Goal: Task Accomplishment & Management: Manage account settings

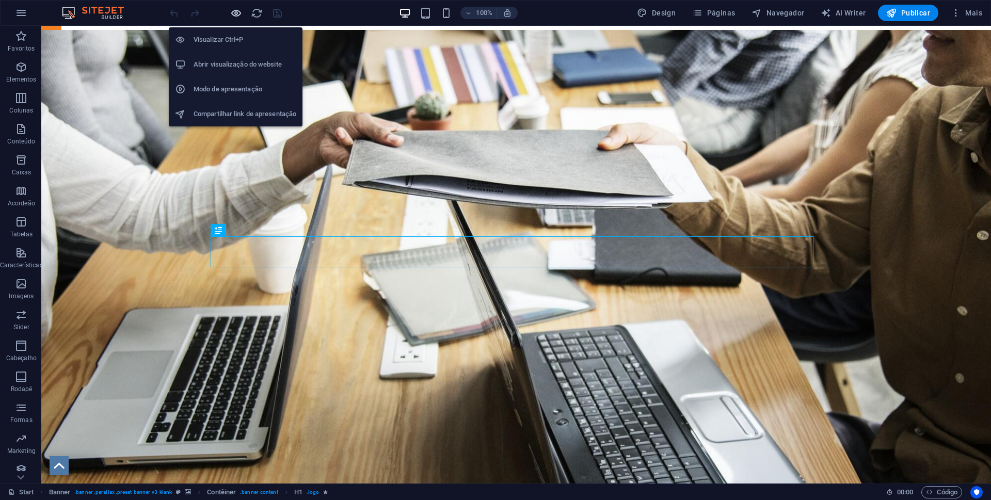
click at [232, 14] on icon "button" at bounding box center [236, 13] width 12 height 12
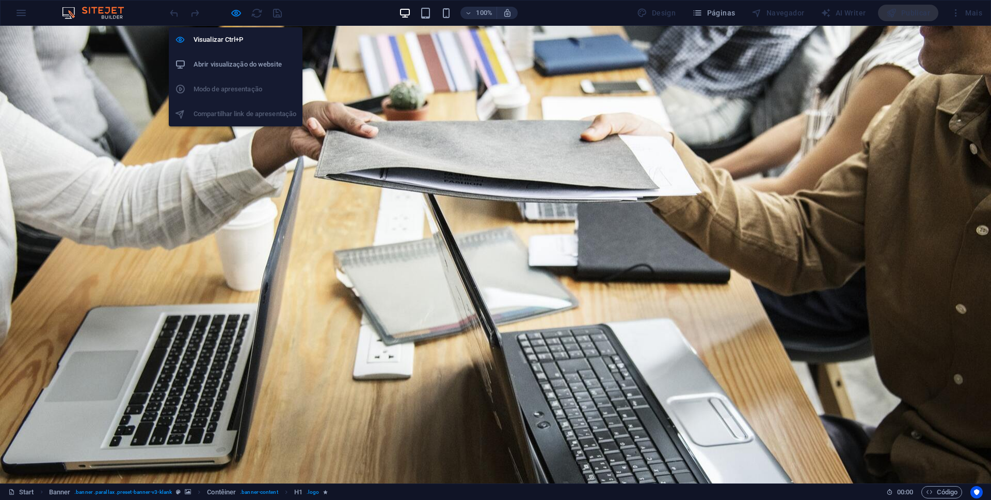
click at [240, 65] on h6 "Abrir visualização do website" at bounding box center [245, 64] width 103 height 12
click at [233, 14] on icon "button" at bounding box center [236, 13] width 12 height 12
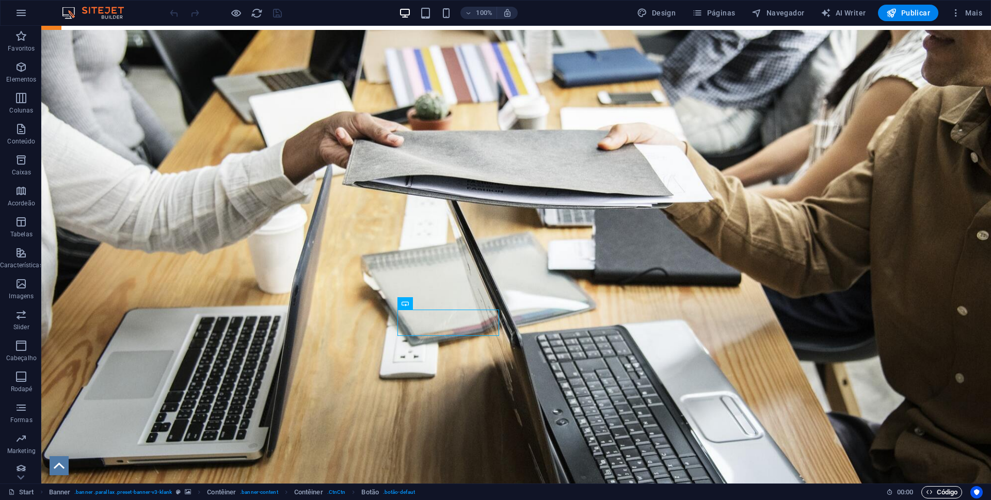
click at [939, 490] on span "Código" at bounding box center [941, 492] width 31 height 12
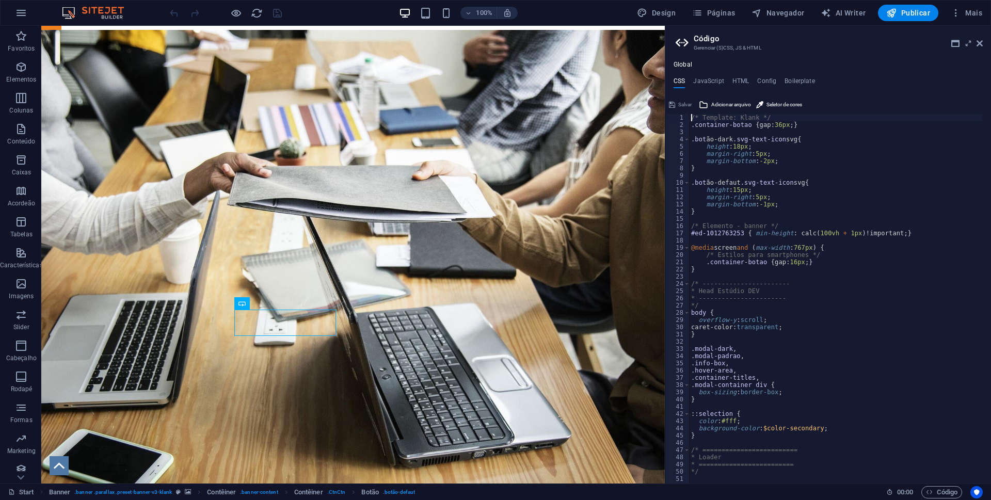
click at [732, 81] on ul "CSS JavaScript HTML Config Boilerplate" at bounding box center [829, 82] width 326 height 11
click at [745, 80] on h4 "HTML" at bounding box center [741, 82] width 17 height 11
type textarea "<script src="https://code.jquery.com/jquery-3.7.1.min.js"></script>"
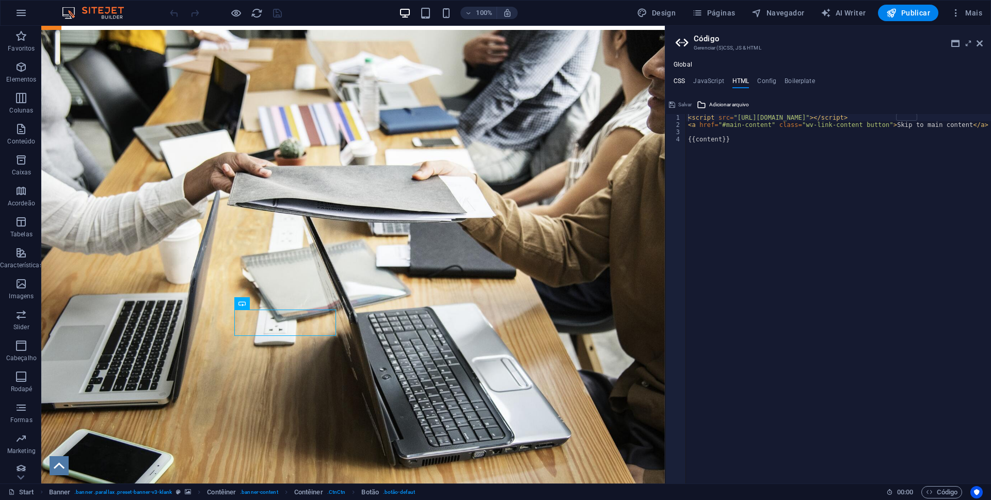
click at [681, 80] on h4 "CSS" at bounding box center [679, 82] width 11 height 11
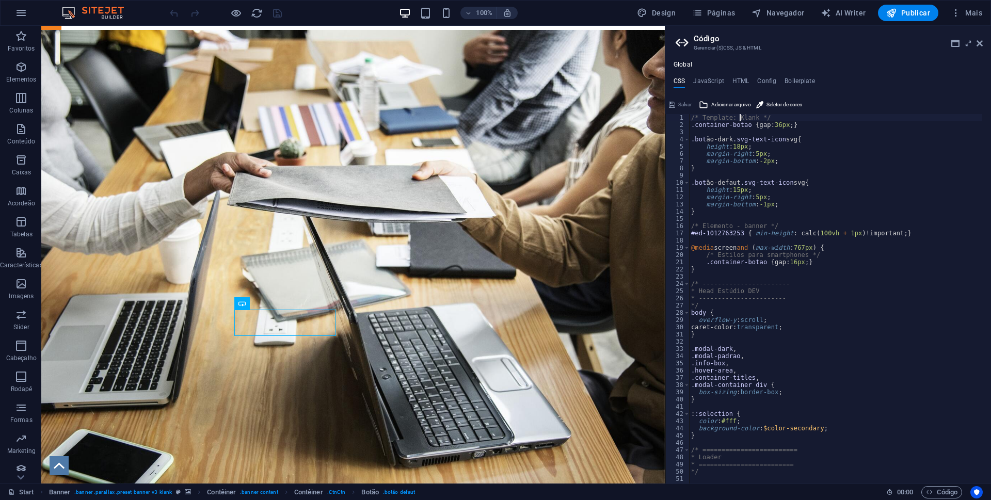
click at [740, 118] on div "/* Template: Klank */ .container-botao { gap: 36px ; } .bot ão-dark .svg-text-i…" at bounding box center [877, 301] width 376 height 375
click at [743, 117] on div "/* Template: Klank */ .container-botao { gap: 36px ; } .bot ão-dark .svg-text-i…" at bounding box center [835, 299] width 293 height 370
click at [743, 117] on div "/* Template: Klank */ .container-botao { gap: 36px ; } .bot ão-dark .svg-text-i…" at bounding box center [877, 301] width 376 height 375
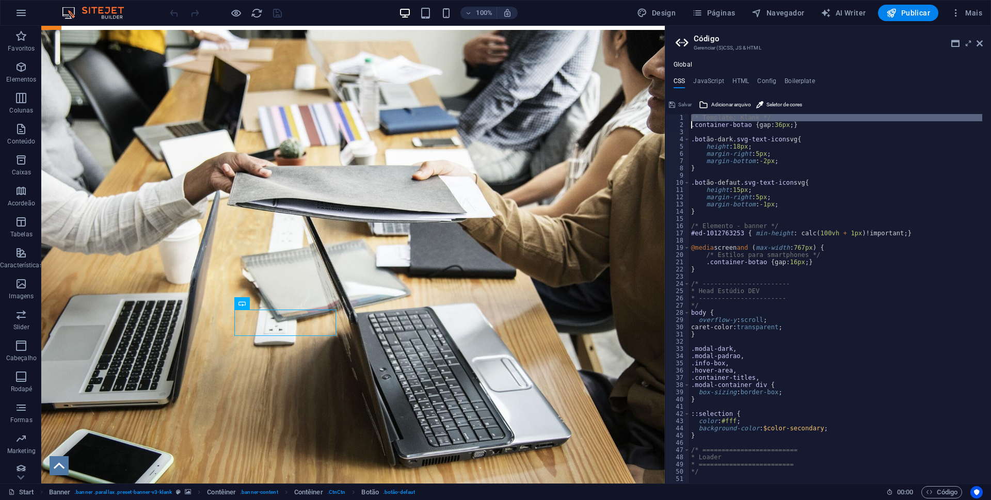
click at [743, 117] on div "/* Template: Klank */ .container-botao { gap: 36px ; } .bot ão-dark .svg-text-i…" at bounding box center [877, 301] width 376 height 375
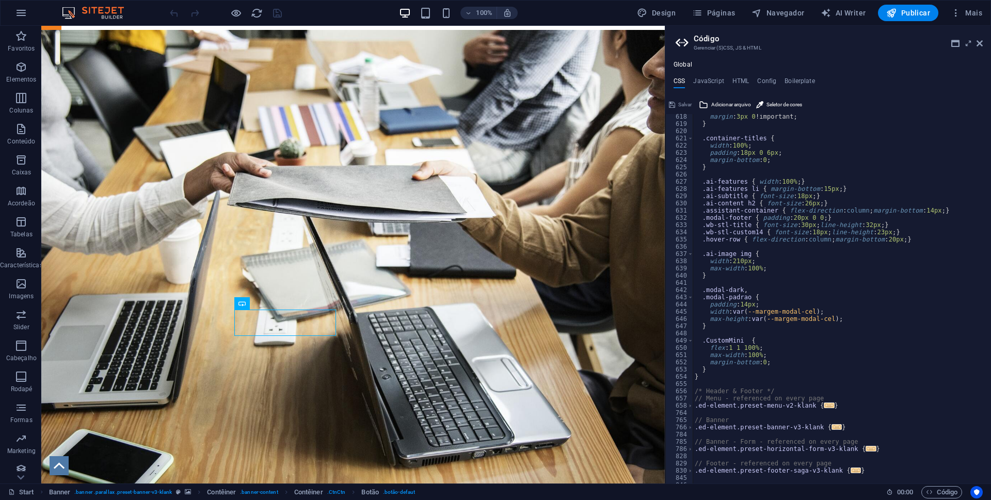
scroll to position [4492, 0]
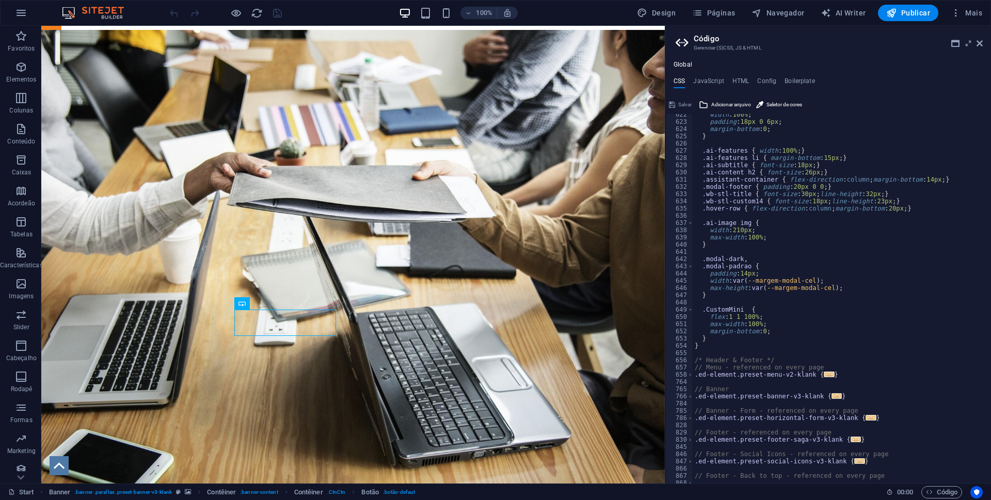
click at [702, 353] on div "width : 100% ; padding : 18px 0 6px ; margin-bottom : 0 ; } .ai-features { widt…" at bounding box center [881, 298] width 376 height 375
type textarea "}"
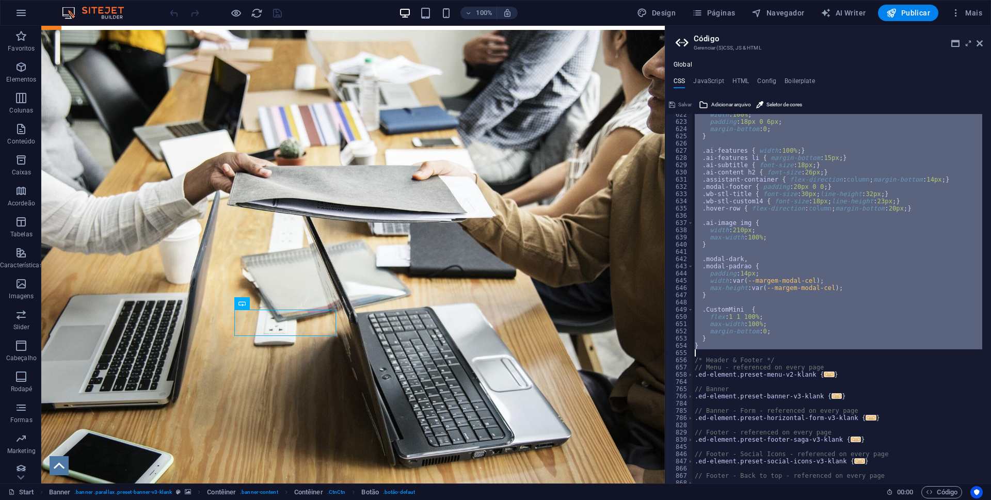
paste textarea
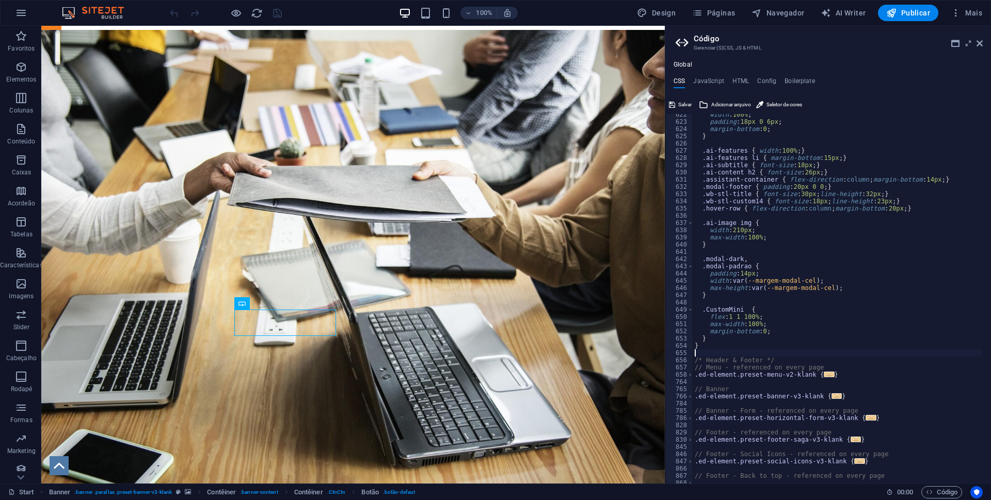
click at [837, 353] on div "width : 100% ; padding : 18px 0 6px ; margin-bottom : 0 ; } .ai-features { widt…" at bounding box center [881, 298] width 376 height 375
type textarea "/* Template: Klank */"
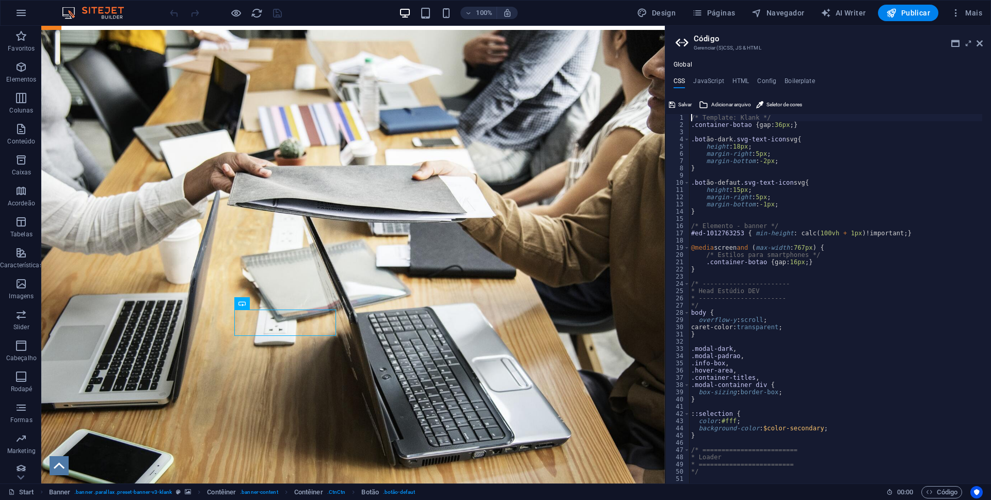
scroll to position [0, 0]
click at [739, 81] on h4 "HTML" at bounding box center [741, 82] width 17 height 11
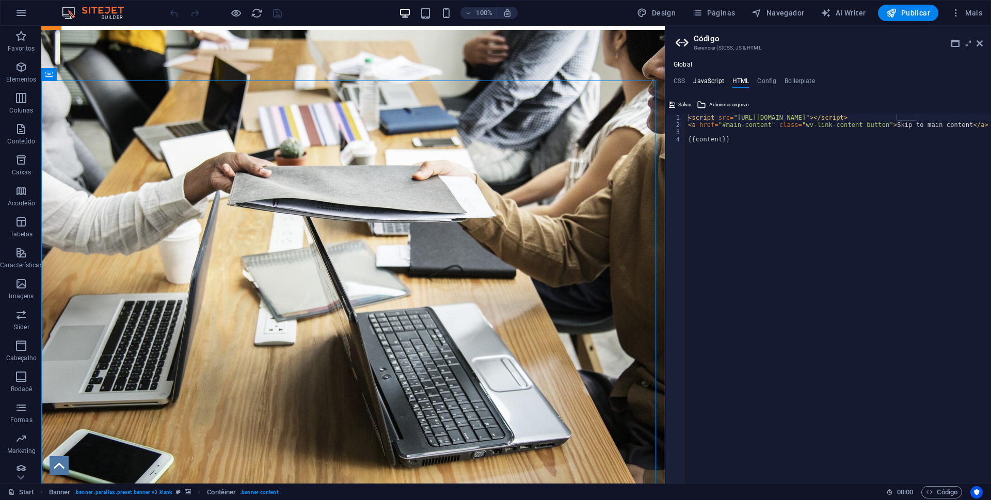
click at [709, 78] on h4 "JavaScript" at bounding box center [708, 82] width 30 height 11
type textarea "/* JS for preset "Menu V2" */"
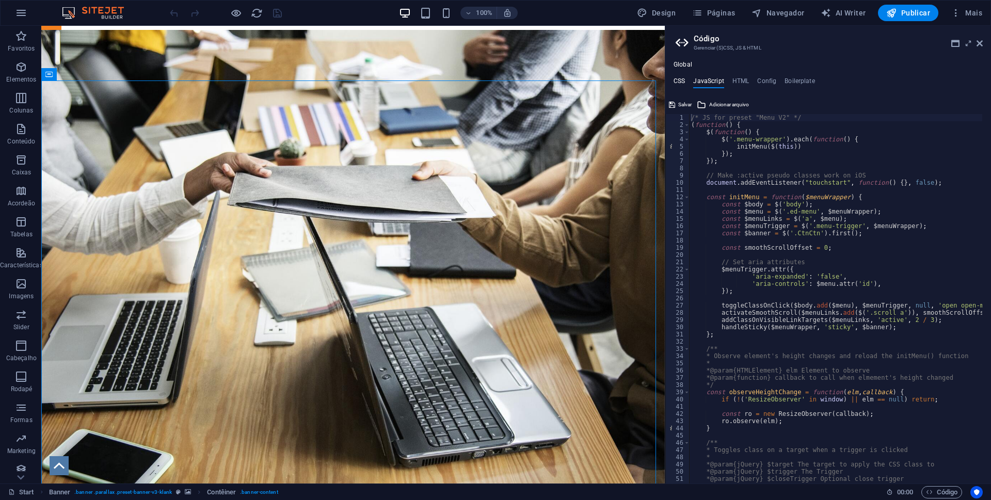
click at [681, 80] on h4 "CSS" at bounding box center [679, 82] width 11 height 11
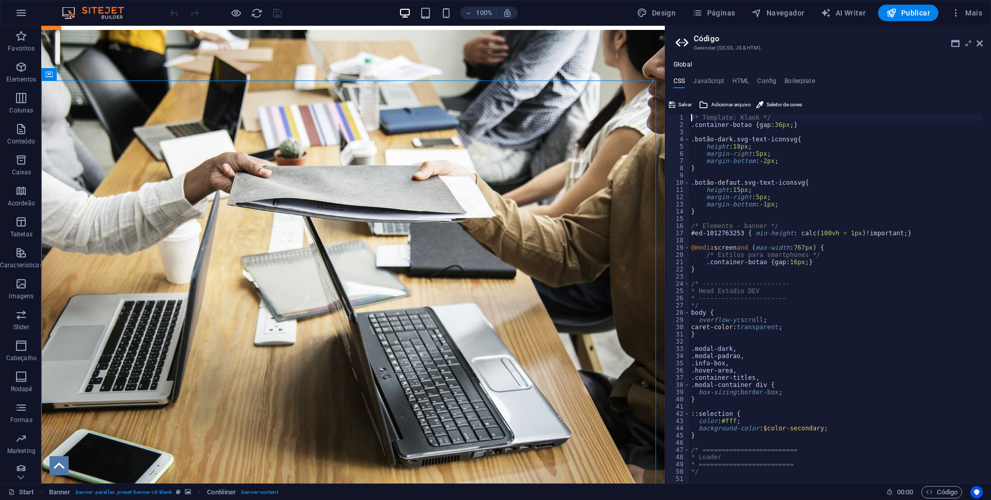
click at [984, 43] on aside "Código Gerenciar (S)CSS, JS & HTML Global CSS JavaScript HTML Config Boilerplat…" at bounding box center [828, 255] width 326 height 458
click at [982, 42] on icon at bounding box center [980, 43] width 6 height 8
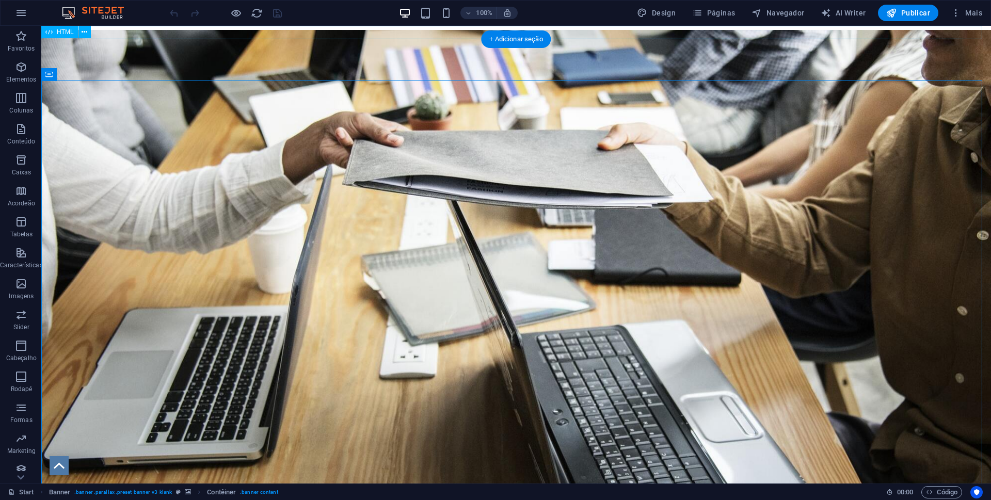
click at [408, 34] on div "Modelos light & dark Escolha um de nossos modelos mais modernos! Seus visitante…" at bounding box center [516, 32] width 950 height 13
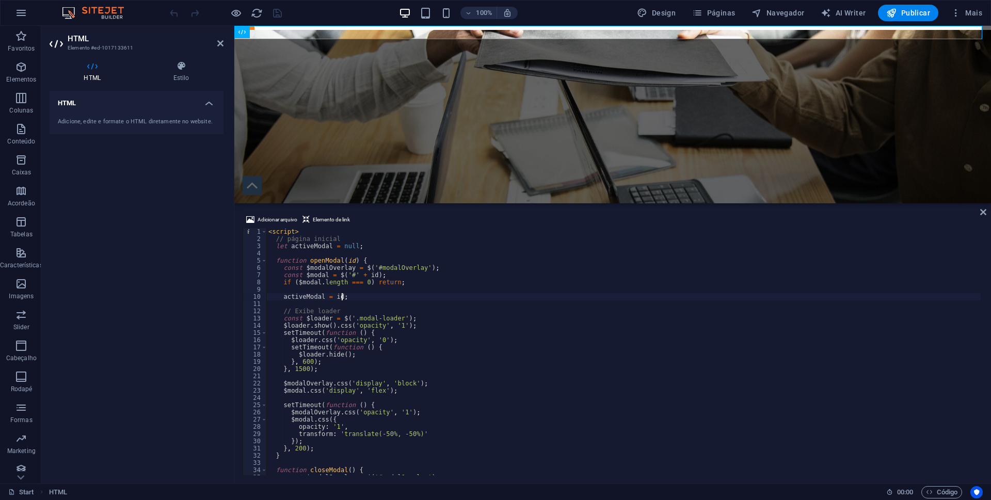
click at [456, 295] on div "< script > // página inicial let activeModal = null ; function openModal ( id )…" at bounding box center [623, 359] width 715 height 262
type textarea "</div>"
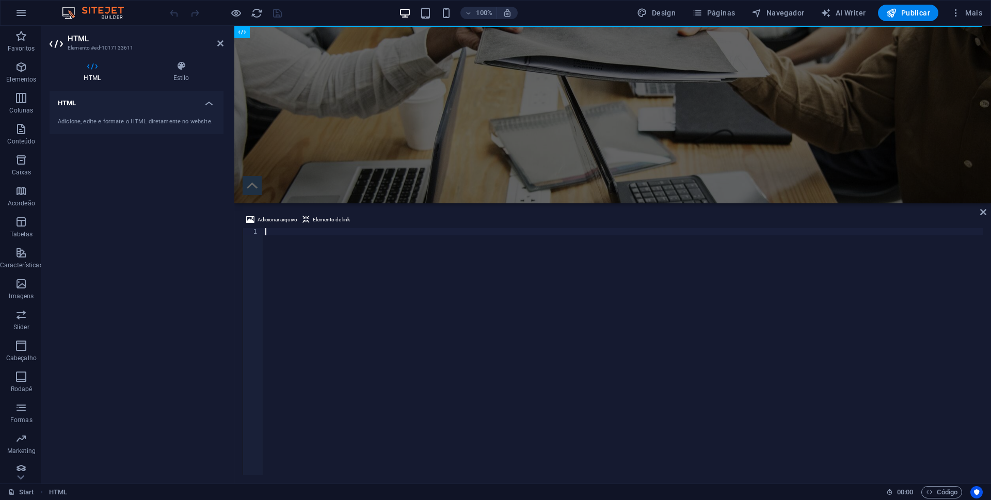
click at [400, 281] on div at bounding box center [623, 359] width 720 height 262
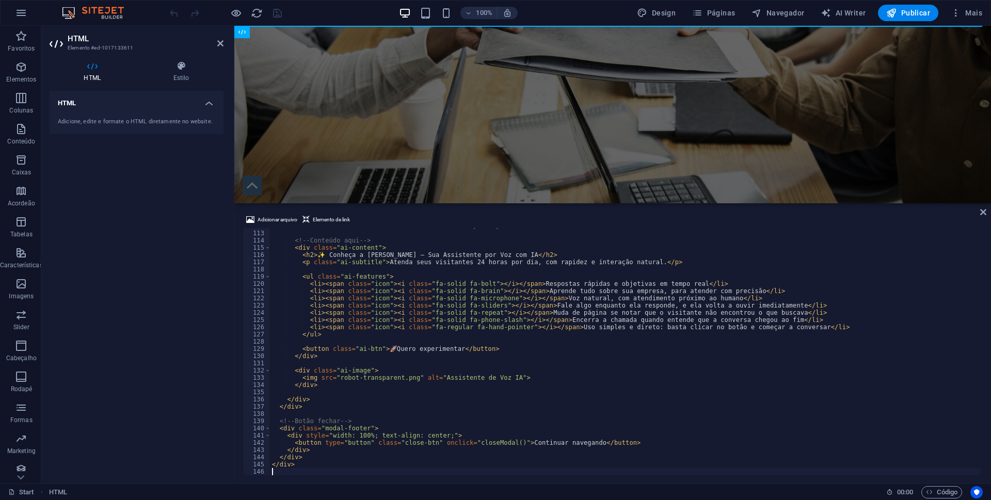
scroll to position [808, 0]
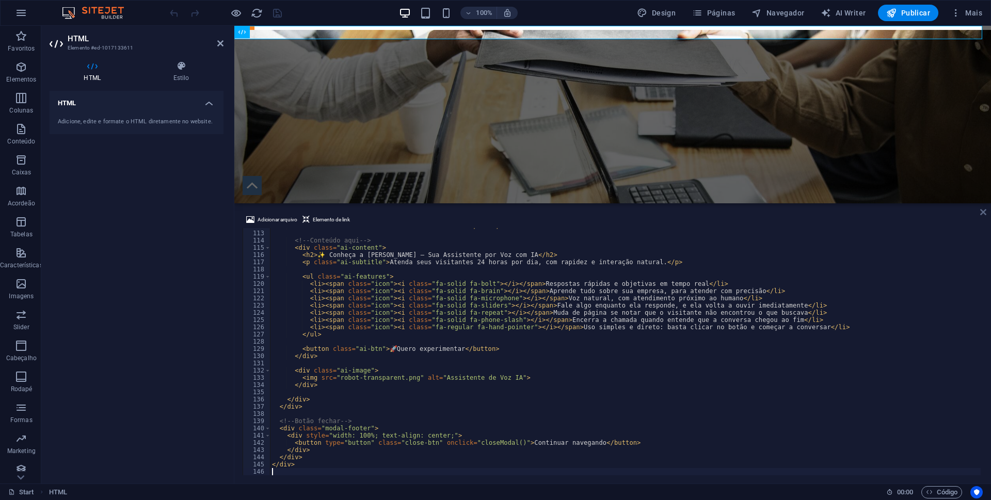
click at [984, 214] on icon at bounding box center [983, 212] width 6 height 8
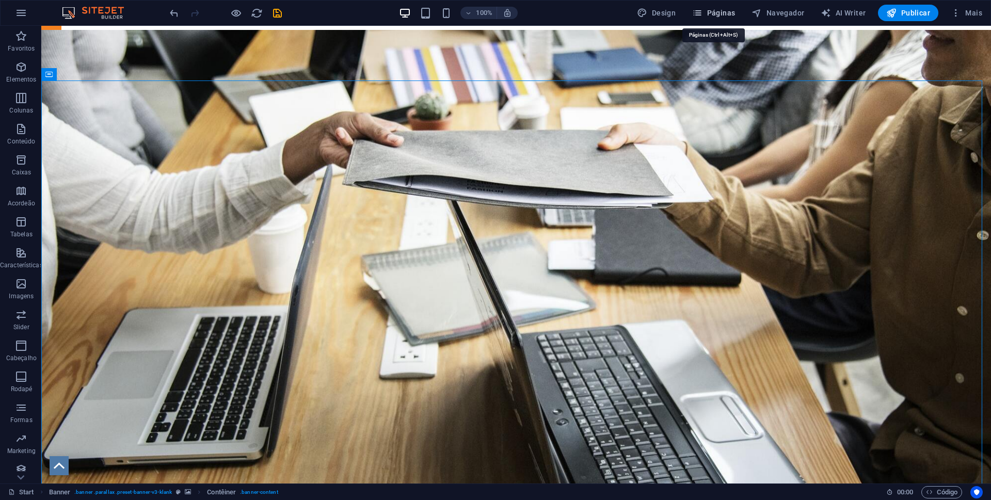
click at [713, 12] on span "Páginas" at bounding box center [713, 13] width 43 height 10
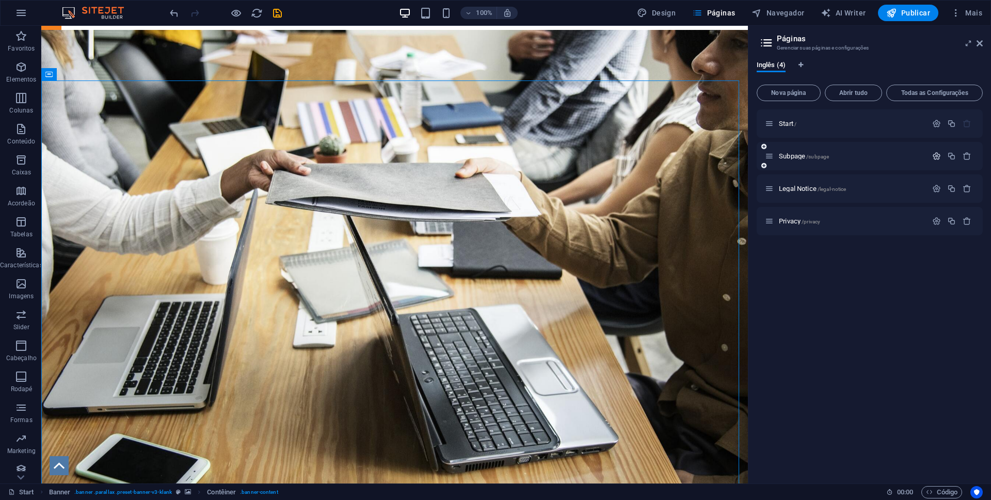
click at [935, 156] on icon "button" at bounding box center [936, 156] width 9 height 9
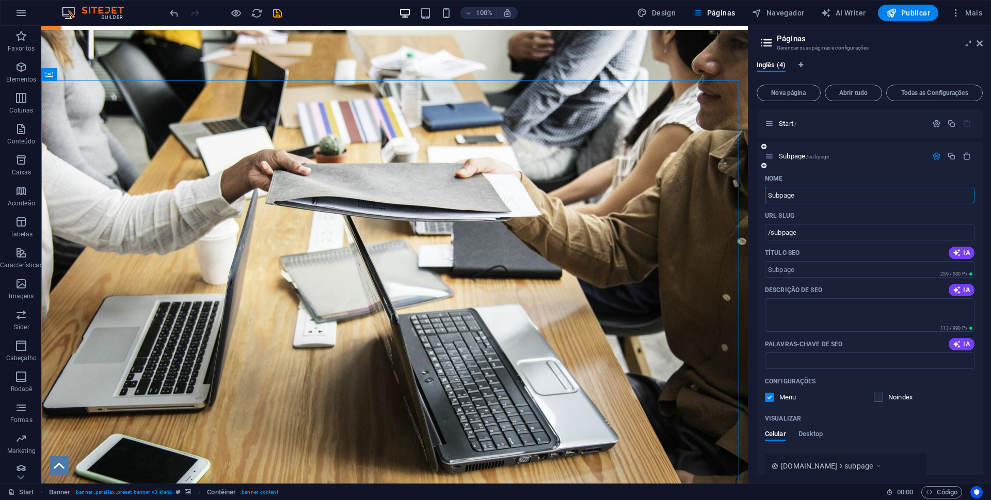
click at [778, 196] on input "Subpage" at bounding box center [870, 195] width 210 height 17
click at [820, 195] on input "Subpage" at bounding box center [870, 195] width 210 height 17
click at [933, 154] on icon "button" at bounding box center [936, 156] width 9 height 9
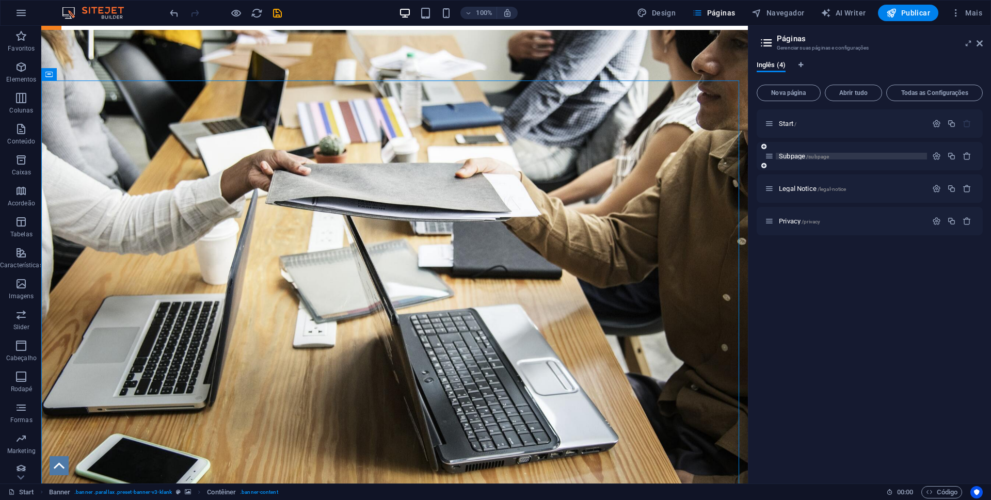
click at [786, 157] on span "Subpage /subpage" at bounding box center [804, 156] width 50 height 8
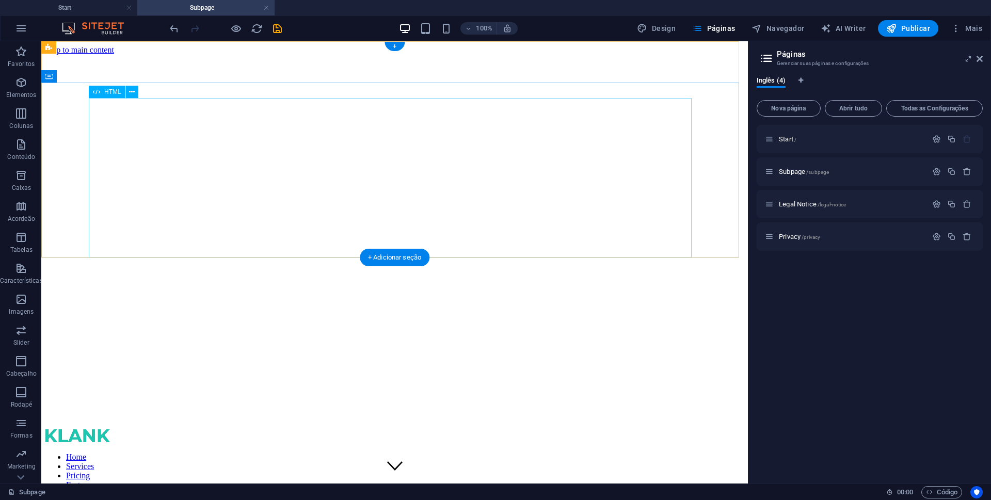
scroll to position [0, 0]
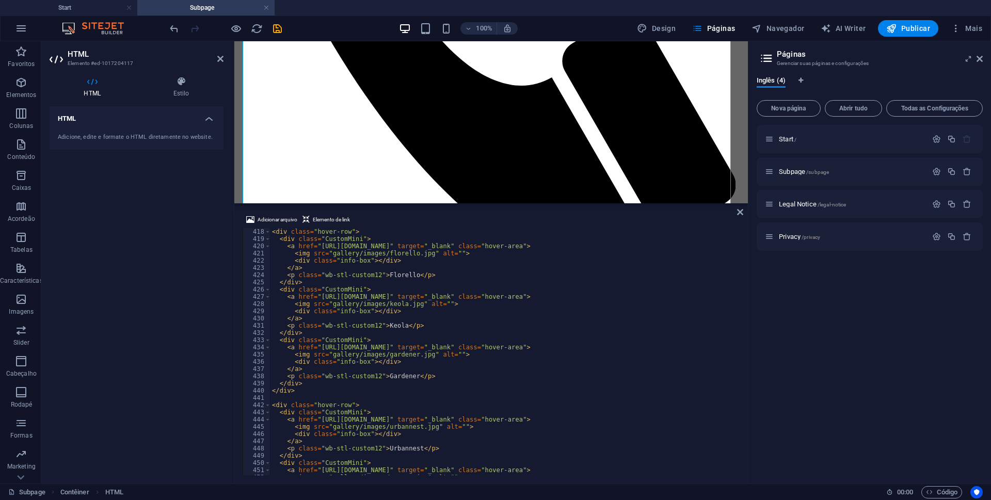
scroll to position [3295, 0]
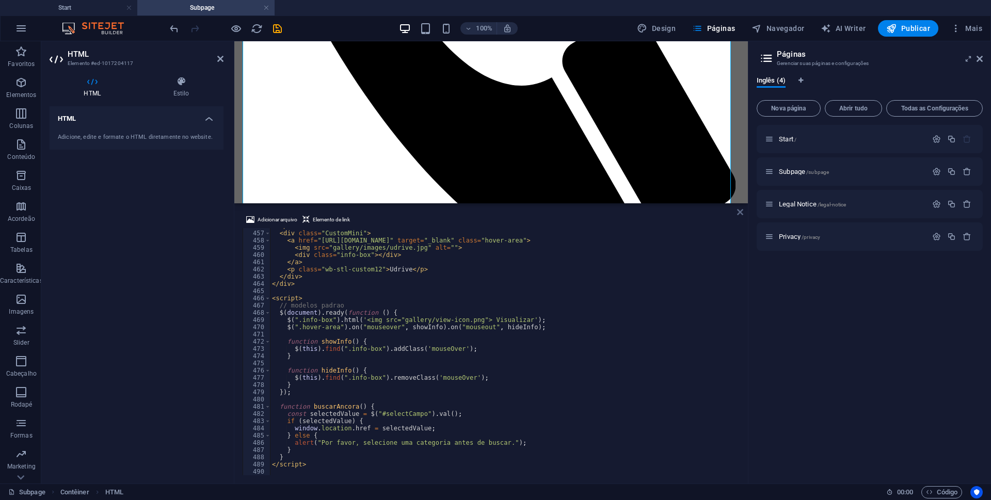
click at [741, 211] on icon at bounding box center [740, 212] width 6 height 8
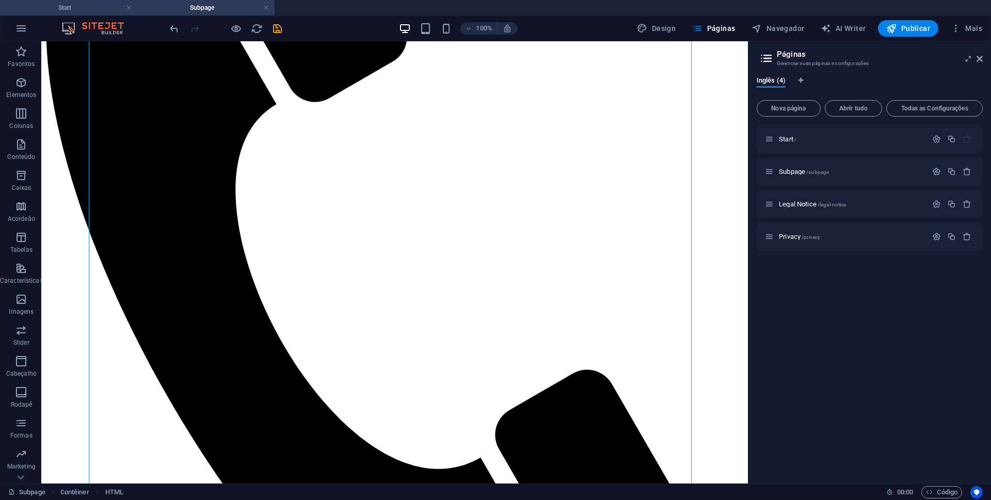
click at [92, 4] on h4 "Start" at bounding box center [68, 7] width 137 height 11
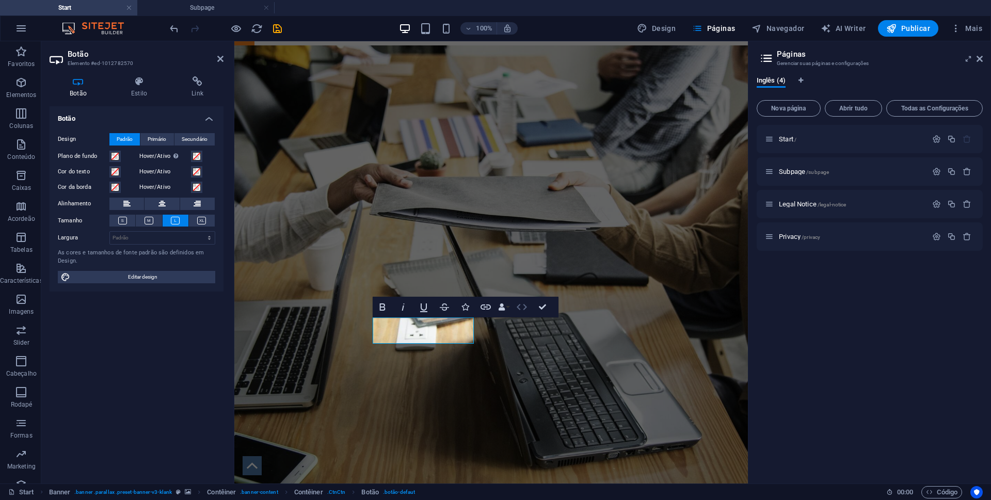
click at [522, 305] on icon "button" at bounding box center [522, 307] width 12 height 12
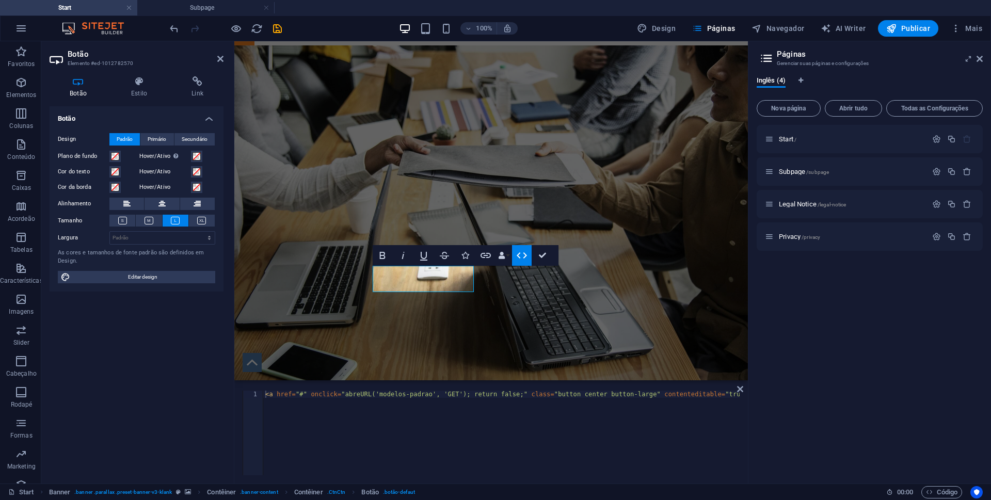
type textarea "<a href="#" onclick="abreURL('modelos-padrao', 'GET'); return false;" class="bu…"
drag, startPoint x: 384, startPoint y: 394, endPoint x: 407, endPoint y: 394, distance: 23.2
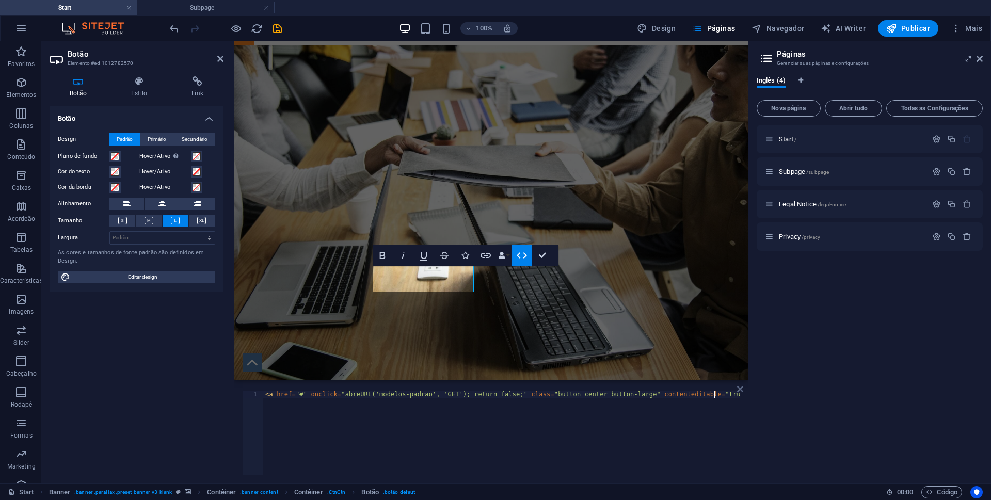
click at [740, 391] on icon at bounding box center [740, 389] width 6 height 8
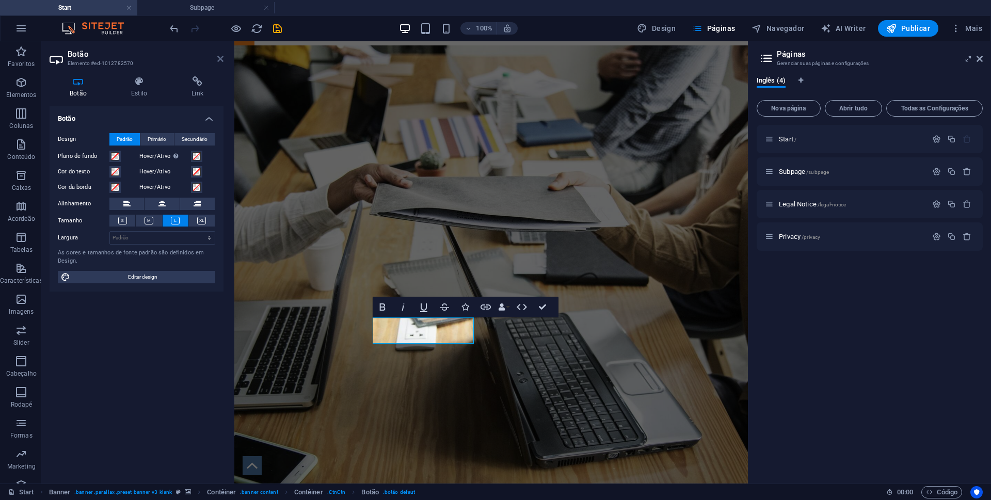
click at [220, 58] on icon at bounding box center [220, 59] width 6 height 8
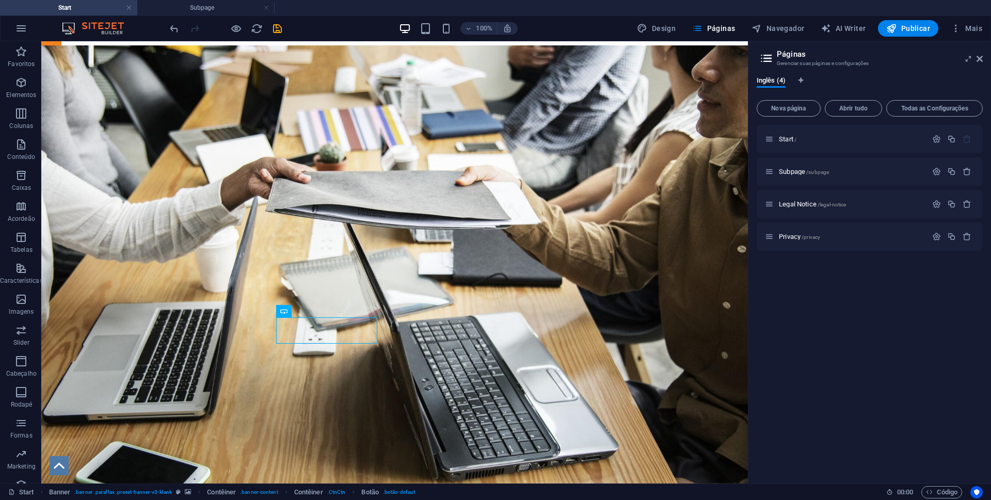
click at [92, 7] on h4 "Start" at bounding box center [68, 7] width 137 height 11
click at [198, 7] on h4 "Subpage" at bounding box center [205, 7] width 137 height 11
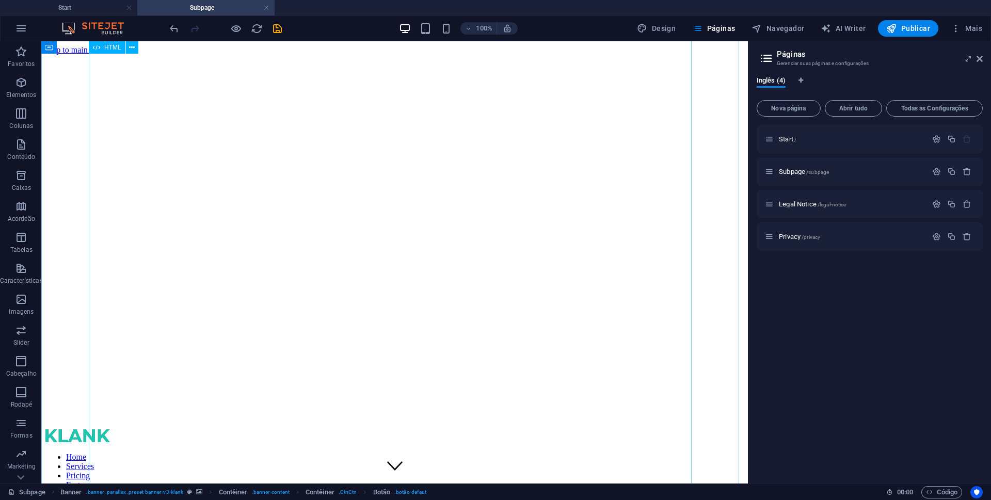
scroll to position [707, 0]
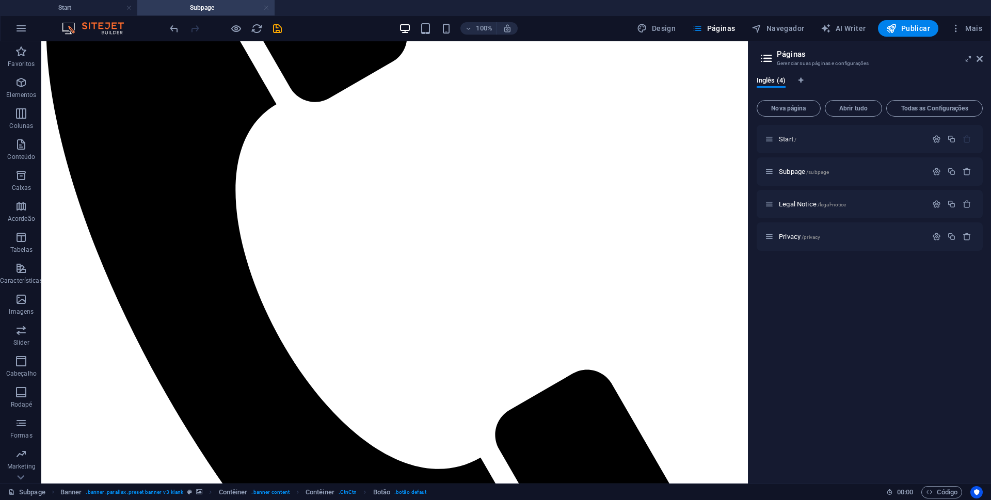
drag, startPoint x: 265, startPoint y: 6, endPoint x: 495, endPoint y: 204, distance: 303.8
click at [265, 6] on link at bounding box center [266, 8] width 6 height 10
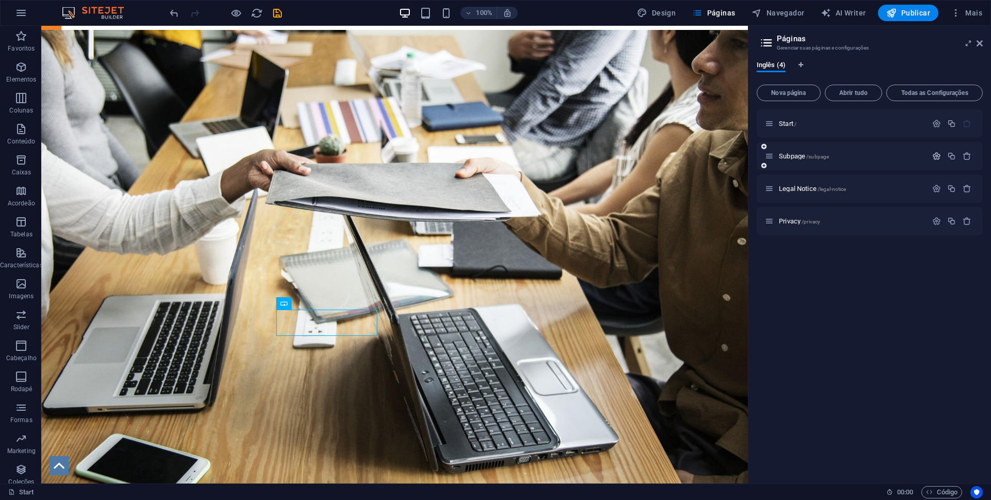
click at [936, 154] on icon "button" at bounding box center [936, 156] width 9 height 9
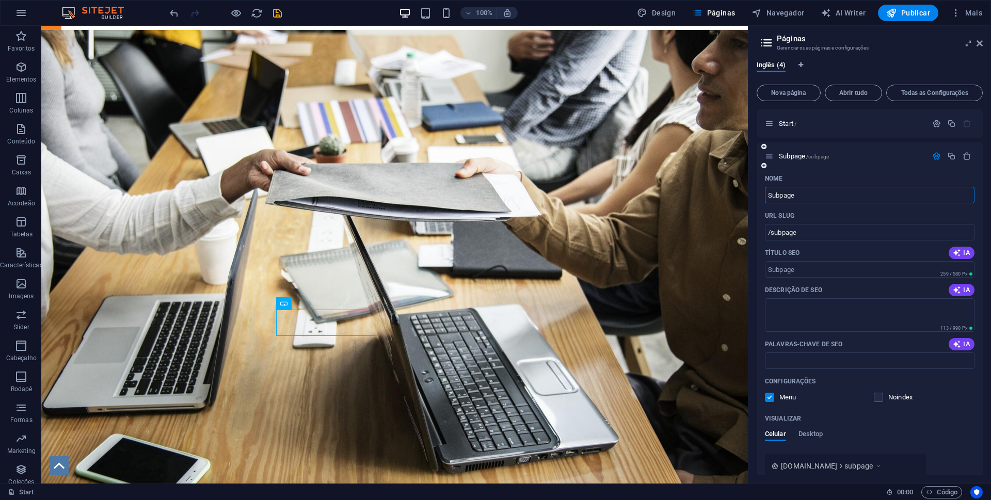
click at [779, 194] on input "Subpage" at bounding box center [870, 195] width 210 height 17
click at [783, 234] on input "/subpage" at bounding box center [870, 232] width 210 height 17
paste input "modelos-padrao"
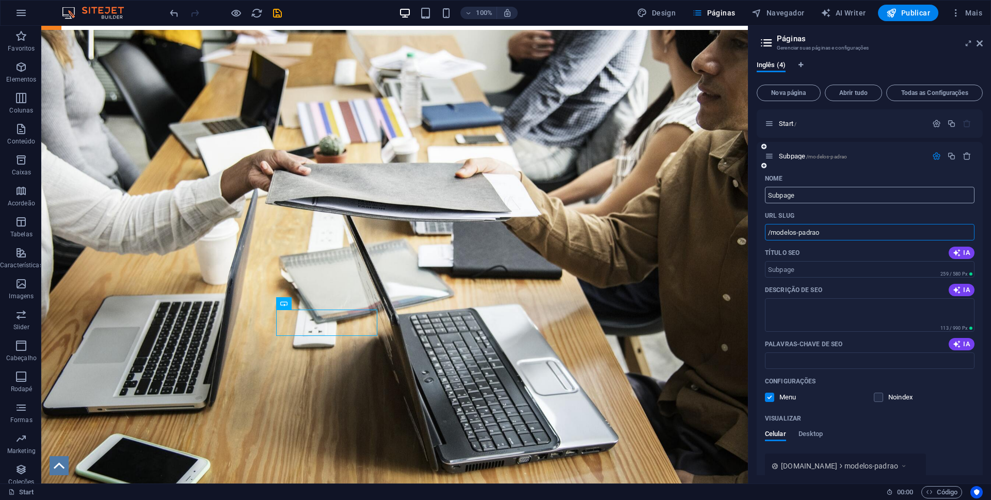
type input "/modelos-padrao"
click at [779, 195] on input "Subpage" at bounding box center [870, 195] width 210 height 17
paste input "modelos-padrao"
click at [847, 193] on input "modelos-padrao" at bounding box center [870, 195] width 210 height 17
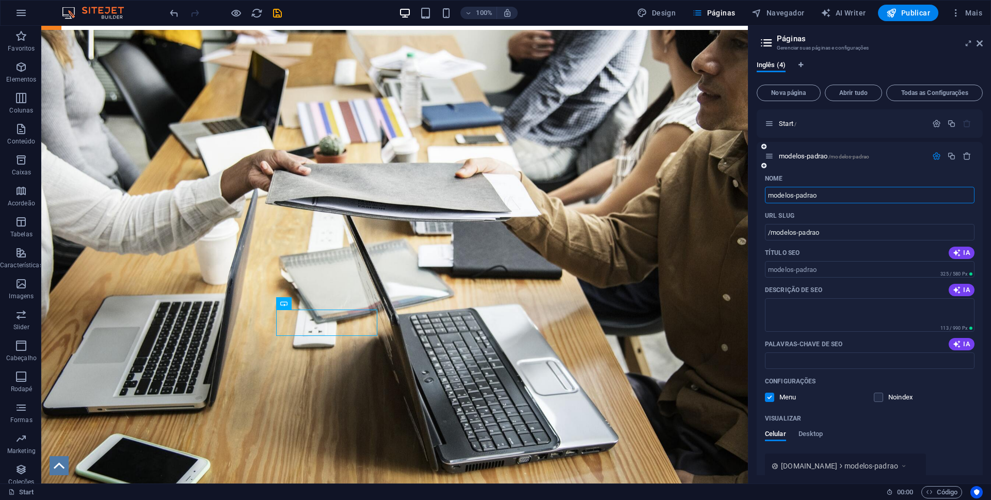
click at [813, 193] on input "modelos-padrao" at bounding box center [870, 195] width 210 height 17
click at [797, 193] on input "modelos-padrão" at bounding box center [870, 195] width 210 height 17
click at [866, 192] on input "modelos padrão" at bounding box center [870, 195] width 210 height 17
type input "modelos padrão"
click at [779, 233] on input "/modelos-padrao" at bounding box center [870, 232] width 210 height 17
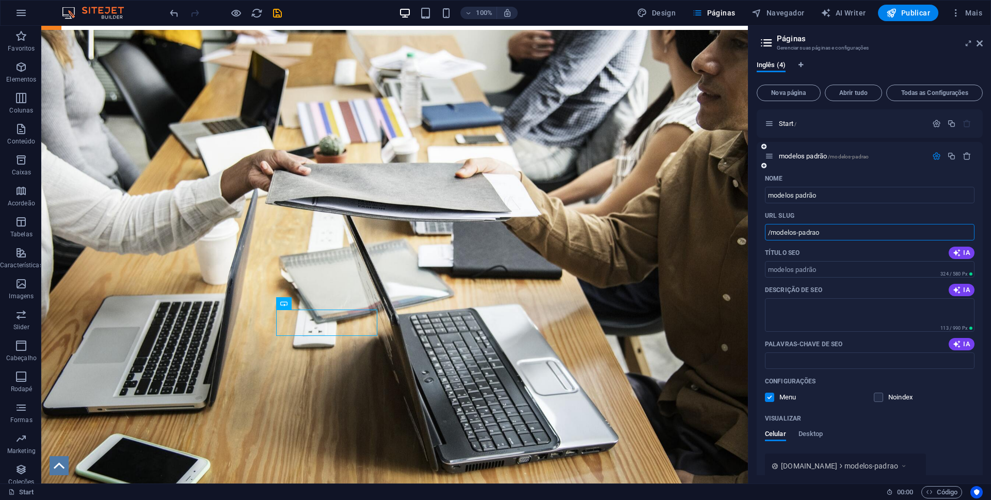
drag, startPoint x: 779, startPoint y: 233, endPoint x: 803, endPoint y: 233, distance: 24.3
click at [803, 233] on input "/modelos-padrao" at bounding box center [870, 232] width 210 height 17
click at [786, 271] on input "Título SEO" at bounding box center [870, 269] width 210 height 17
drag, startPoint x: 877, startPoint y: 296, endPoint x: 740, endPoint y: 275, distance: 138.4
click at [830, 267] on input "Título SEO" at bounding box center [870, 269] width 210 height 17
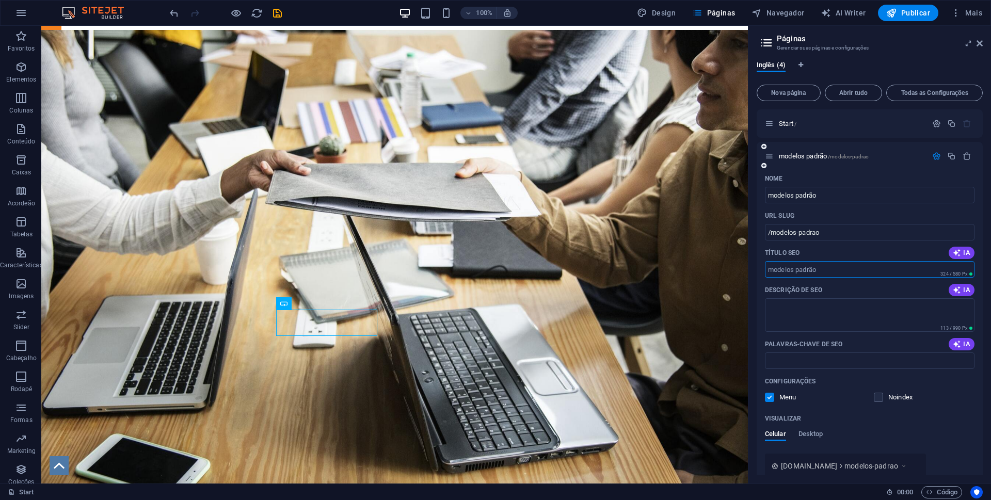
click at [769, 399] on label at bounding box center [769, 397] width 9 height 9
click at [0, 0] on input "checkbox" at bounding box center [0, 0] width 0 height 0
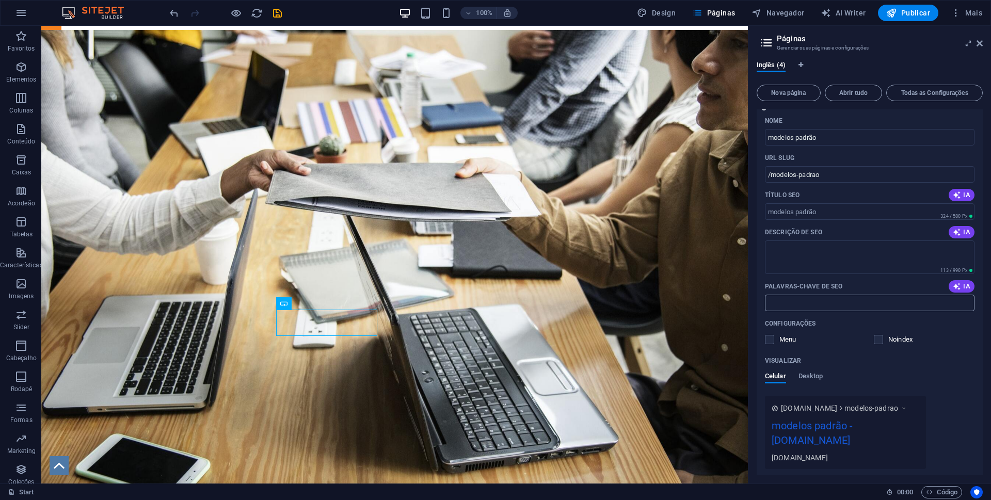
scroll to position [0, 0]
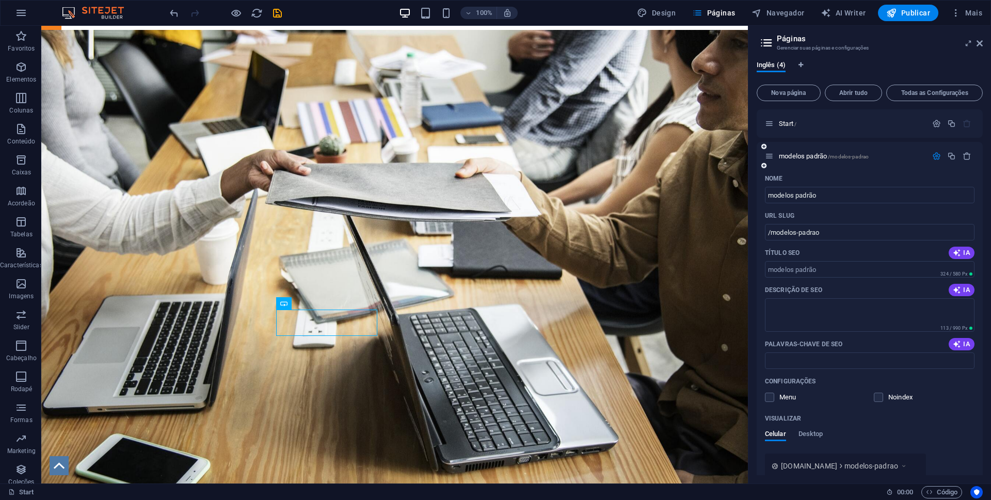
click at [933, 158] on icon "button" at bounding box center [936, 156] width 9 height 9
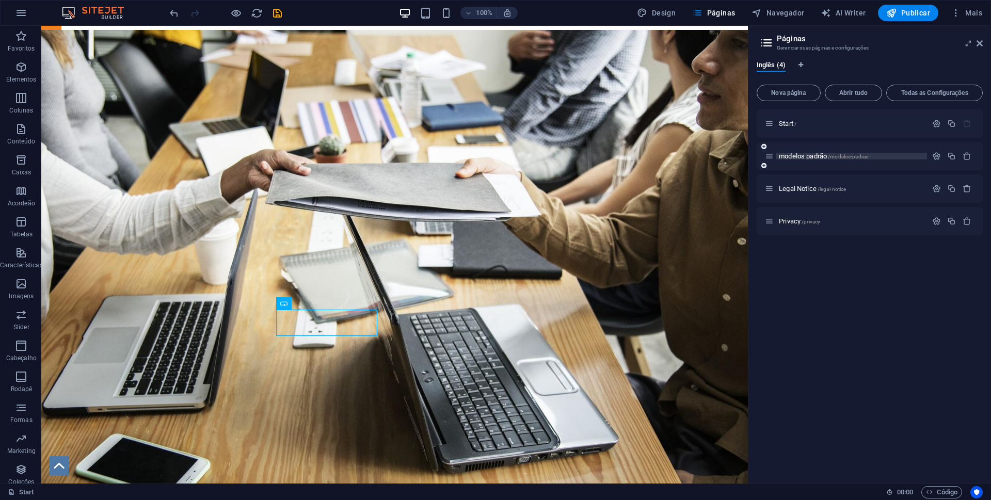
click at [797, 155] on span "modelos padrão /modelos-padrao" at bounding box center [824, 156] width 90 height 8
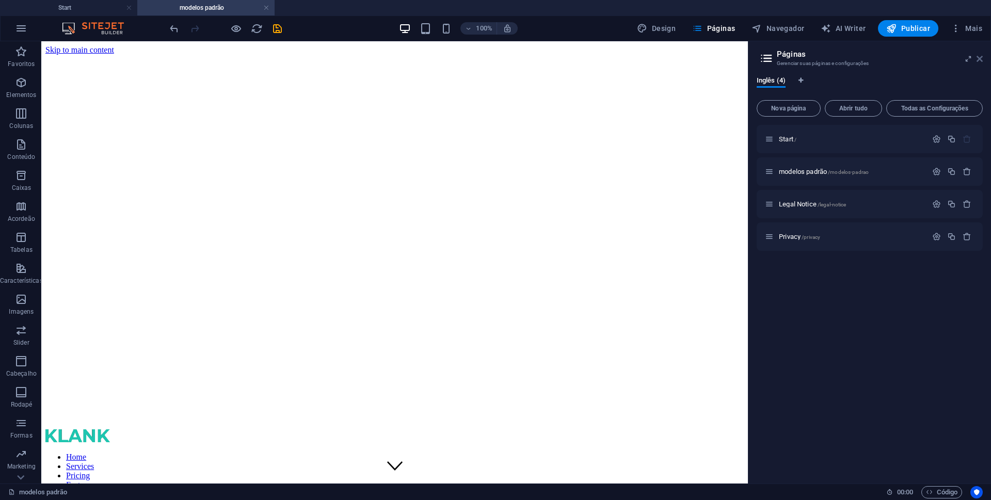
drag, startPoint x: 979, startPoint y: 59, endPoint x: 935, endPoint y: 23, distance: 57.3
click at [979, 59] on icon at bounding box center [980, 59] width 6 height 8
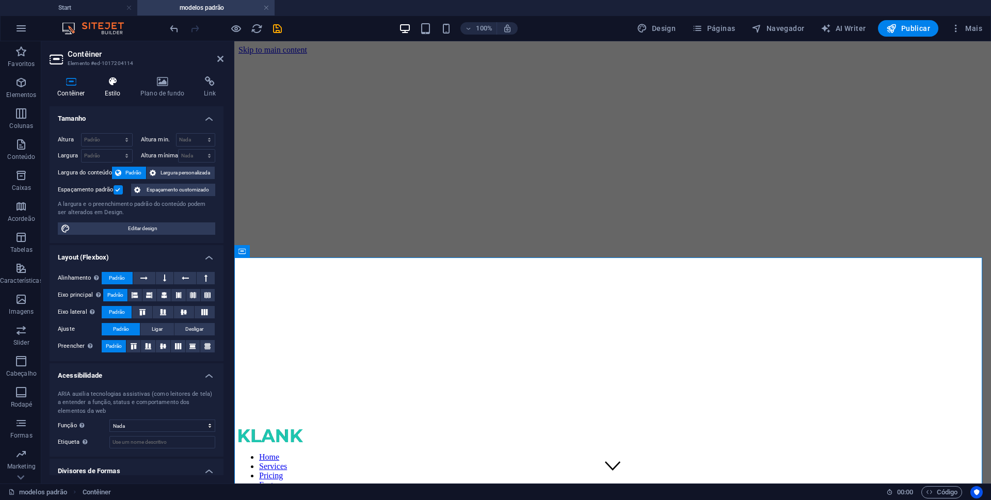
click at [112, 83] on icon at bounding box center [112, 81] width 31 height 10
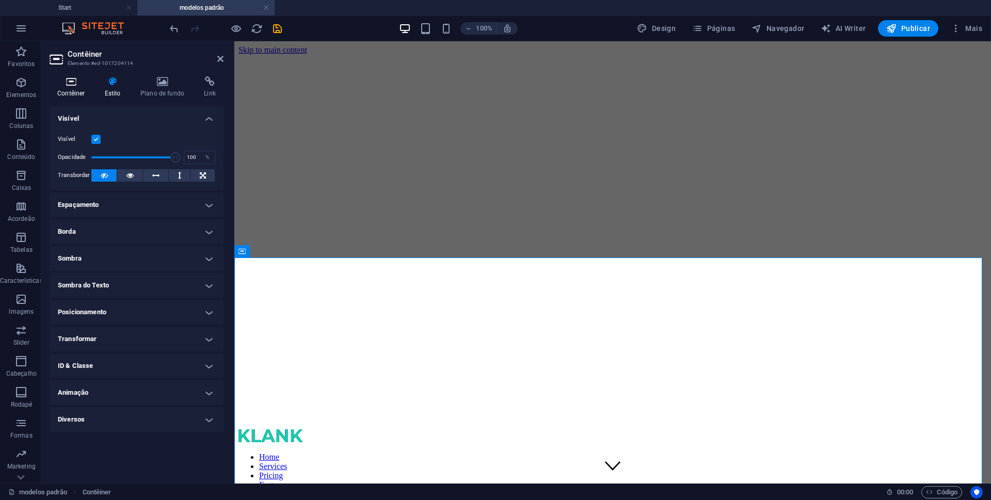
click at [64, 82] on icon at bounding box center [71, 81] width 43 height 10
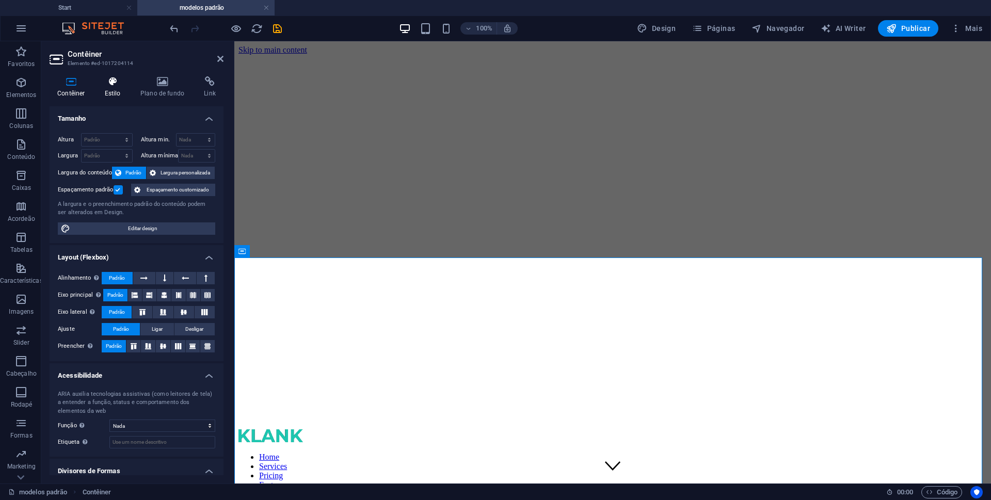
click at [107, 83] on icon at bounding box center [112, 81] width 31 height 10
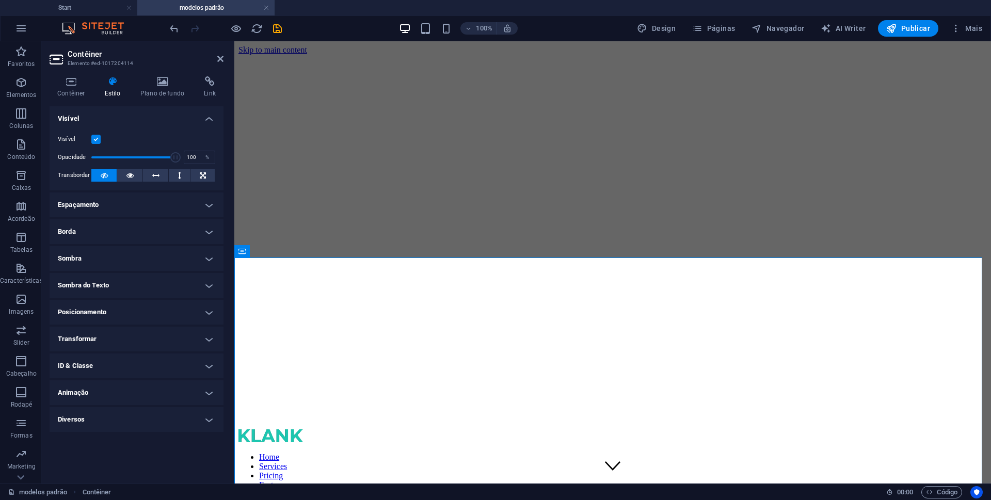
click at [199, 203] on h4 "Espaçamento" at bounding box center [137, 205] width 174 height 25
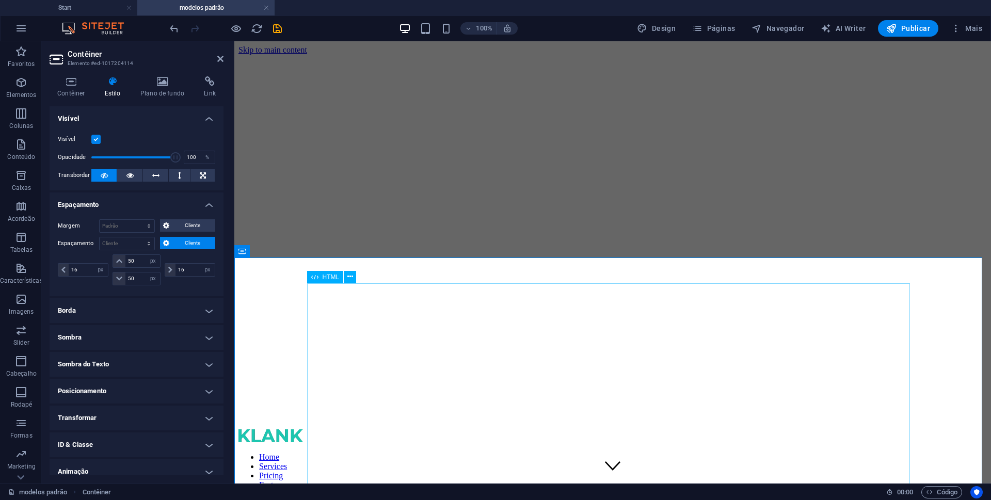
click at [219, 57] on icon at bounding box center [220, 59] width 6 height 8
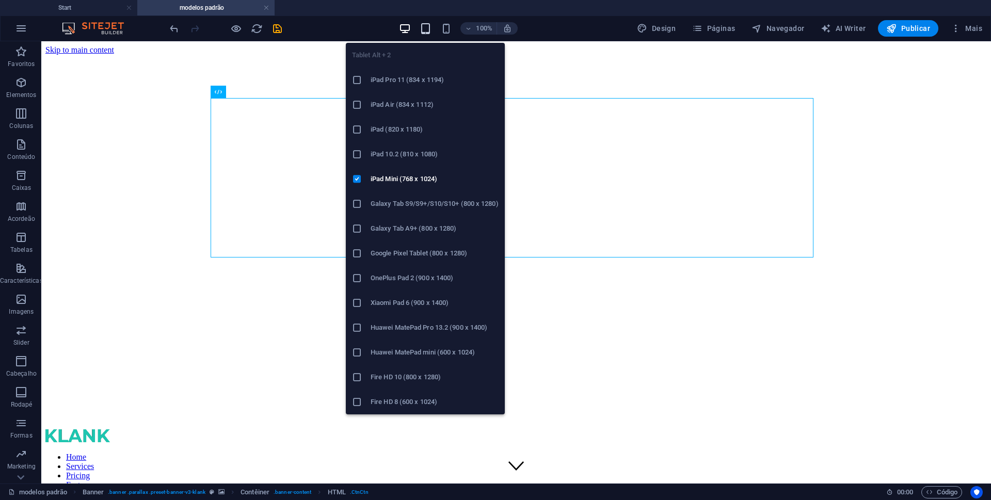
click at [425, 26] on icon "button" at bounding box center [426, 29] width 12 height 12
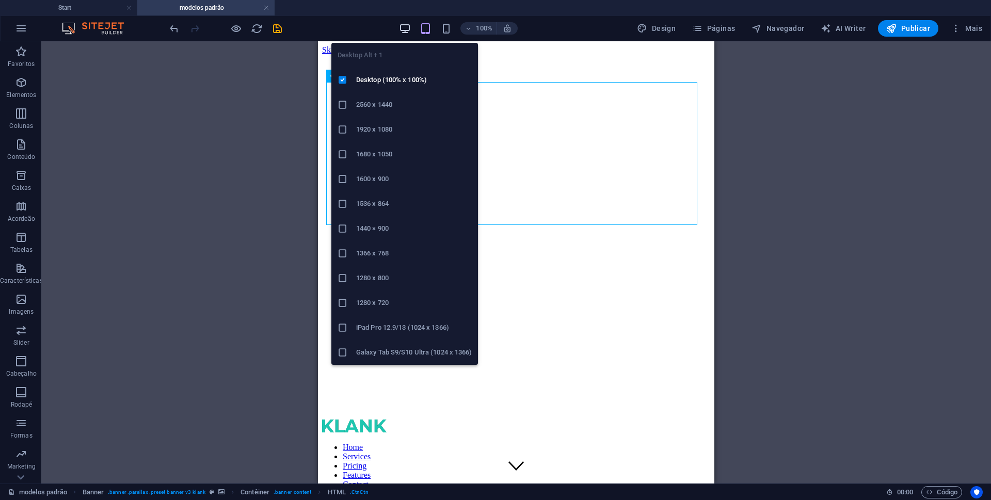
click at [405, 26] on icon "button" at bounding box center [405, 29] width 12 height 12
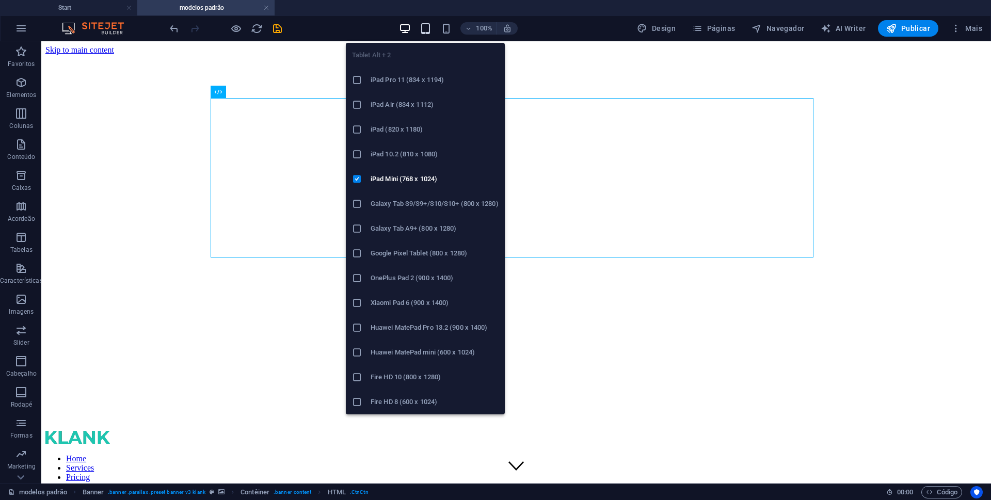
click at [425, 29] on icon "button" at bounding box center [426, 29] width 12 height 12
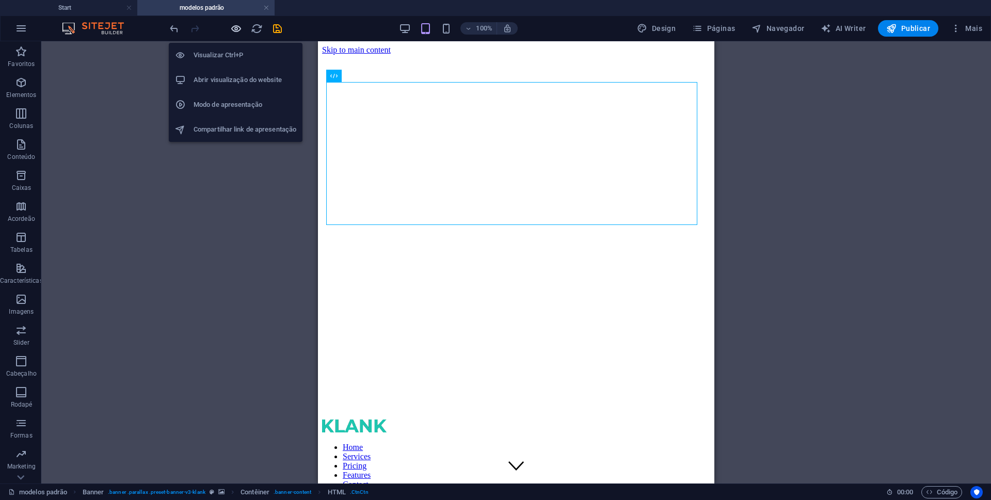
click at [231, 25] on icon "button" at bounding box center [236, 29] width 12 height 12
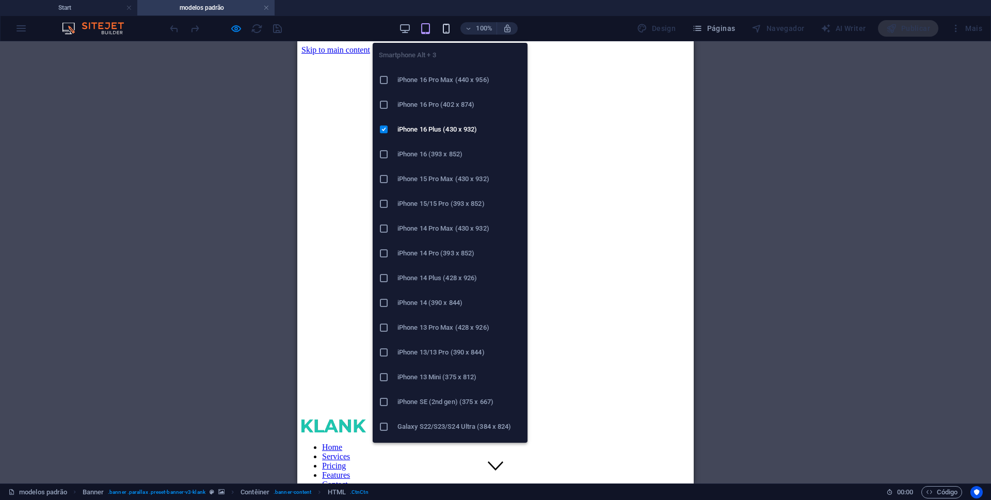
click at [445, 28] on icon "button" at bounding box center [446, 29] width 12 height 12
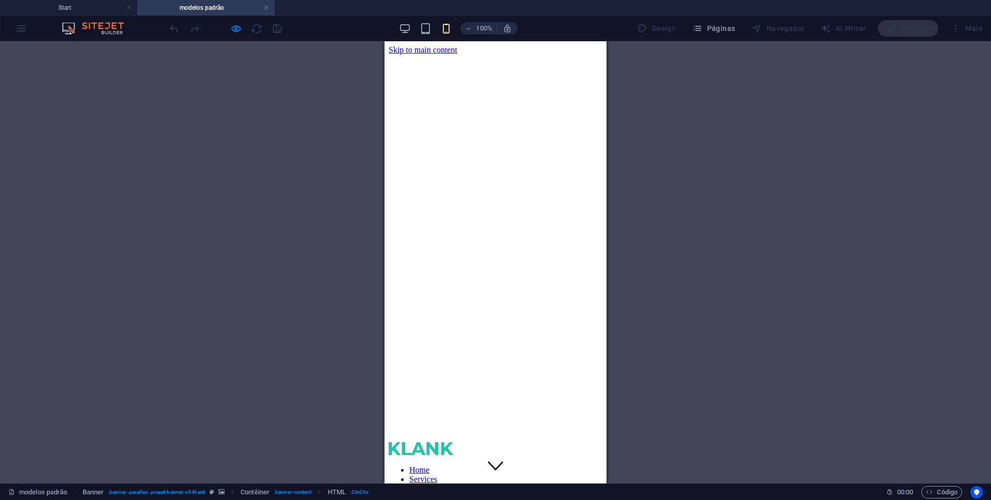
drag, startPoint x: 404, startPoint y: 125, endPoint x: 592, endPoint y: 126, distance: 187.9
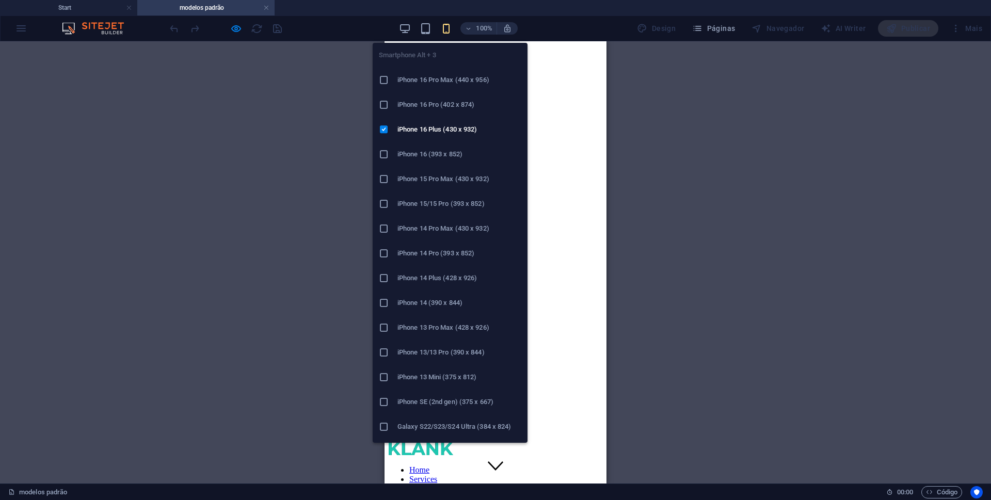
click at [413, 302] on h6 "iPhone 14 (390 x 844)" at bounding box center [460, 303] width 124 height 12
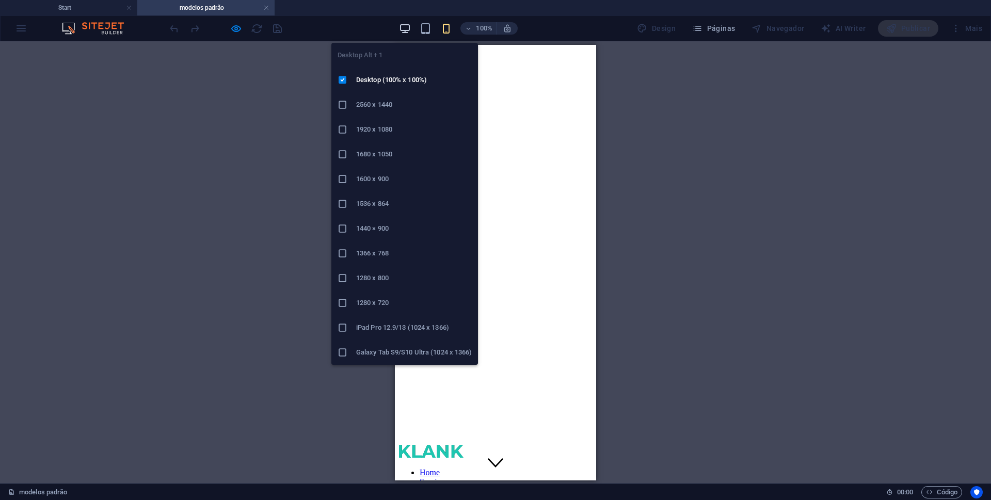
click at [402, 32] on icon "button" at bounding box center [405, 29] width 12 height 12
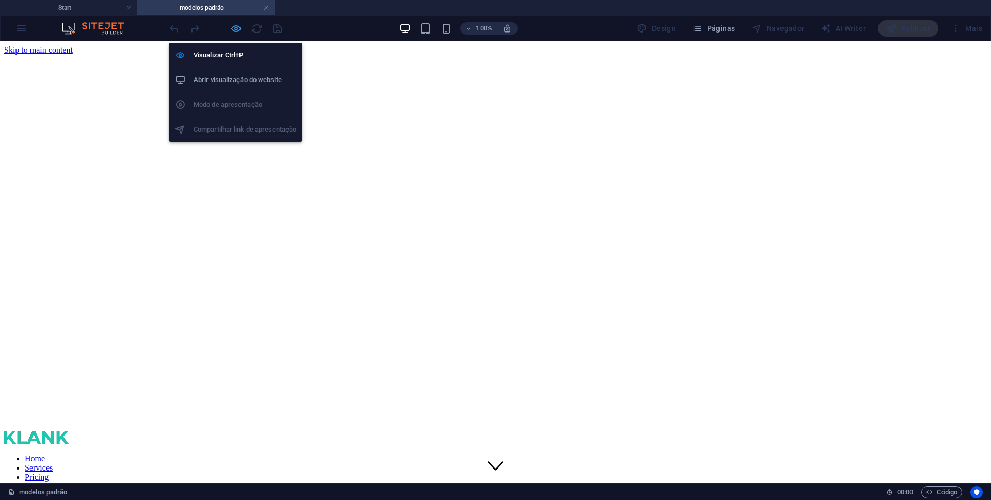
drag, startPoint x: 236, startPoint y: 29, endPoint x: 277, endPoint y: 52, distance: 46.7
click at [236, 29] on icon "button" at bounding box center [236, 29] width 12 height 12
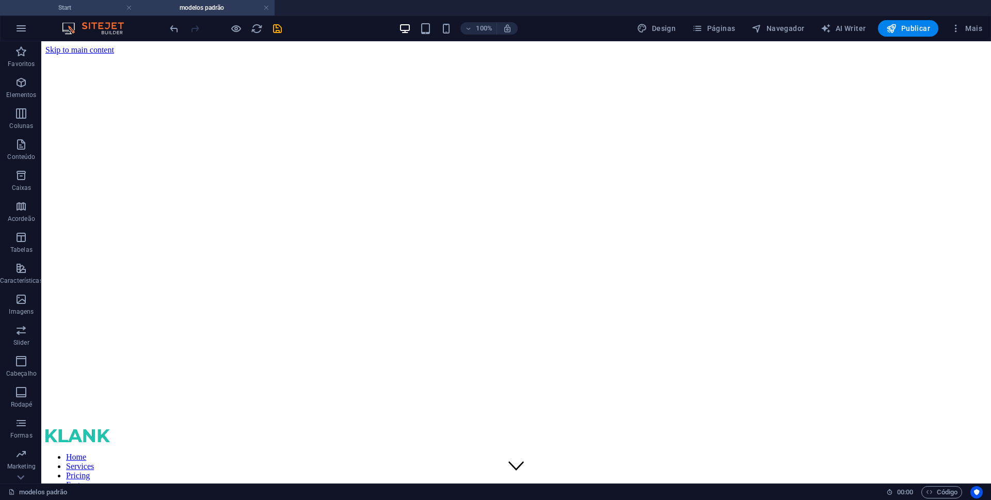
click at [75, 8] on h4 "Start" at bounding box center [68, 7] width 137 height 11
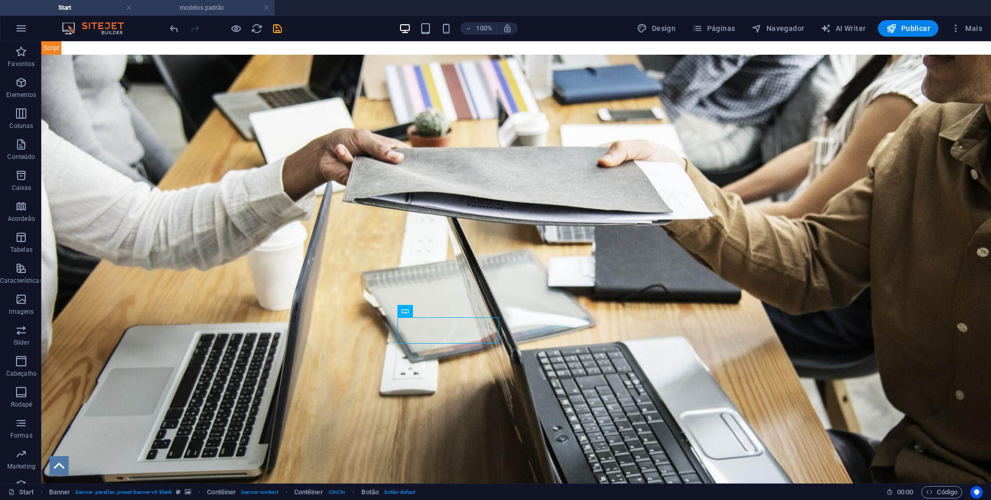
click at [217, 8] on h4 "modelos padrão" at bounding box center [205, 7] width 137 height 11
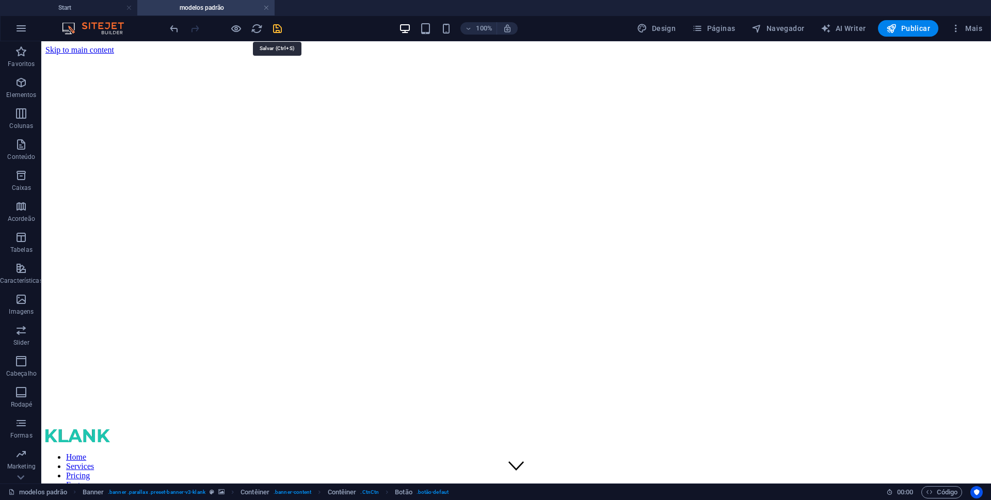
click at [275, 33] on icon "save" at bounding box center [278, 29] width 12 height 12
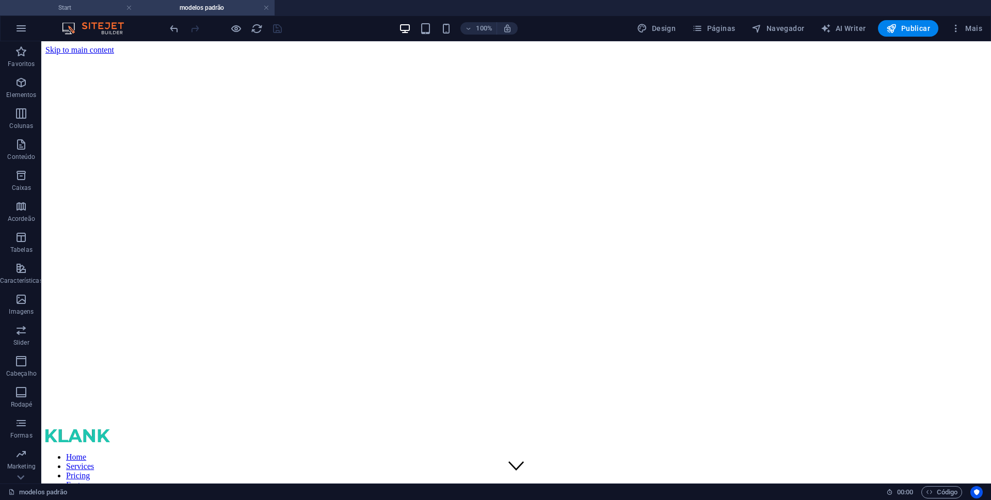
click at [84, 8] on h4 "Start" at bounding box center [68, 7] width 137 height 11
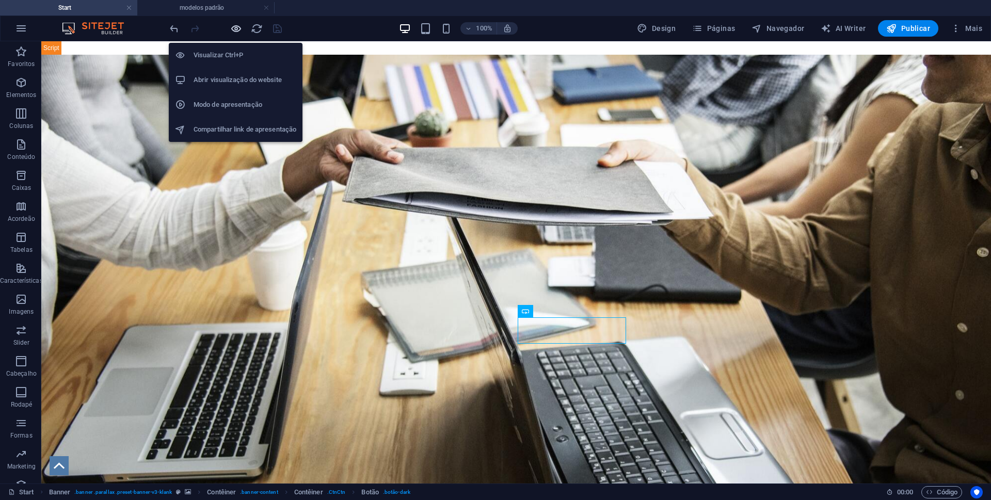
click at [233, 28] on icon "button" at bounding box center [236, 29] width 12 height 12
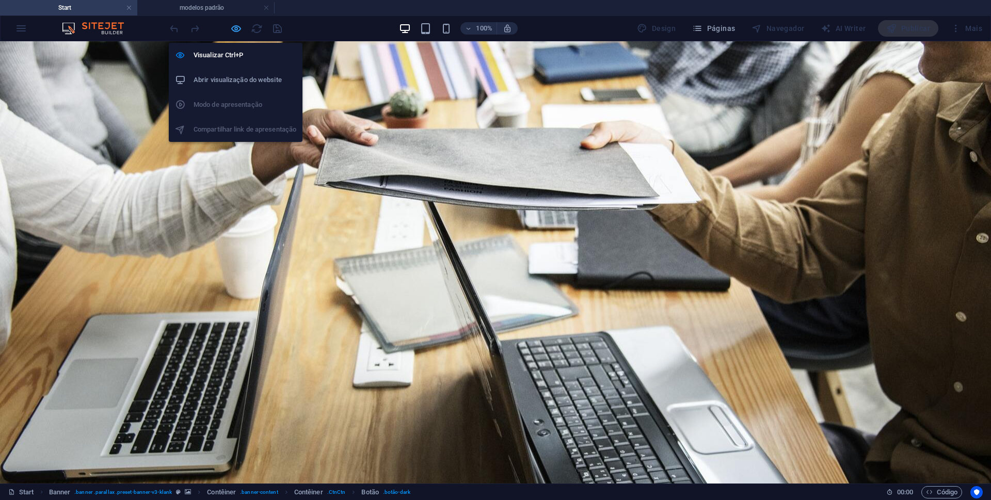
drag, startPoint x: 237, startPoint y: 27, endPoint x: 425, endPoint y: 95, distance: 199.9
click at [237, 27] on icon "button" at bounding box center [236, 29] width 12 height 12
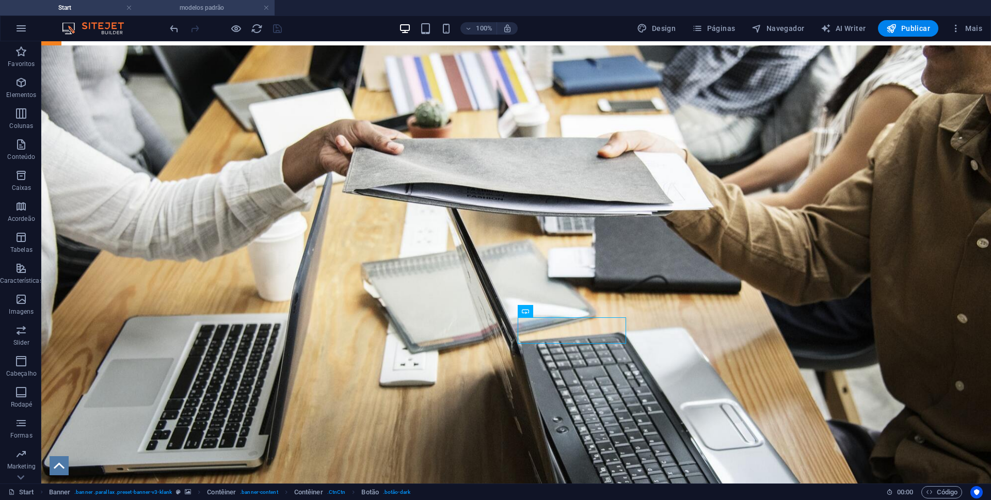
click at [203, 8] on h4 "modelos padrão" at bounding box center [205, 7] width 137 height 11
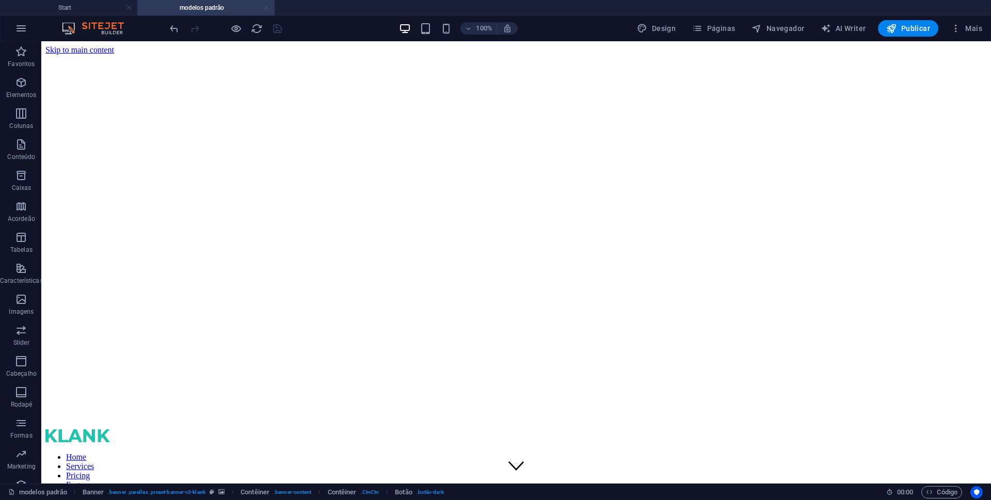
click at [267, 7] on link at bounding box center [266, 8] width 6 height 10
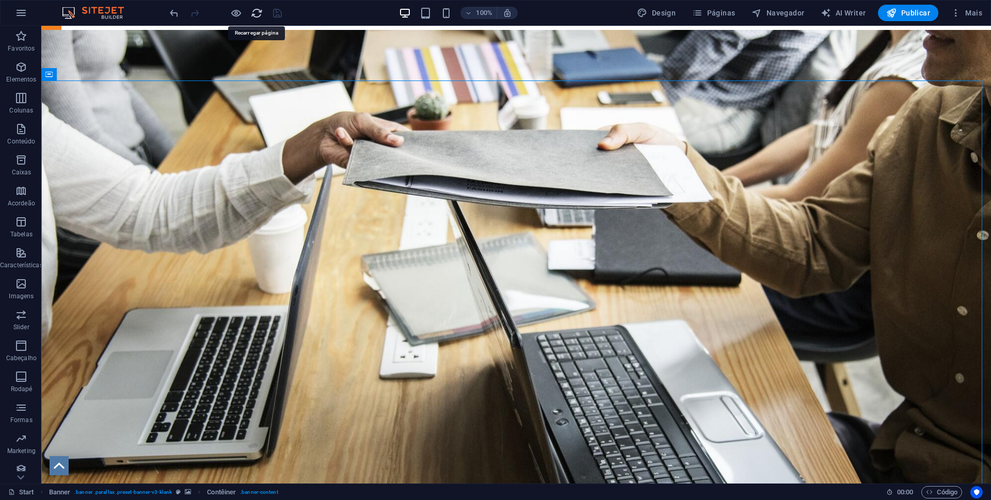
click at [254, 15] on icon "reload" at bounding box center [257, 13] width 12 height 12
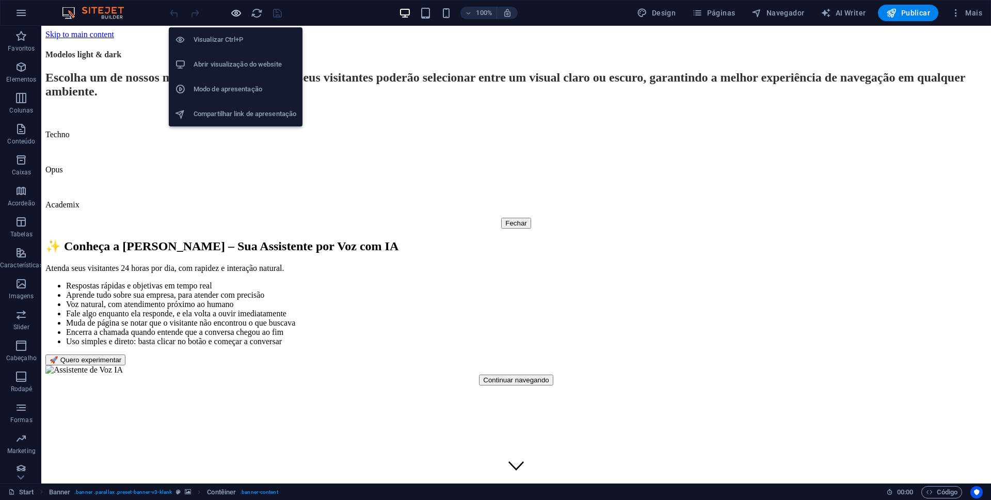
click at [232, 15] on icon "button" at bounding box center [236, 13] width 12 height 12
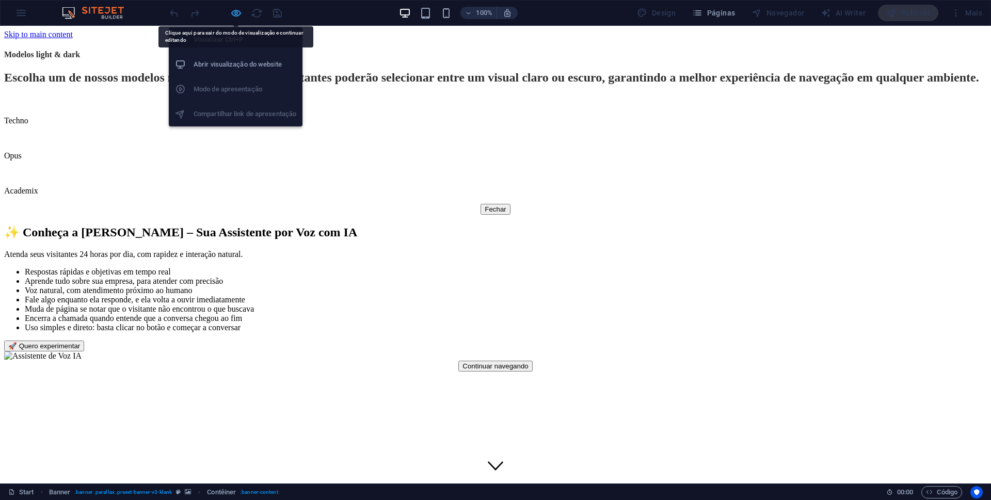
click at [233, 13] on icon "button" at bounding box center [236, 13] width 12 height 12
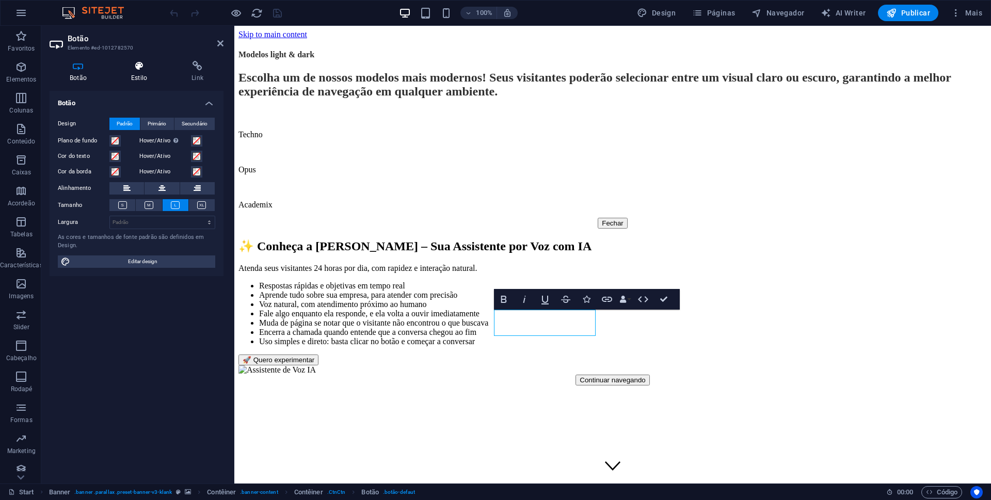
drag, startPoint x: 140, startPoint y: 72, endPoint x: 10, endPoint y: 151, distance: 152.5
click at [140, 72] on h4 "Estilo" at bounding box center [141, 72] width 60 height 22
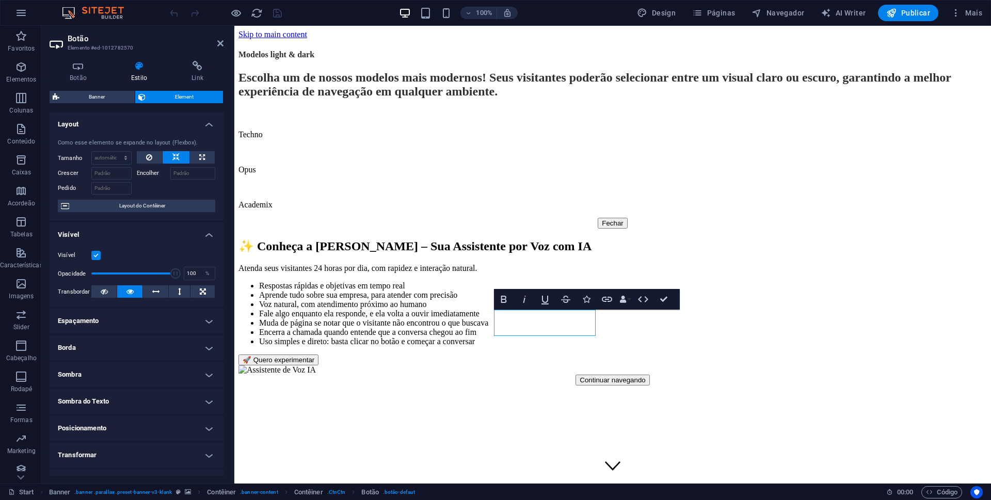
scroll to position [73, 0]
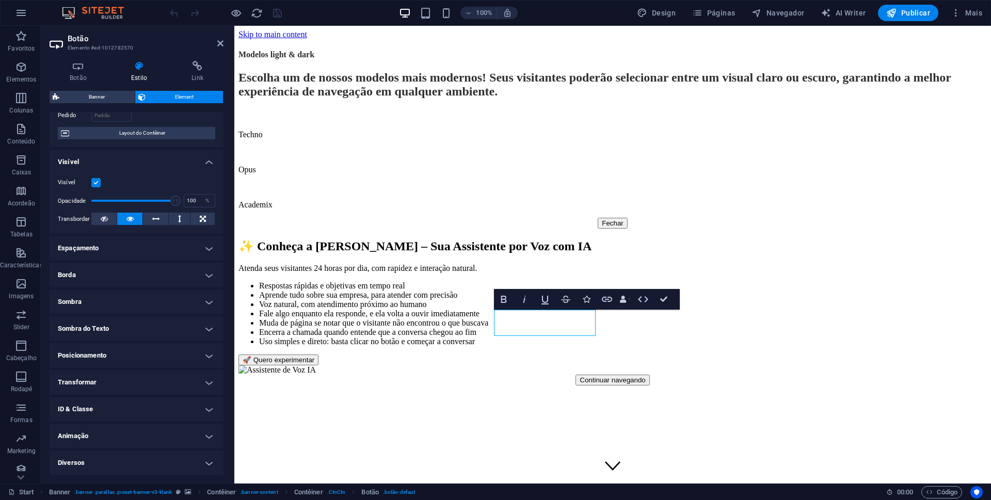
click at [208, 435] on h4 "Animação" at bounding box center [137, 436] width 174 height 25
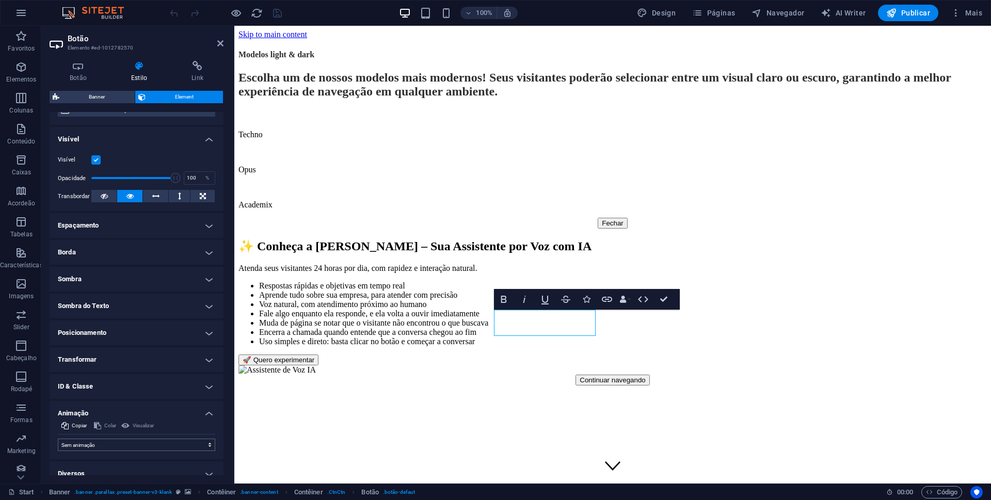
scroll to position [106, 0]
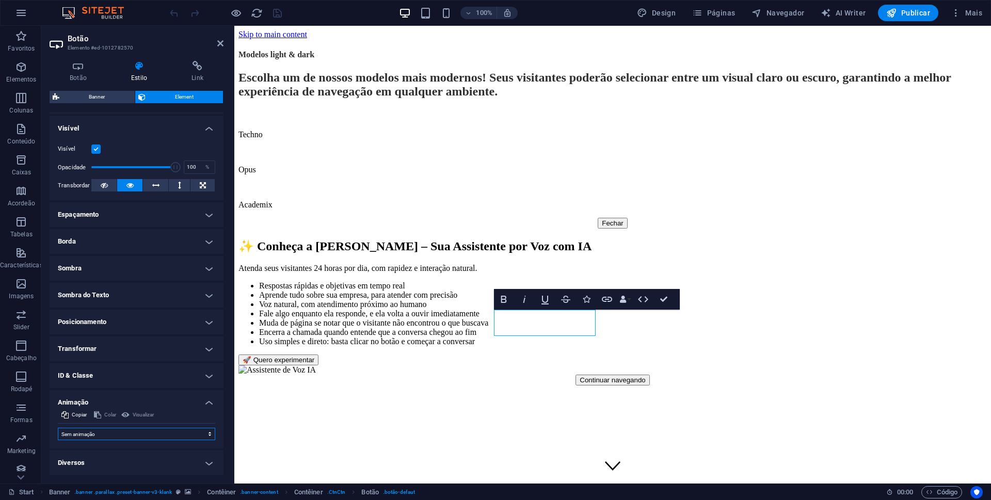
click at [206, 433] on select "Sem animação Mostrar / Esconder Rolar para cima/baixo Mais/menos zoom Deslize d…" at bounding box center [136, 434] width 157 height 12
click at [218, 42] on icon at bounding box center [220, 43] width 6 height 8
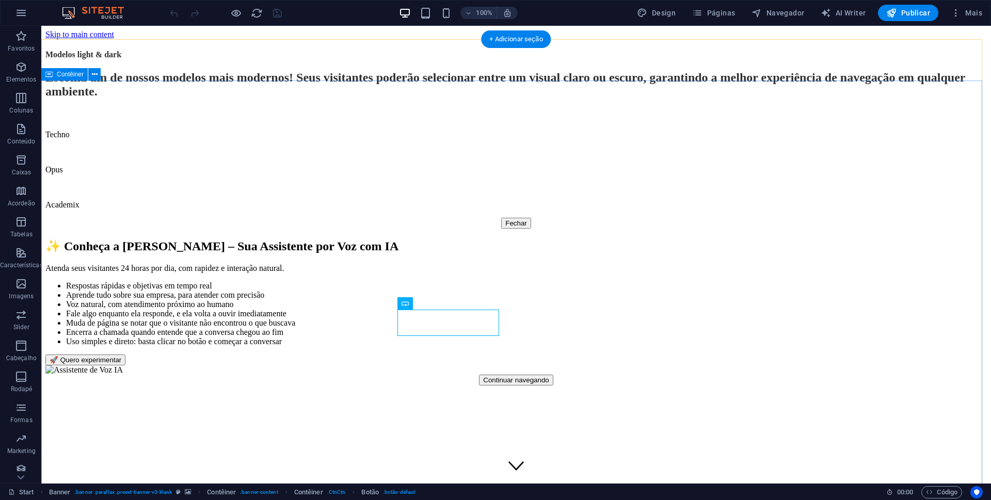
click at [796, 8] on span "Navegador" at bounding box center [778, 13] width 53 height 10
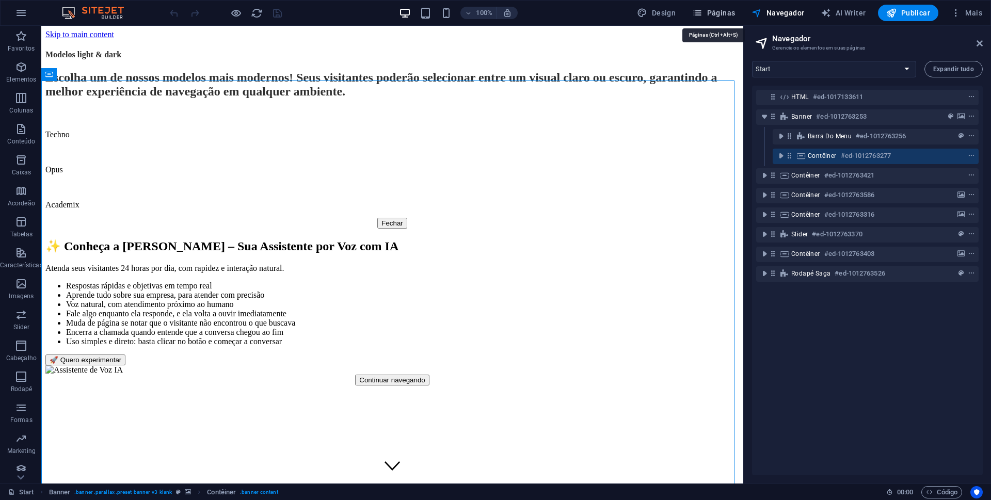
click at [722, 16] on span "Páginas" at bounding box center [713, 13] width 43 height 10
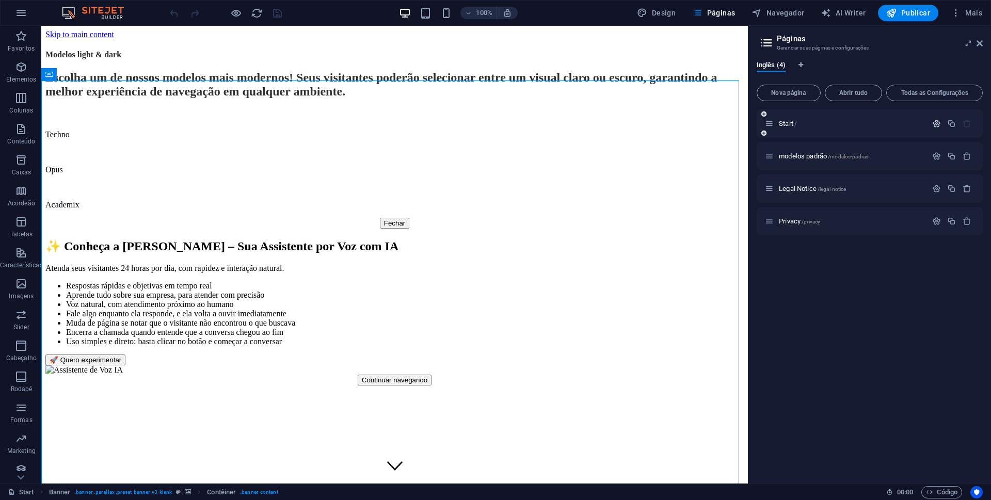
click at [935, 125] on icon "button" at bounding box center [936, 123] width 9 height 9
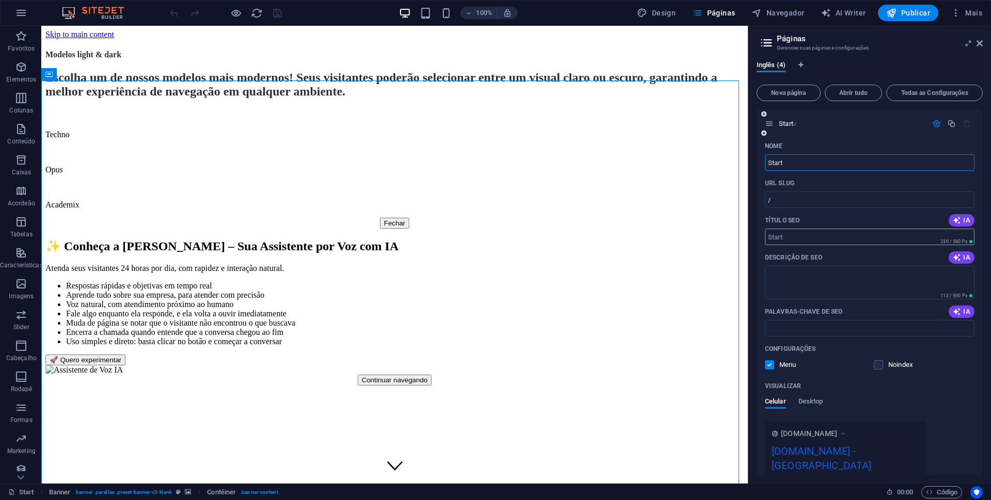
click at [777, 240] on input "Título SEO" at bounding box center [870, 237] width 210 height 17
paste input "ESTÚDIO DEV | Sites profissionais"
type input "ESTÚDIO DEV | Sites profissionais"
click at [934, 124] on icon "button" at bounding box center [936, 123] width 9 height 9
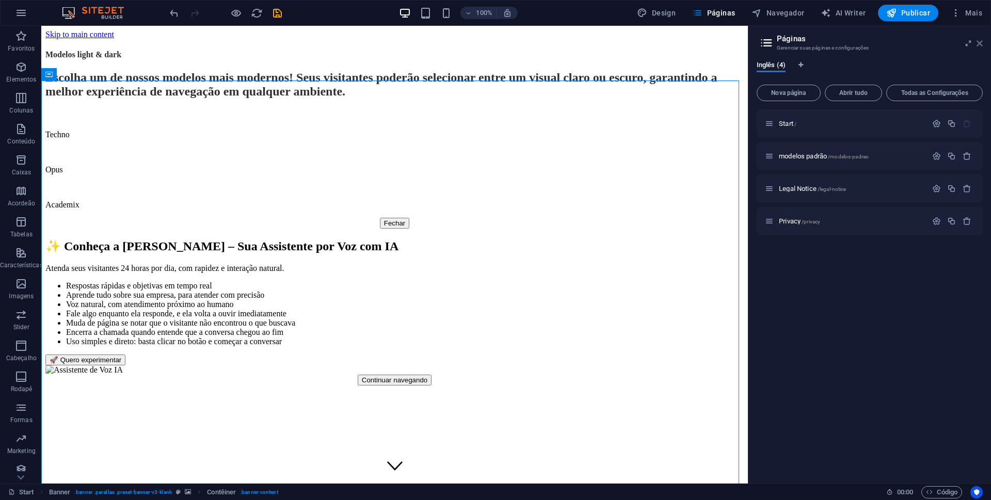
click at [982, 41] on icon at bounding box center [980, 43] width 6 height 8
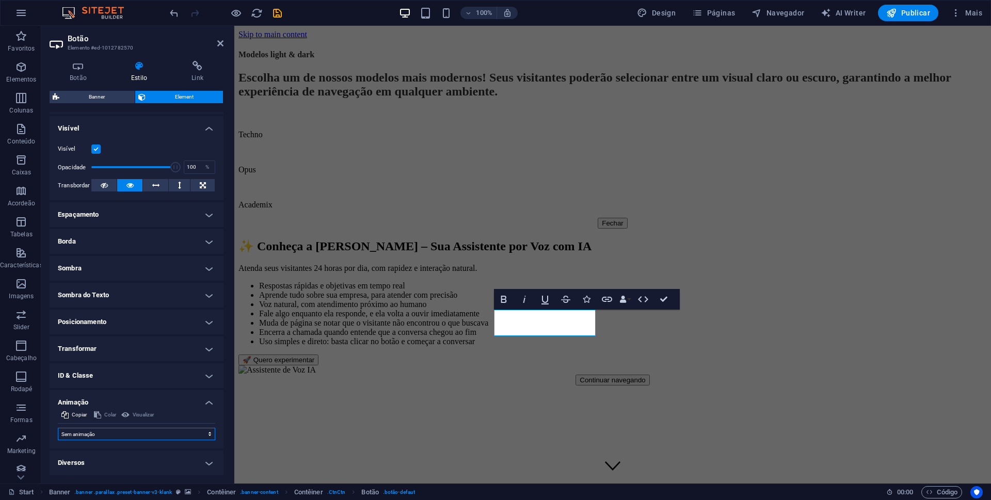
click at [188, 430] on select "Sem animação Mostrar / Esconder Rolar para cima/baixo Mais/menos zoom Deslize d…" at bounding box center [136, 434] width 157 height 12
select select "move-left-to-right"
click at [58, 428] on select "Sem animação Mostrar / Esconder Rolar para cima/baixo Mais/menos zoom Deslize d…" at bounding box center [136, 434] width 157 height 12
select select "scroll"
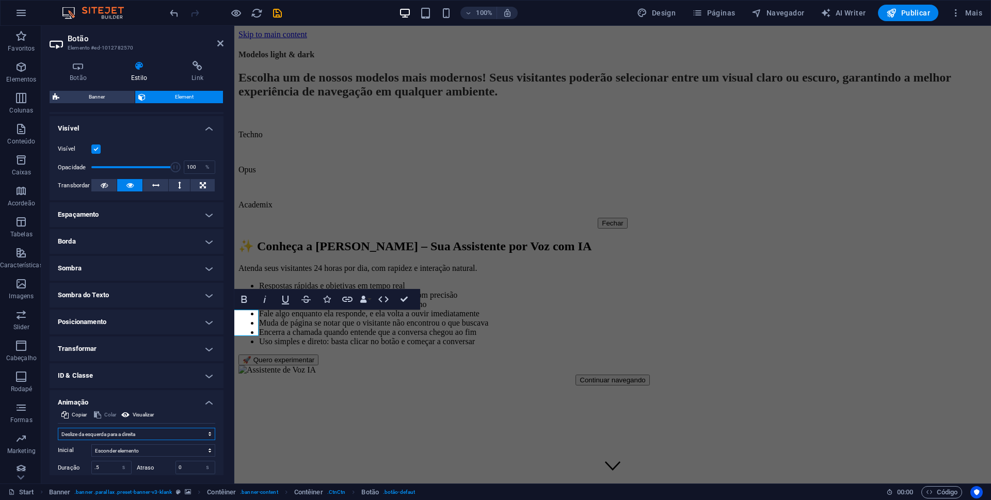
scroll to position [179, 0]
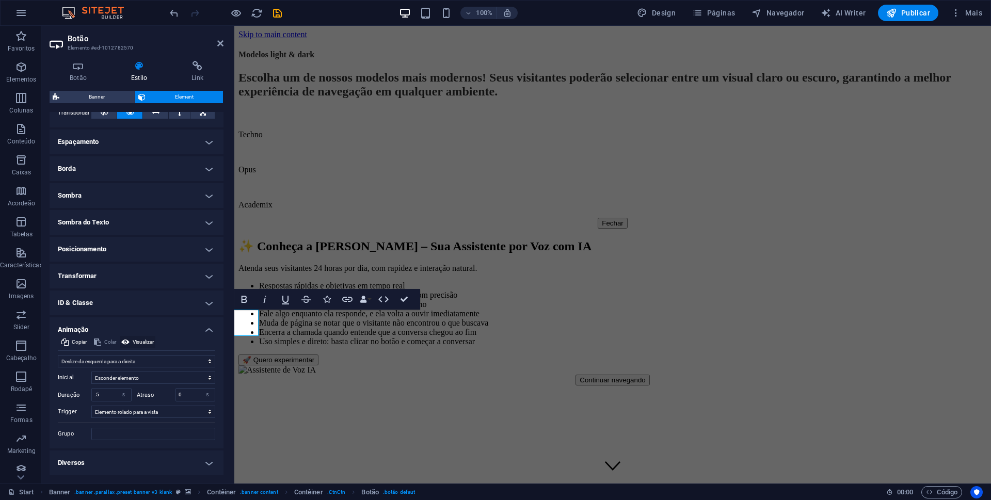
click at [139, 342] on span "Visualizar" at bounding box center [143, 342] width 21 height 12
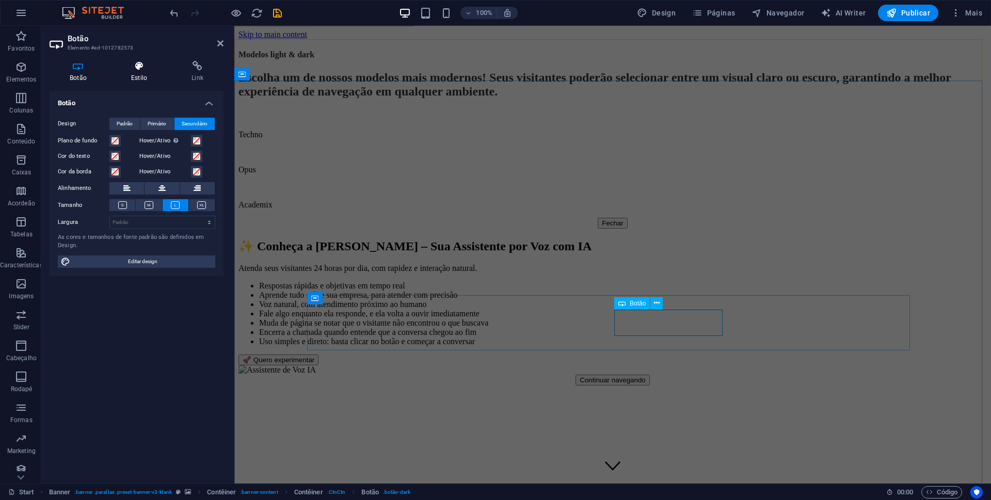
click at [131, 69] on icon at bounding box center [139, 66] width 56 height 10
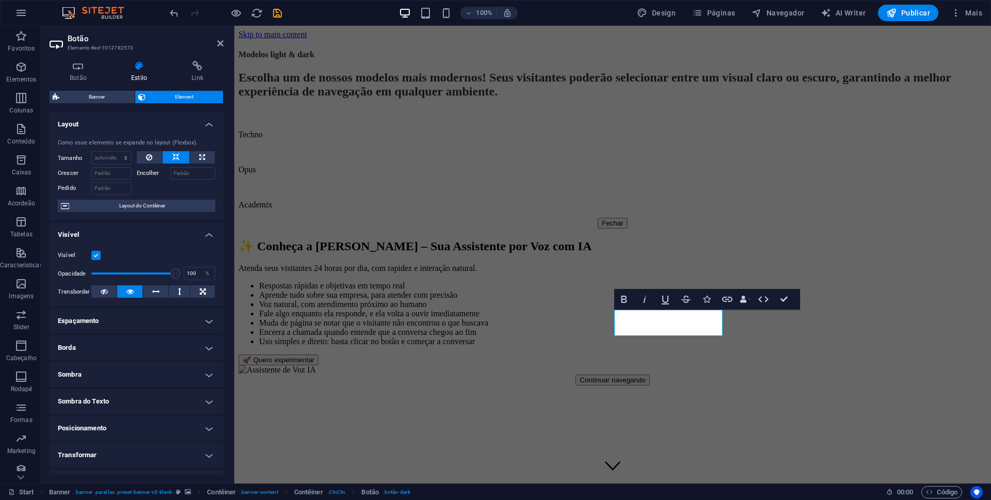
scroll to position [73, 0]
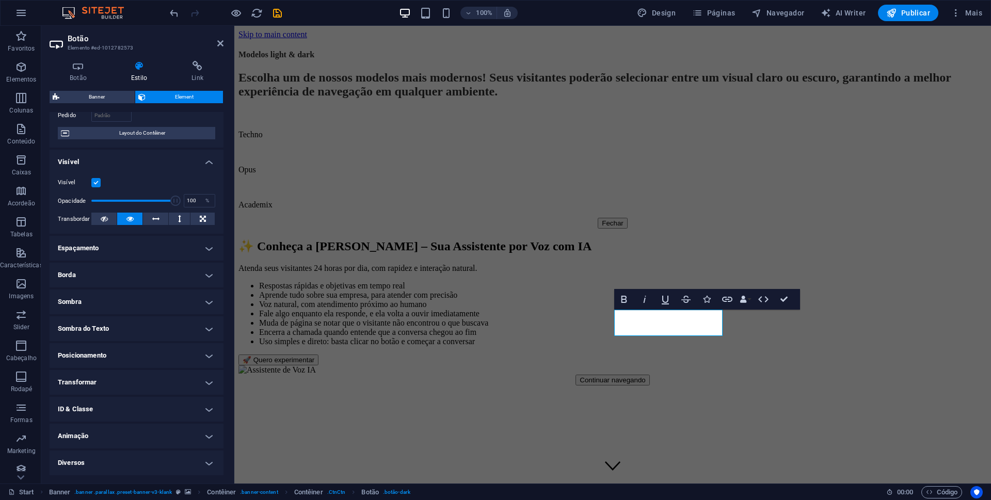
click at [137, 438] on h4 "Animação" at bounding box center [137, 436] width 174 height 25
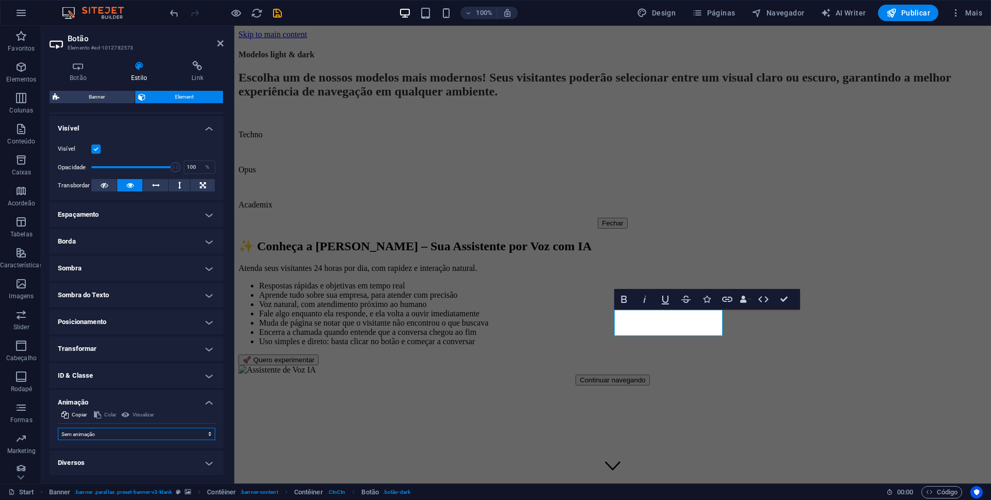
click at [136, 431] on select "Sem animação Mostrar / Esconder Rolar para cima/baixo Mais/menos zoom Deslize d…" at bounding box center [136, 434] width 157 height 12
click at [135, 431] on select "Sem animação Mostrar / Esconder Rolar para cima/baixo Mais/menos zoom Deslize d…" at bounding box center [136, 434] width 157 height 12
select select "move-right-to-left"
click at [58, 428] on select "Sem animação Mostrar / Esconder Rolar para cima/baixo Mais/menos zoom Deslize d…" at bounding box center [136, 434] width 157 height 12
select select "scroll"
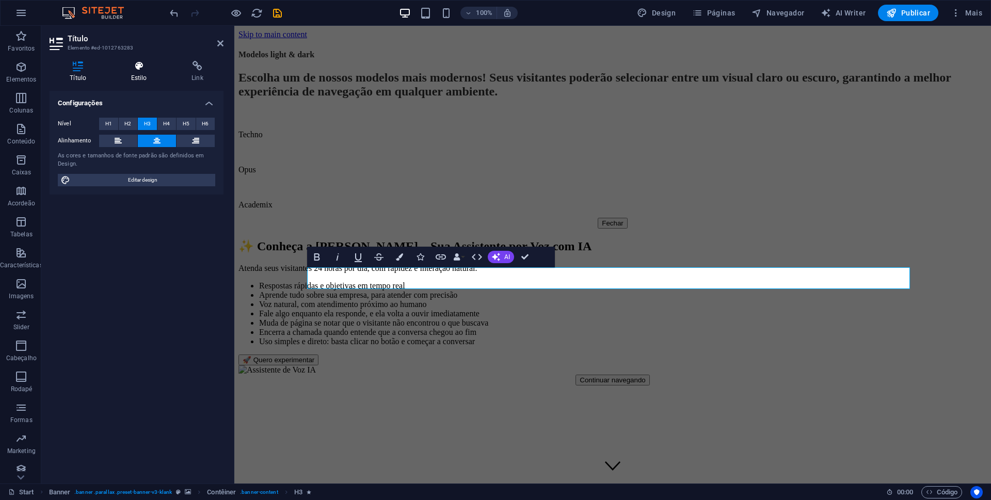
click at [133, 73] on h4 "Estilo" at bounding box center [140, 72] width 60 height 22
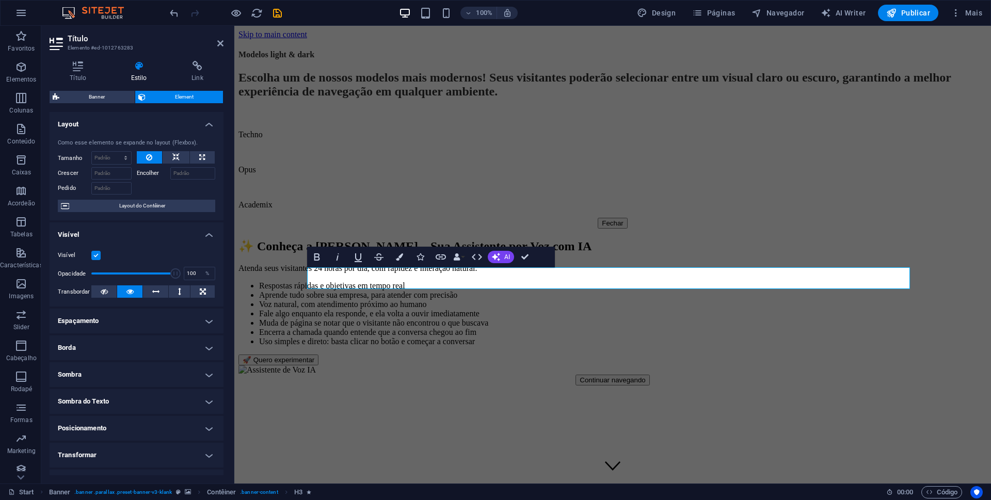
scroll to position [73, 0]
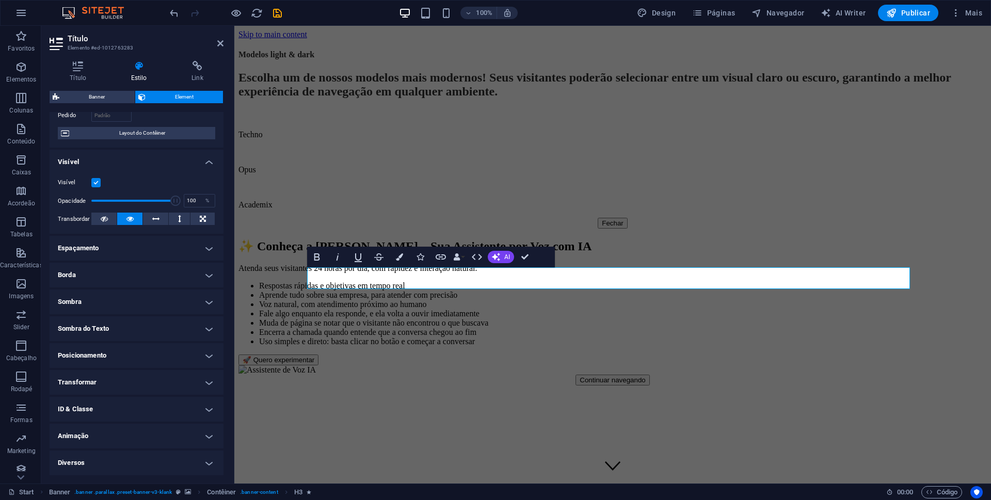
click at [129, 435] on h4 "Animação" at bounding box center [137, 436] width 174 height 25
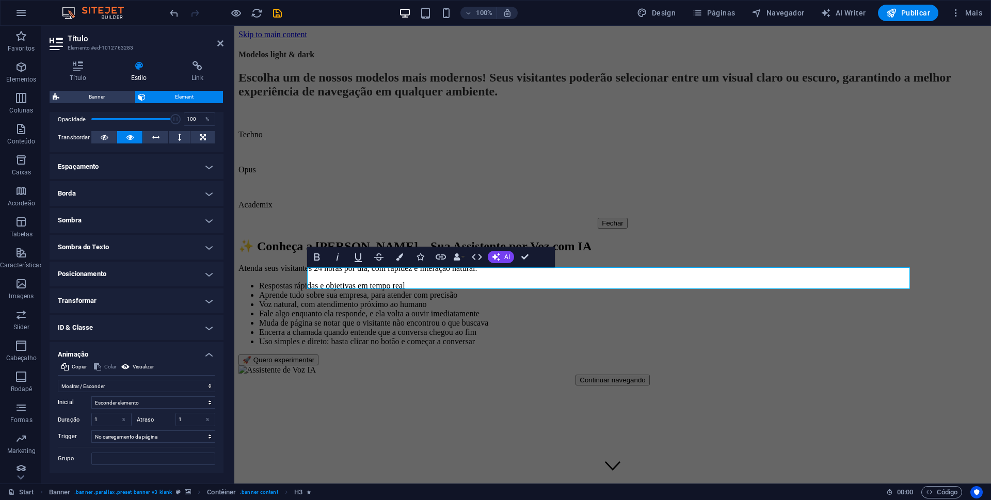
scroll to position [179, 0]
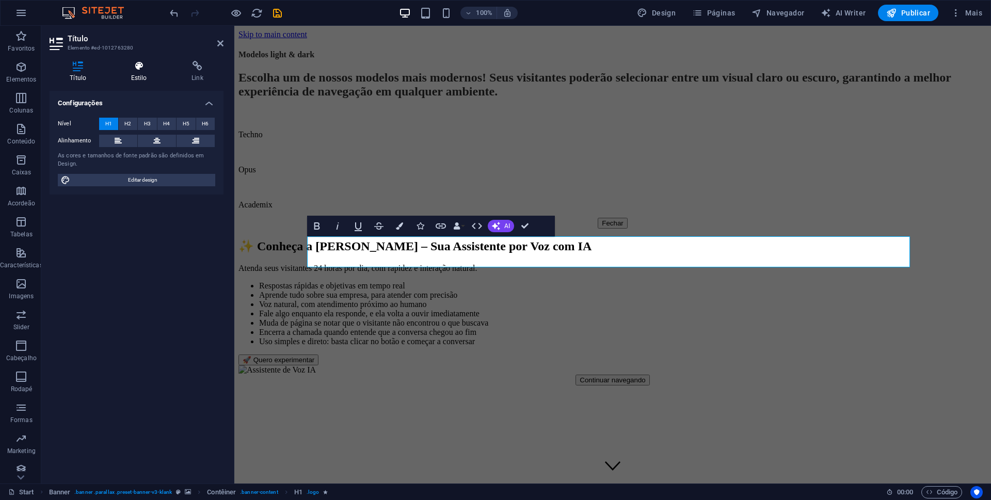
click at [137, 71] on h4 "Estilo" at bounding box center [140, 72] width 60 height 22
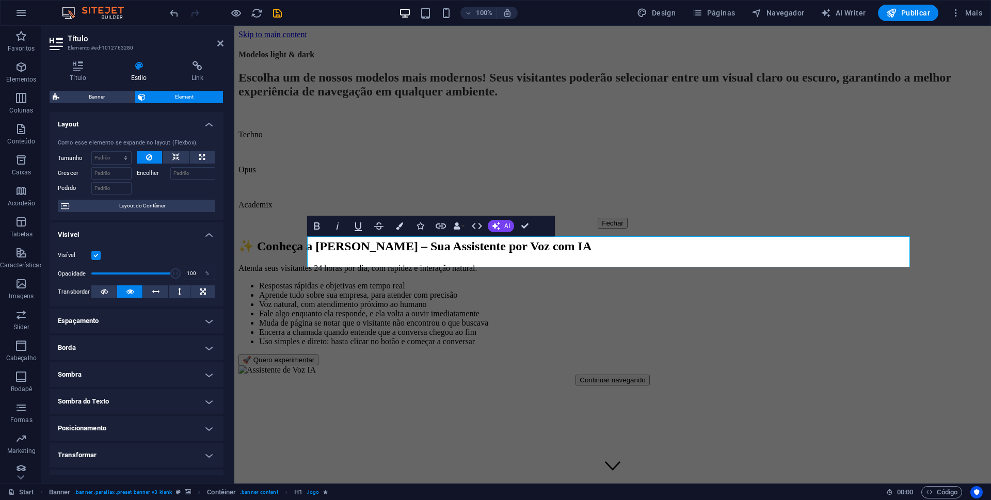
scroll to position [73, 0]
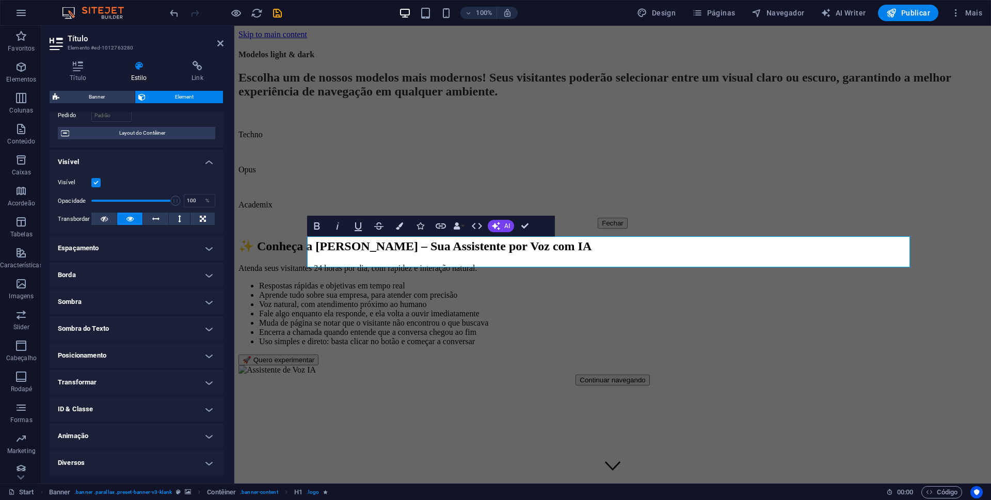
click at [146, 432] on h4 "Animação" at bounding box center [137, 436] width 174 height 25
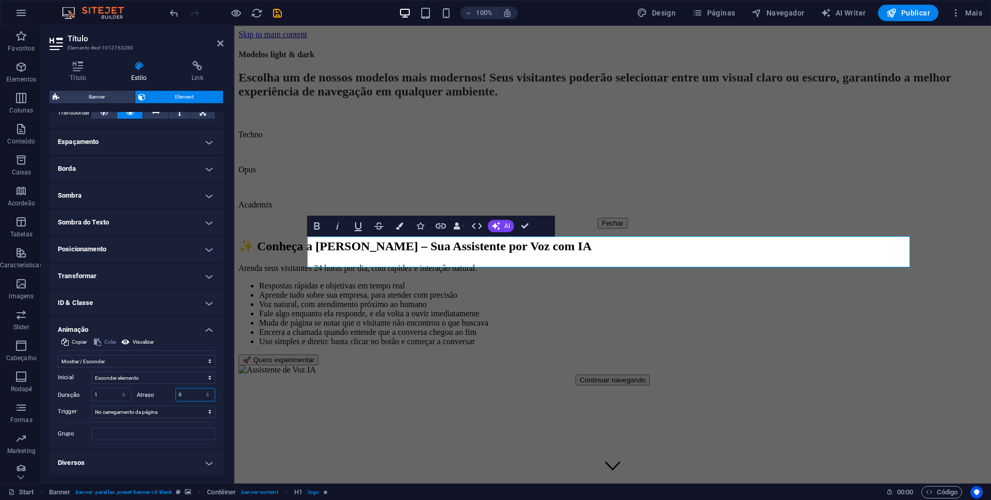
drag, startPoint x: 188, startPoint y: 394, endPoint x: 171, endPoint y: 394, distance: 17.6
click at [171, 394] on div "Atraso 0 s ms" at bounding box center [176, 394] width 79 height 13
type input "1"
type input "1.5"
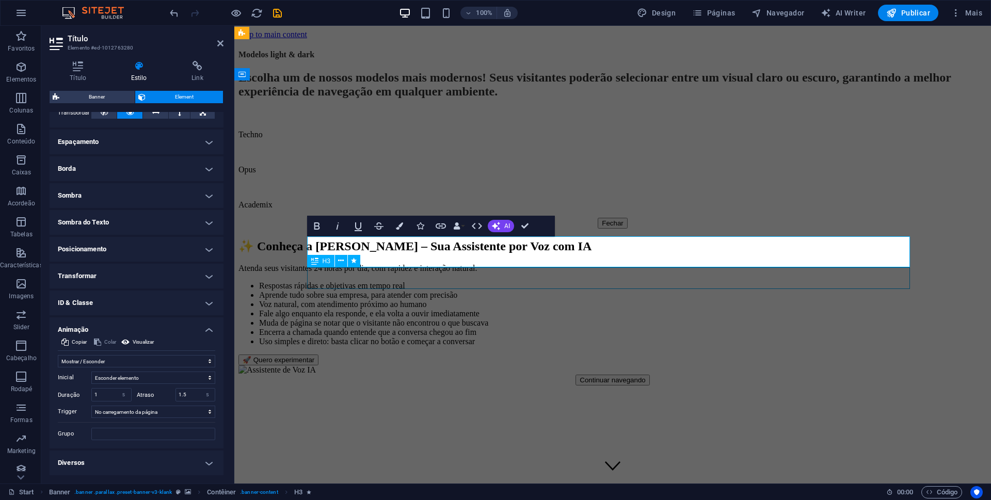
select select "fade"
select select "s"
select select "onload"
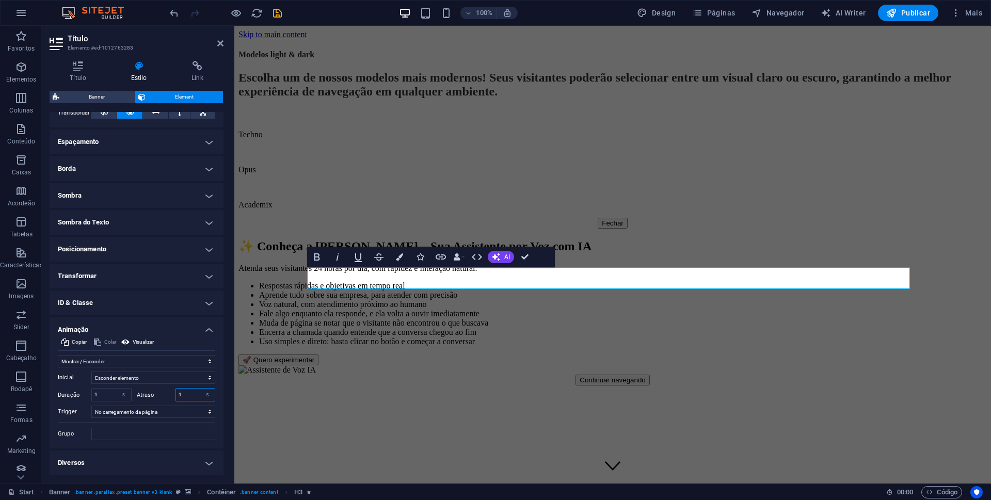
drag, startPoint x: 186, startPoint y: 395, endPoint x: 170, endPoint y: 395, distance: 16.0
click at [170, 395] on div "Atraso 1 s ms" at bounding box center [176, 394] width 79 height 13
type input "2"
type input "2.5"
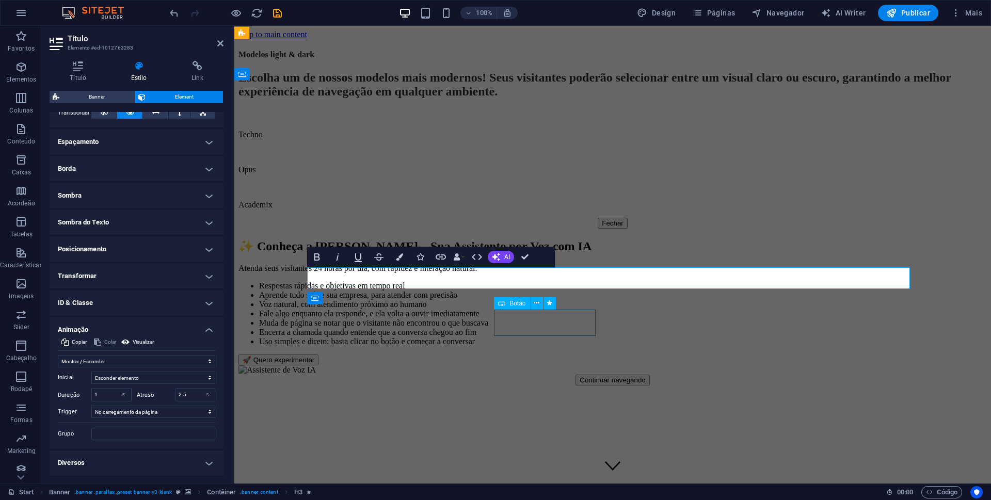
select select "move-left-to-right"
select select "s"
select select "scroll"
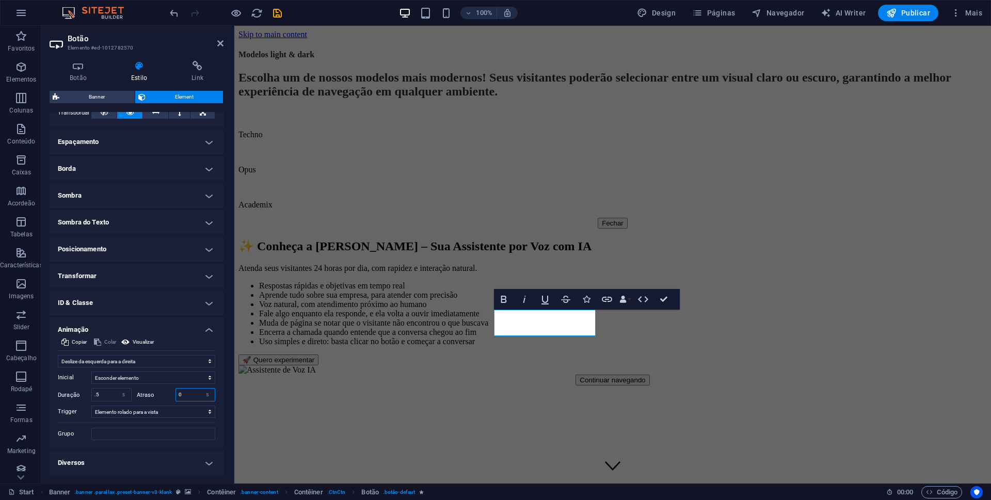
drag, startPoint x: 189, startPoint y: 399, endPoint x: 161, endPoint y: 399, distance: 28.4
click at [161, 399] on div "Atraso 0 s ms" at bounding box center [176, 394] width 79 height 13
type input "3"
type input "3.5"
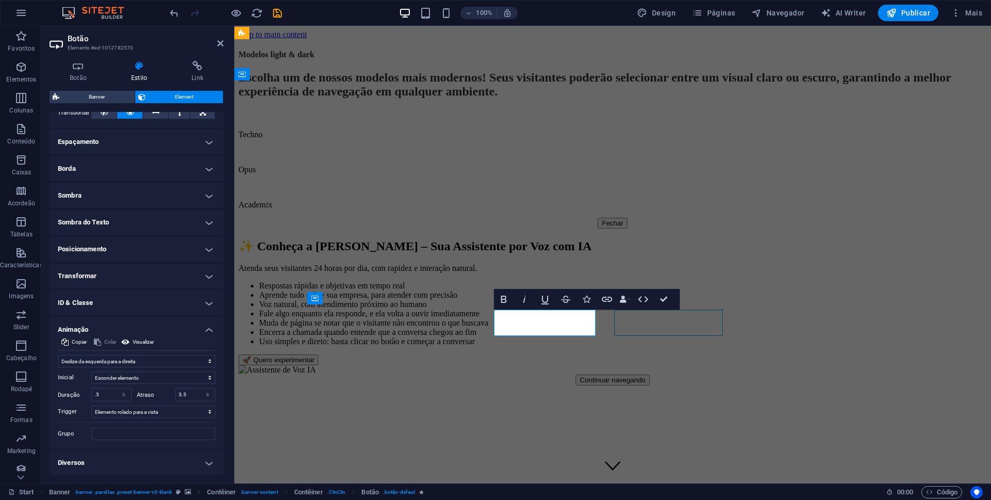
select select "move-right-to-left"
select select "s"
select select "scroll"
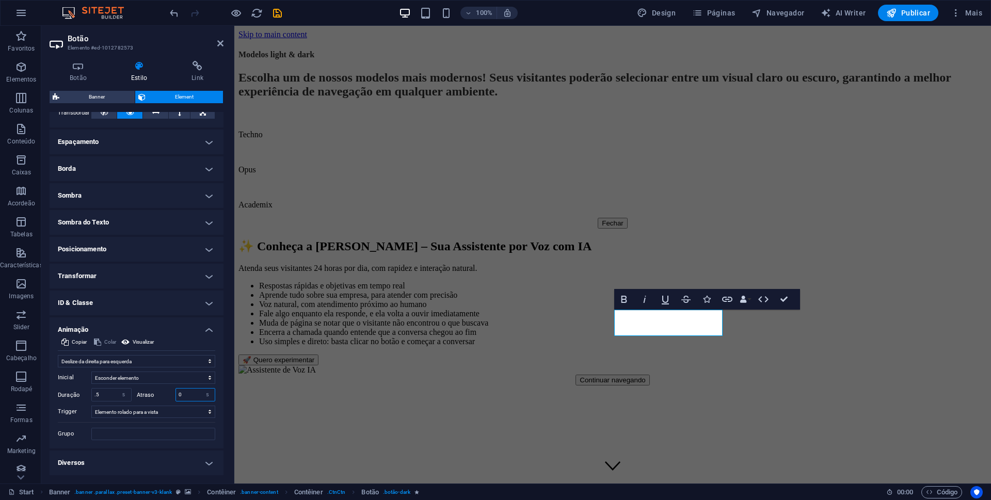
drag, startPoint x: 188, startPoint y: 392, endPoint x: 171, endPoint y: 392, distance: 17.6
click at [171, 392] on div "Atraso 0 s ms" at bounding box center [176, 394] width 79 height 13
type input "3"
type input "3.5"
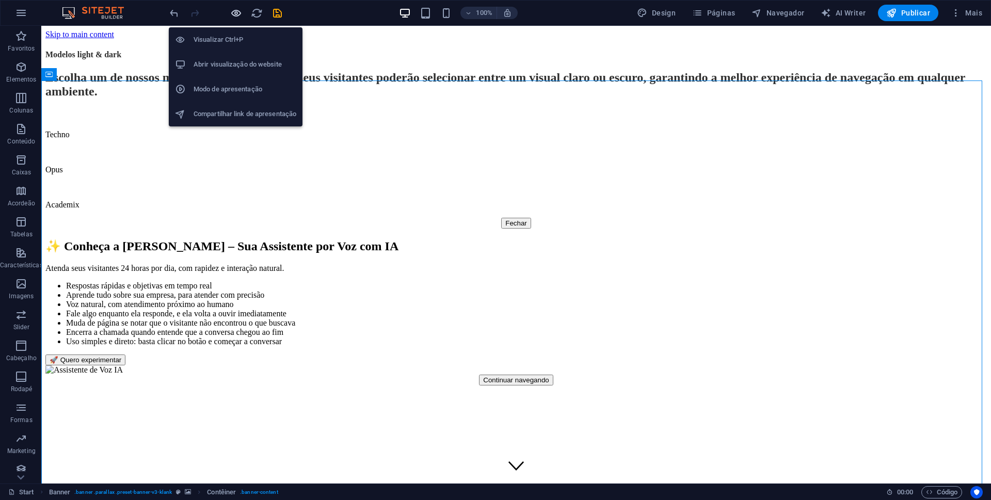
click at [240, 12] on icon "button" at bounding box center [236, 13] width 12 height 12
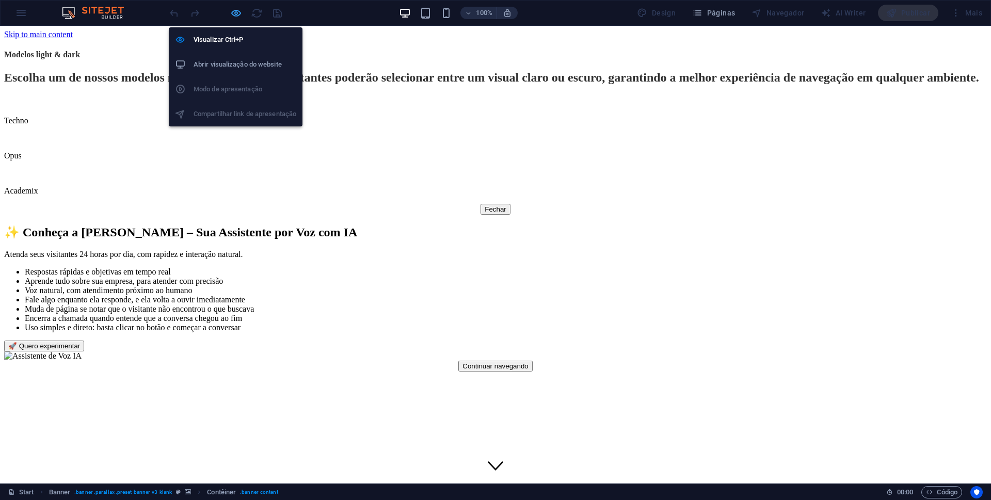
click at [235, 14] on icon "button" at bounding box center [236, 13] width 12 height 12
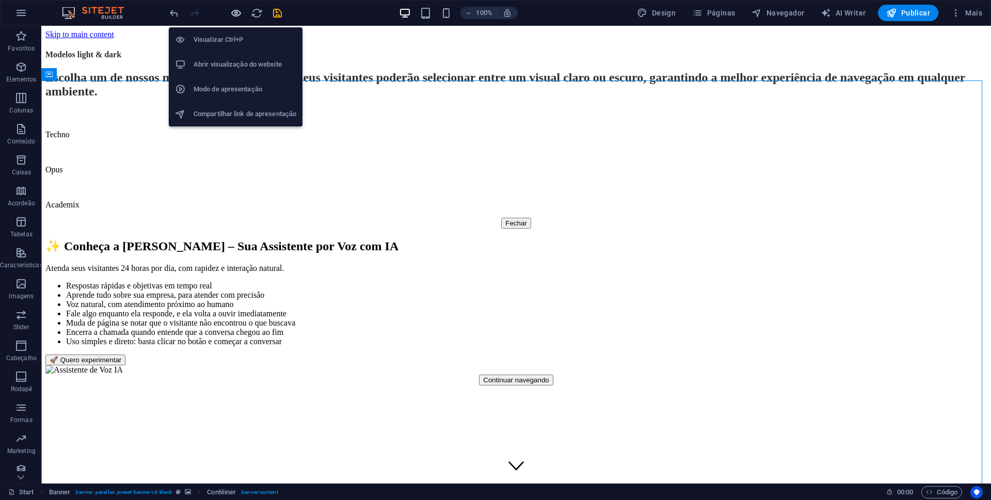
click at [235, 14] on icon "button" at bounding box center [236, 13] width 12 height 12
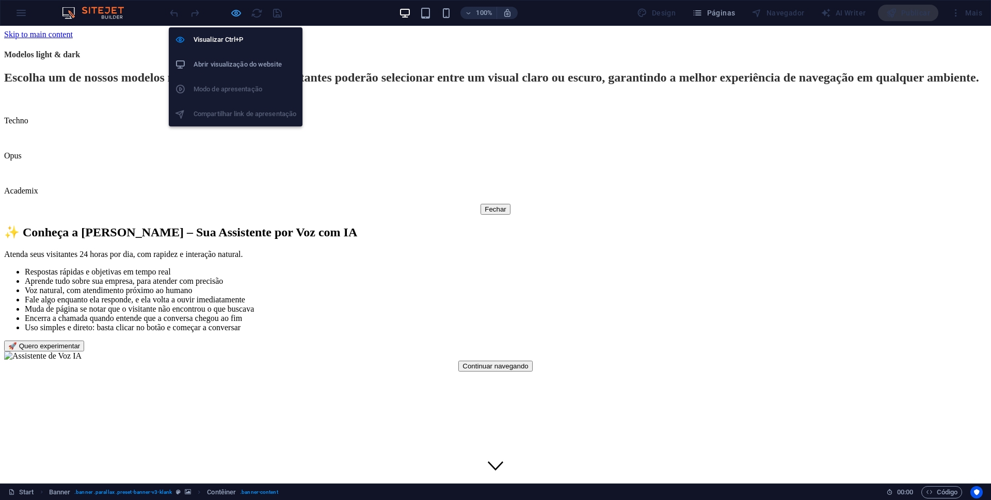
click at [232, 10] on icon "button" at bounding box center [236, 13] width 12 height 12
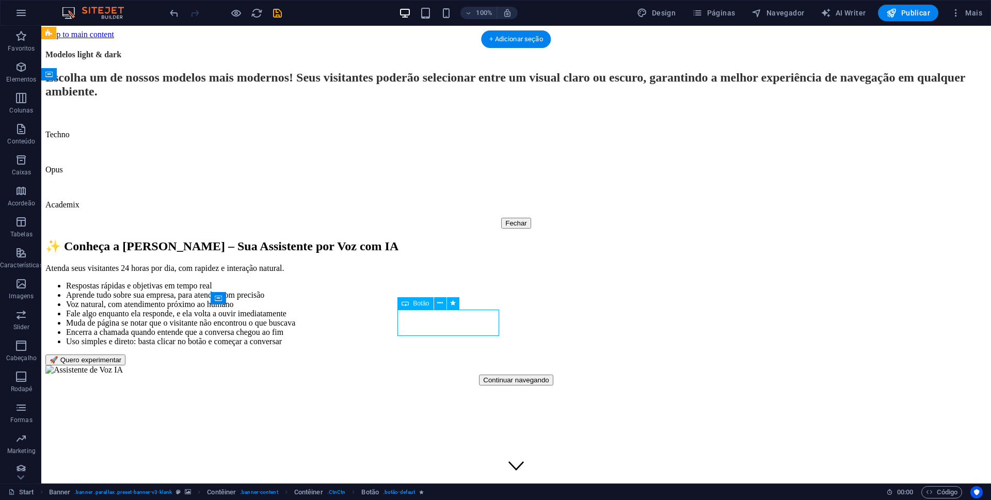
select select "move-left-to-right"
select select "s"
select select "scroll"
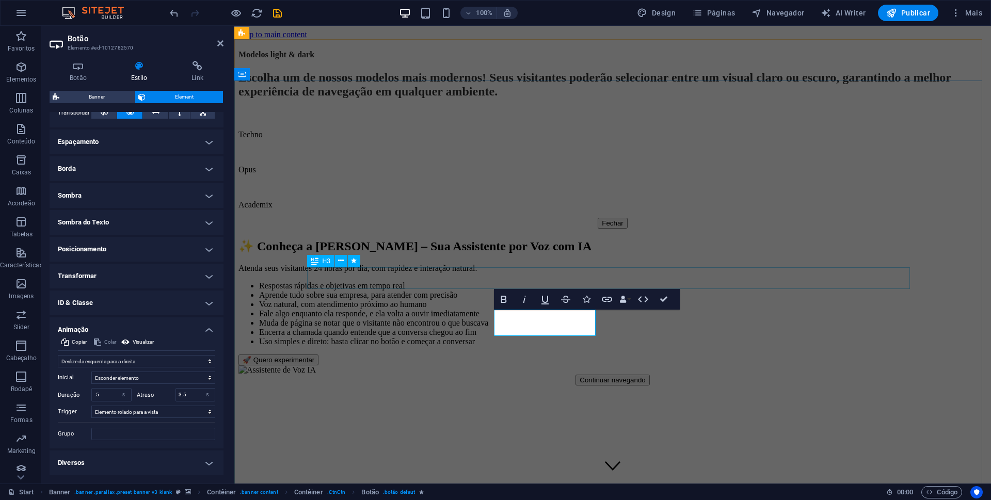
select select "fade"
select select "s"
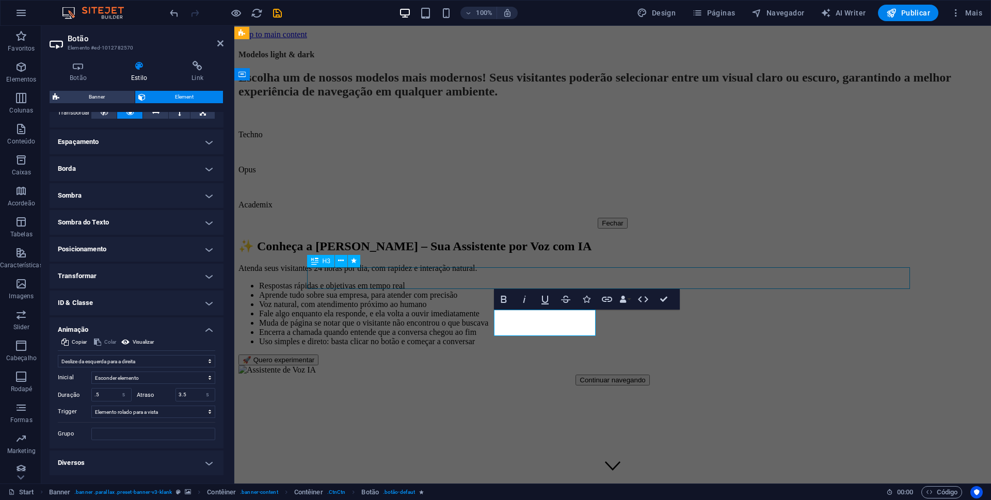
select select "onload"
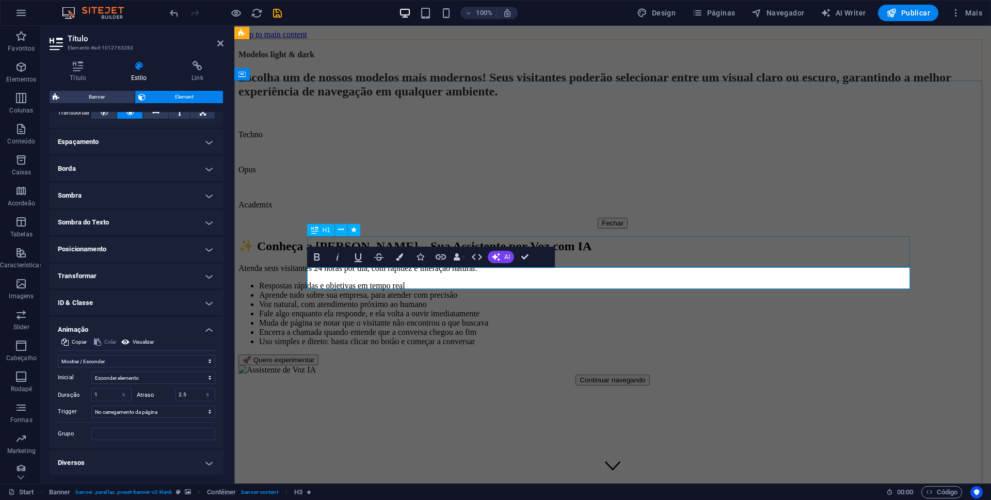
select select "fade"
select select "s"
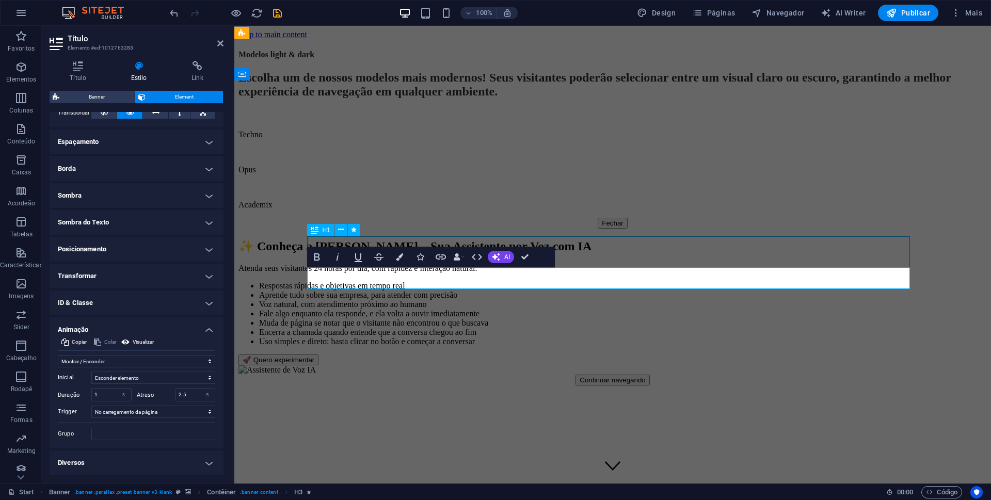
select select "onload"
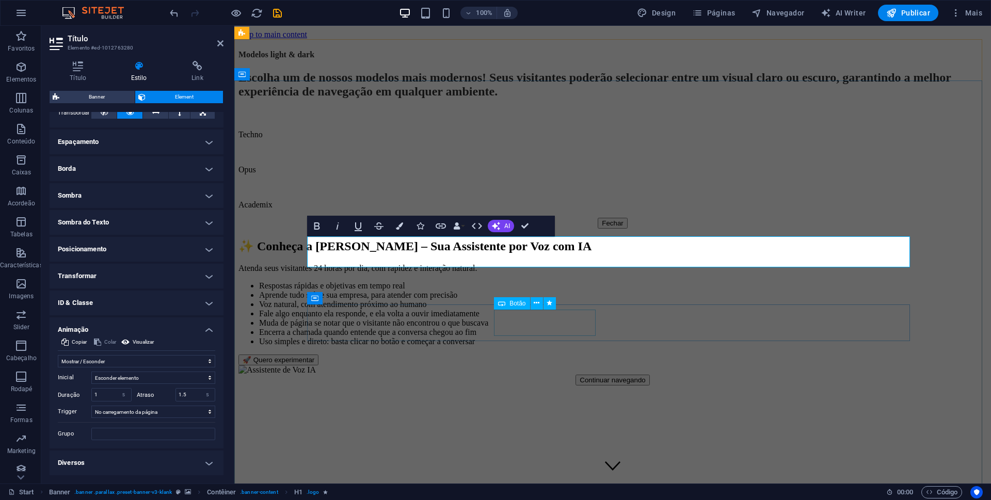
select select "move-left-to-right"
select select "s"
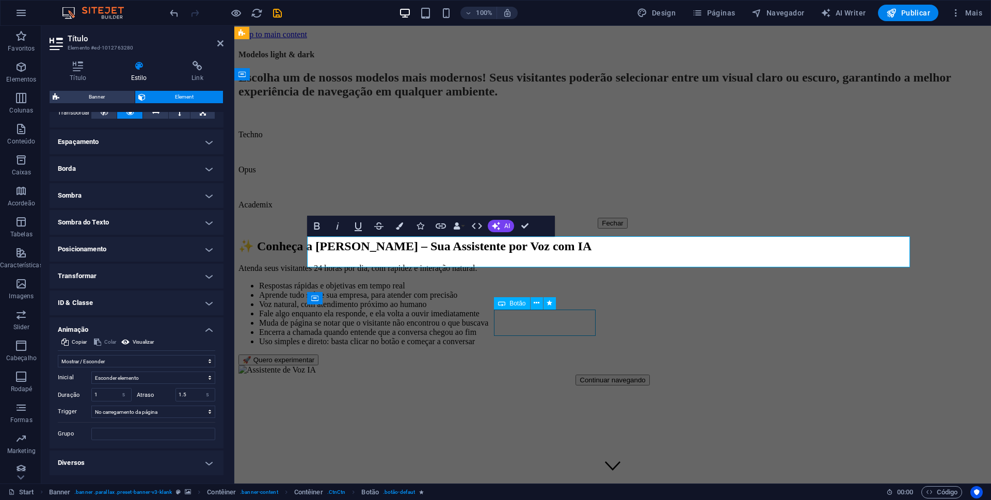
select select "scroll"
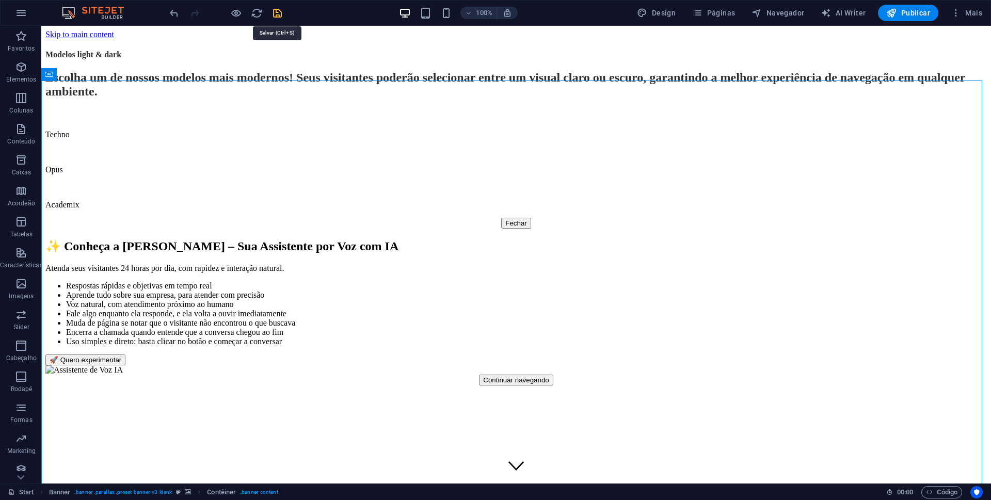
click at [277, 13] on icon "save" at bounding box center [278, 13] width 12 height 12
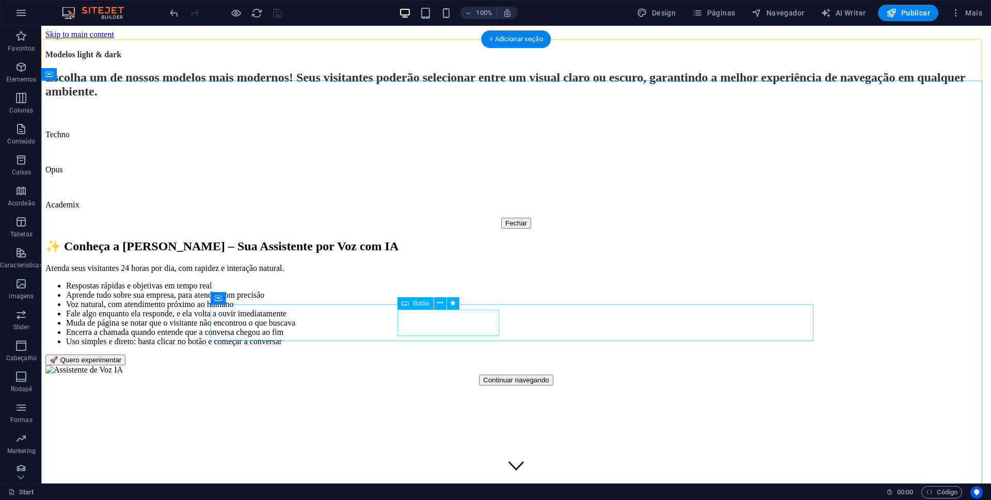
select select "move-left-to-right"
select select "s"
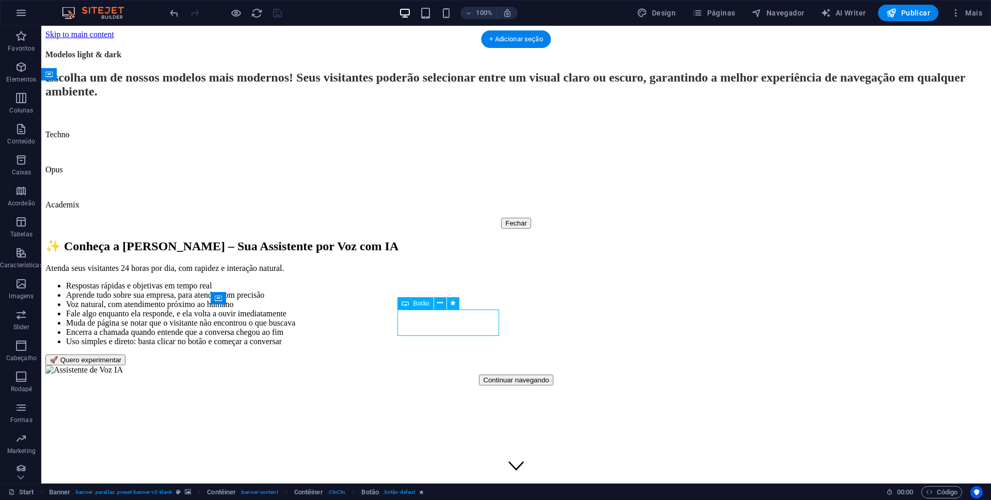
select select "scroll"
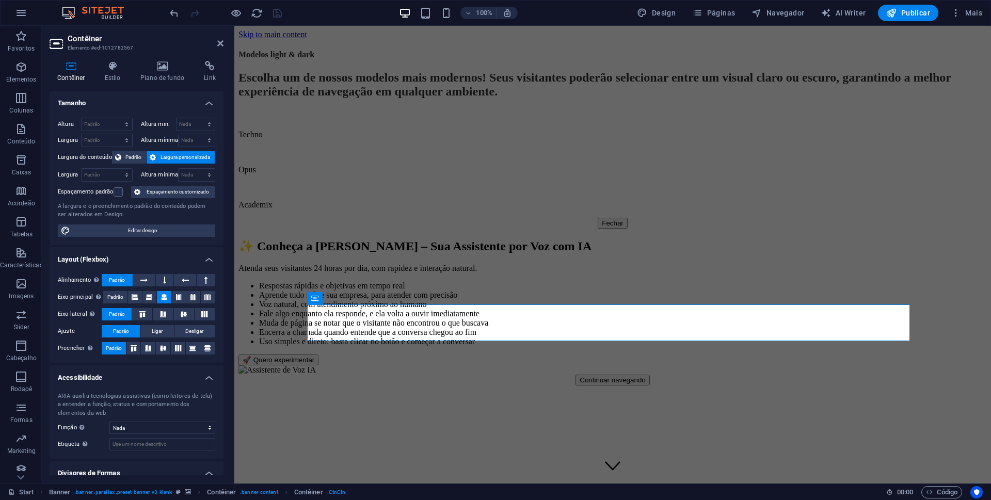
scroll to position [33, 0]
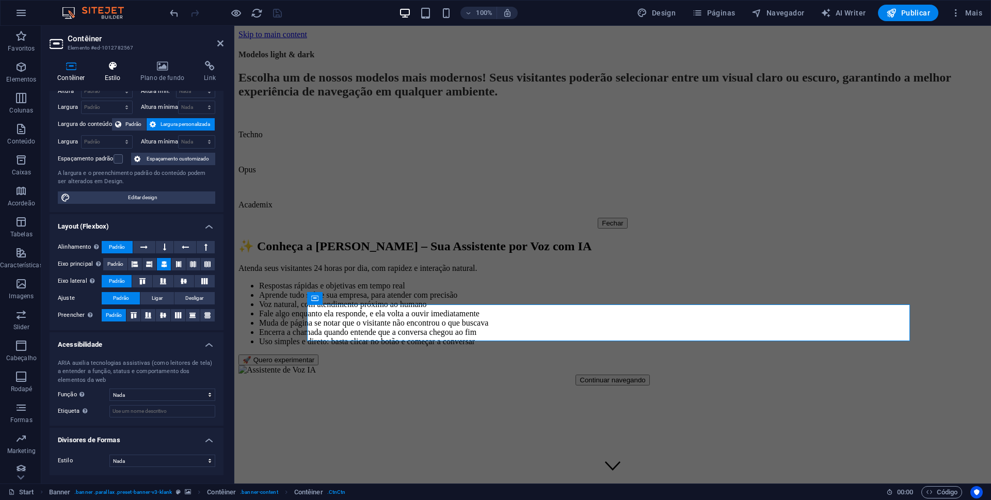
click at [112, 70] on icon at bounding box center [112, 66] width 31 height 10
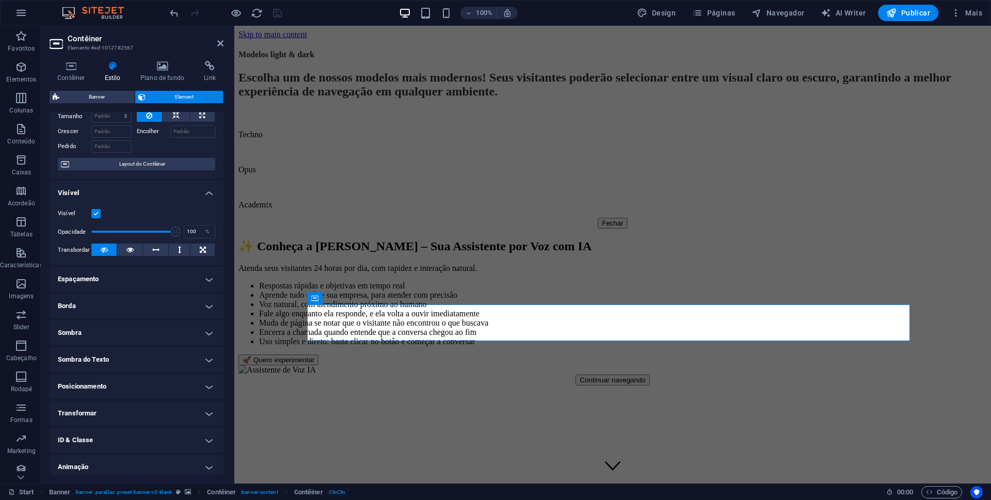
scroll to position [73, 0]
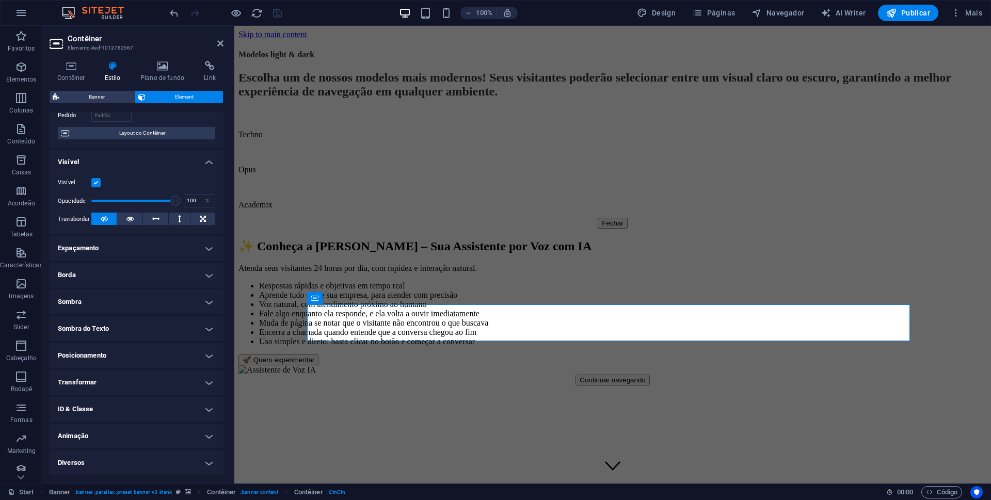
click at [152, 438] on h4 "Animação" at bounding box center [137, 436] width 174 height 25
select select "move-left-to-right"
select select "s"
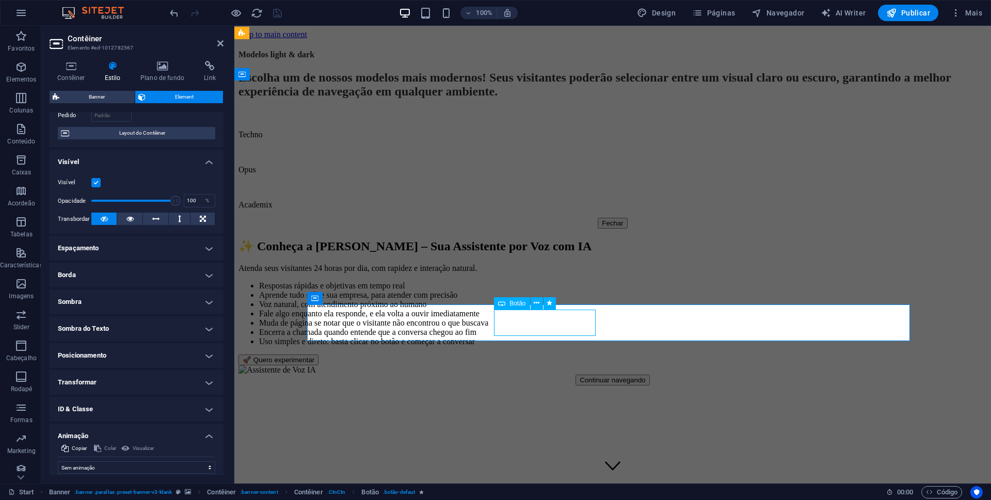
select select "s"
select select "scroll"
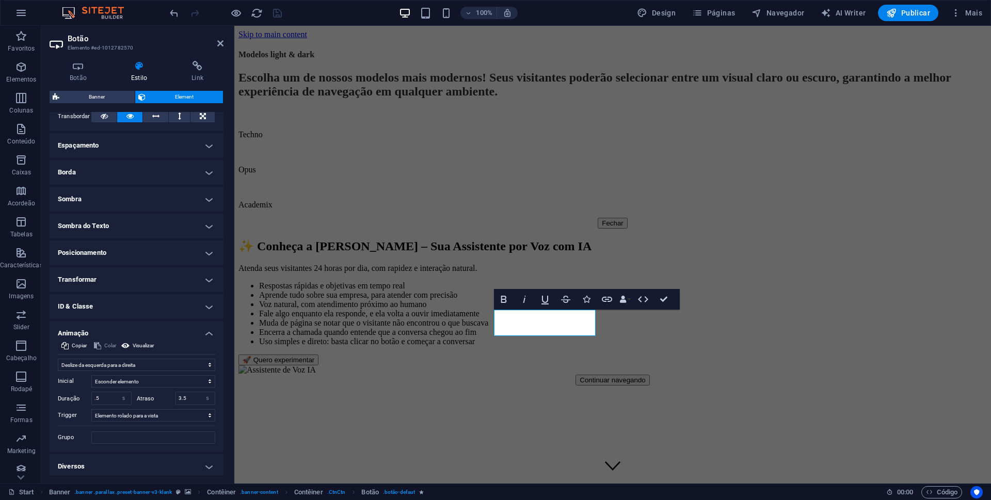
scroll to position [179, 0]
click at [177, 394] on input "3.5" at bounding box center [195, 395] width 39 height 12
drag, startPoint x: 188, startPoint y: 395, endPoint x: 177, endPoint y: 393, distance: 12.0
click at [177, 393] on input "3.5" at bounding box center [195, 395] width 39 height 12
type input "2"
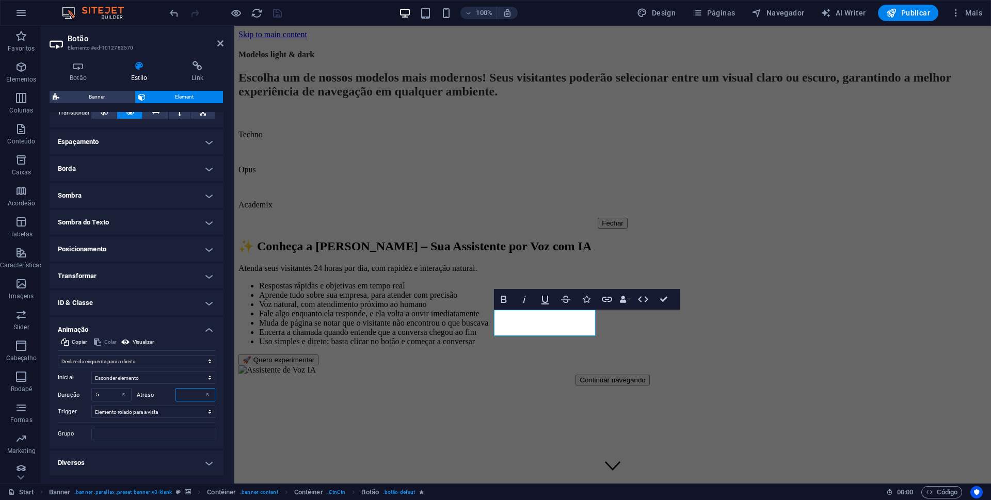
type input "2.5"
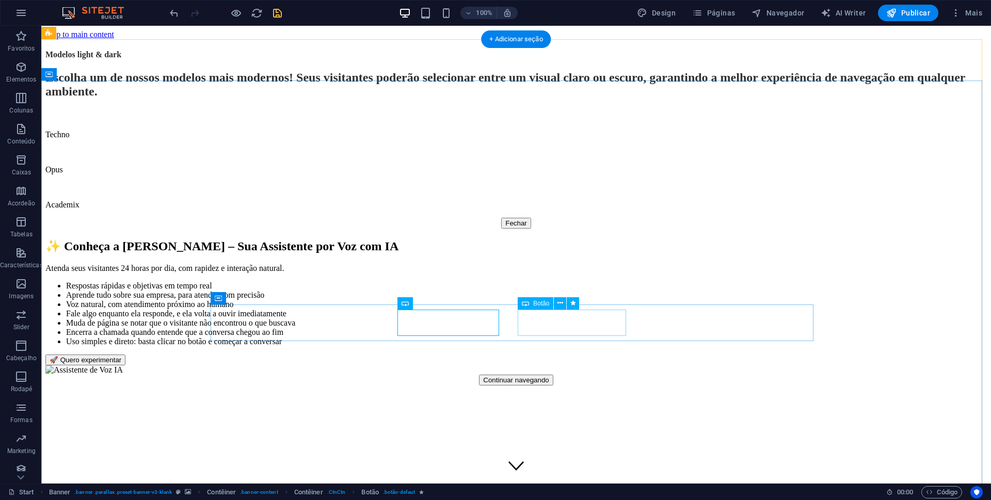
select select "move-right-to-left"
select select "s"
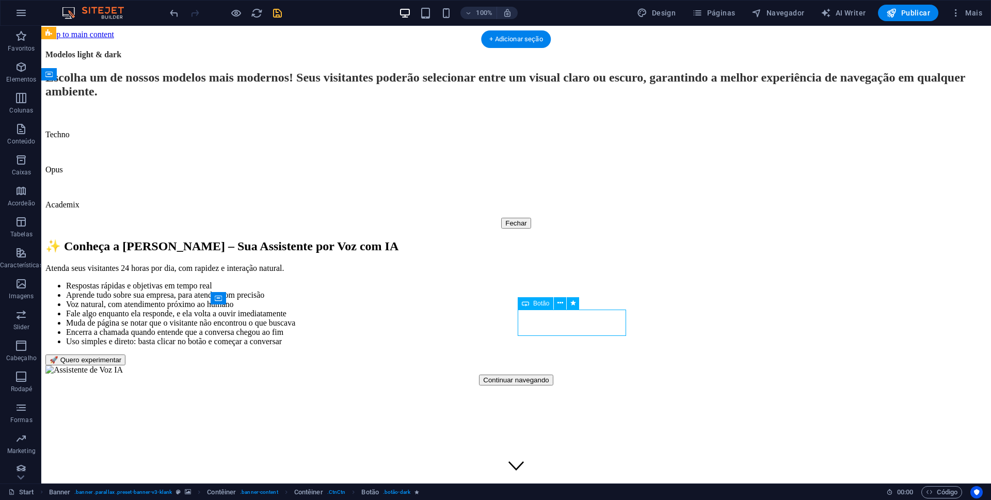
select select "scroll"
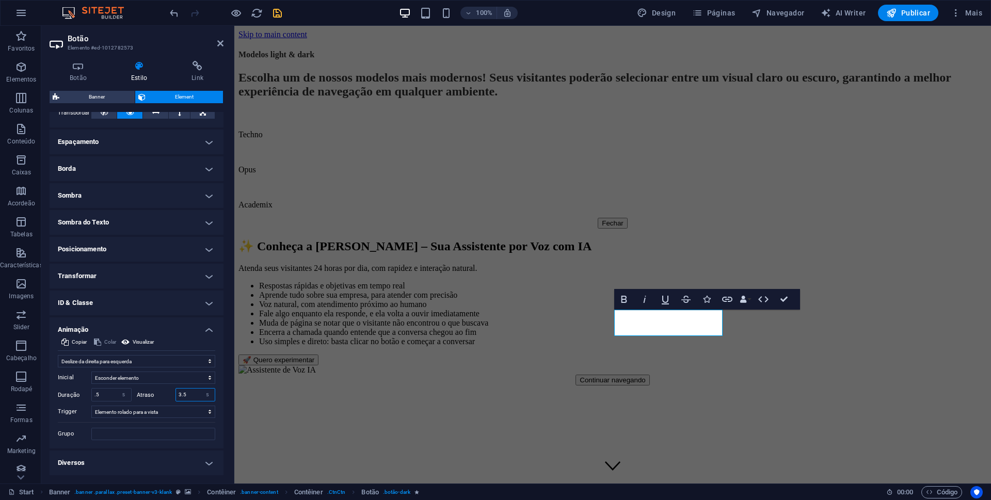
drag, startPoint x: 188, startPoint y: 395, endPoint x: 169, endPoint y: 393, distance: 19.2
click at [169, 393] on div "Atraso 3.5 s ms" at bounding box center [176, 394] width 79 height 13
type input "2"
type input "2.5"
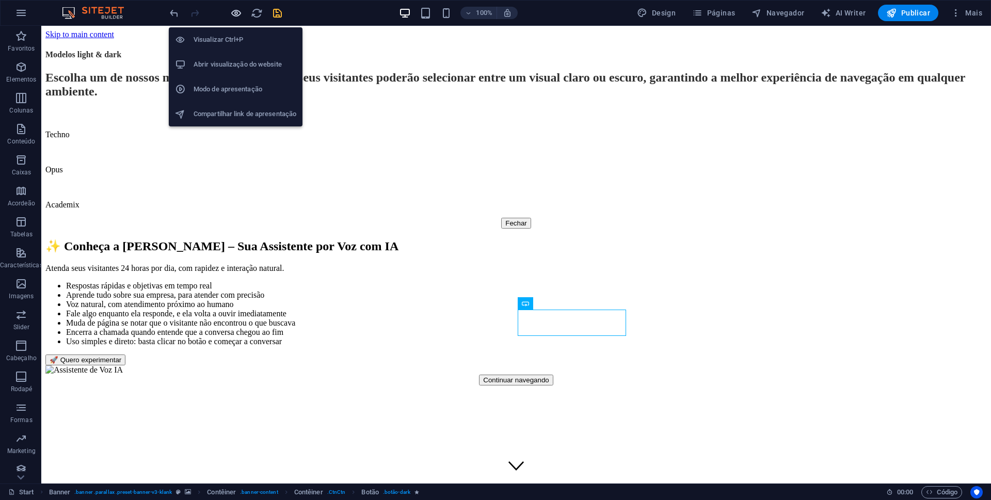
click at [233, 12] on icon "button" at bounding box center [236, 13] width 12 height 12
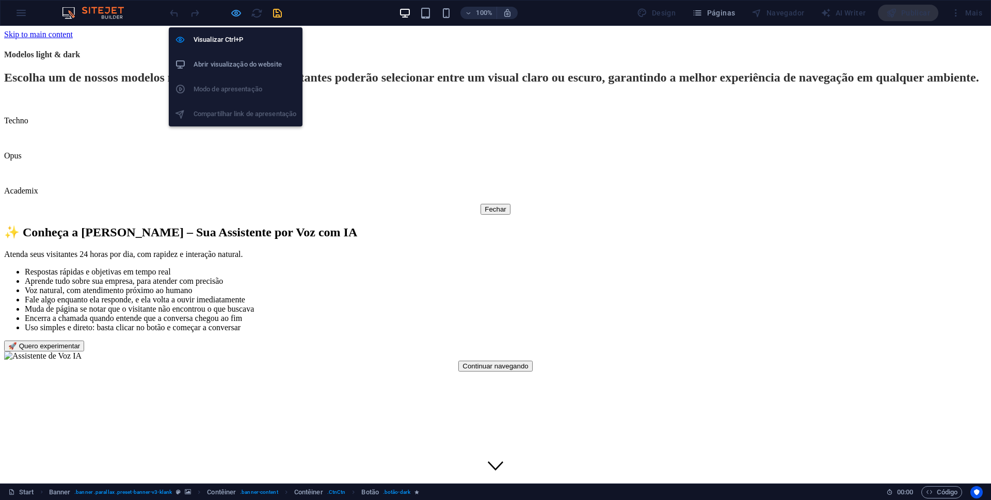
click at [234, 9] on icon "button" at bounding box center [236, 13] width 12 height 12
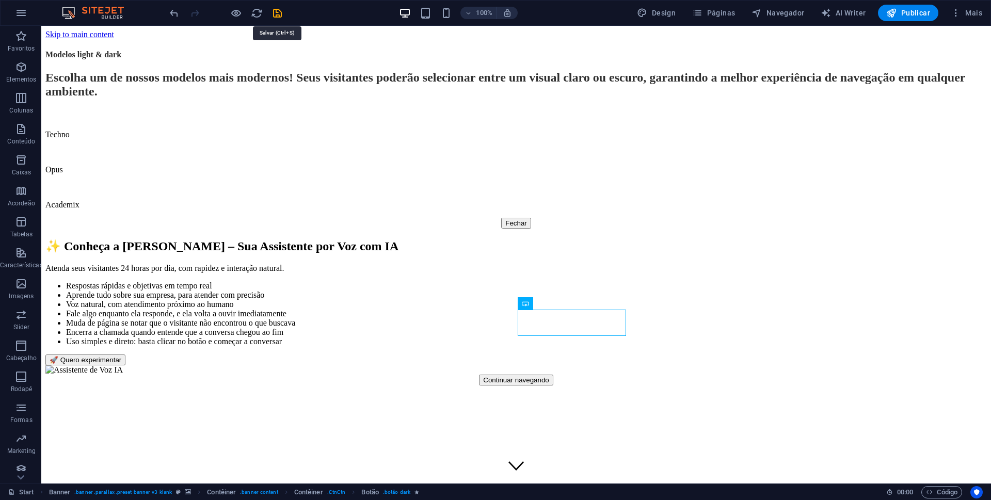
drag, startPoint x: 278, startPoint y: 11, endPoint x: 282, endPoint y: 25, distance: 15.2
click at [278, 11] on icon "save" at bounding box center [278, 13] width 12 height 12
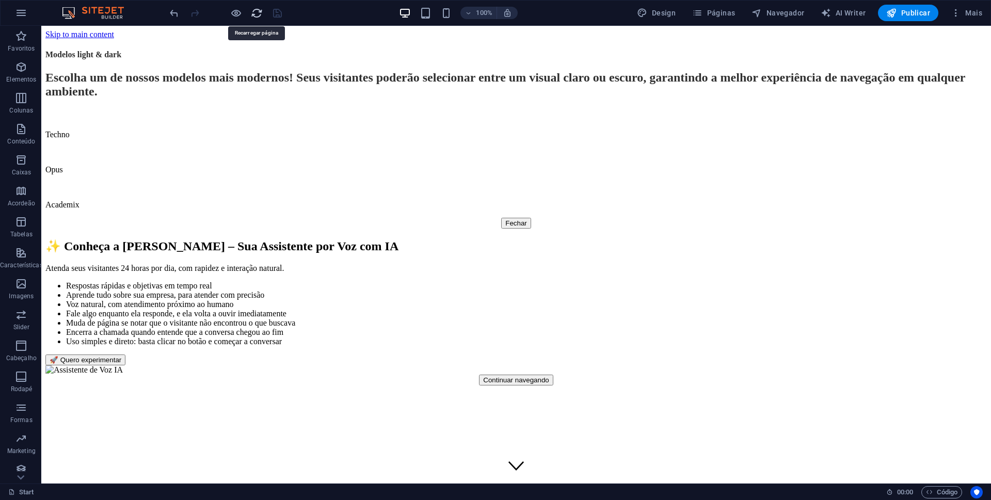
click at [260, 11] on icon "reload" at bounding box center [257, 13] width 12 height 12
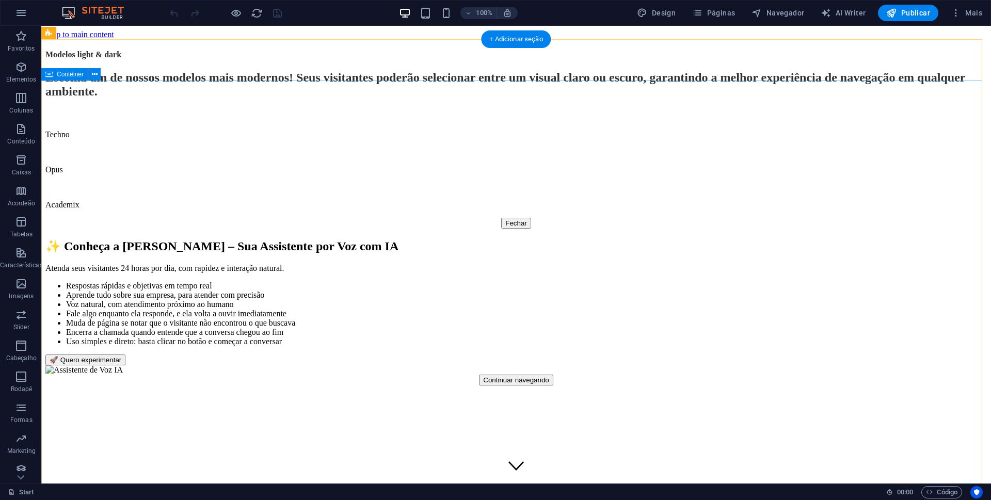
scroll to position [0, 0]
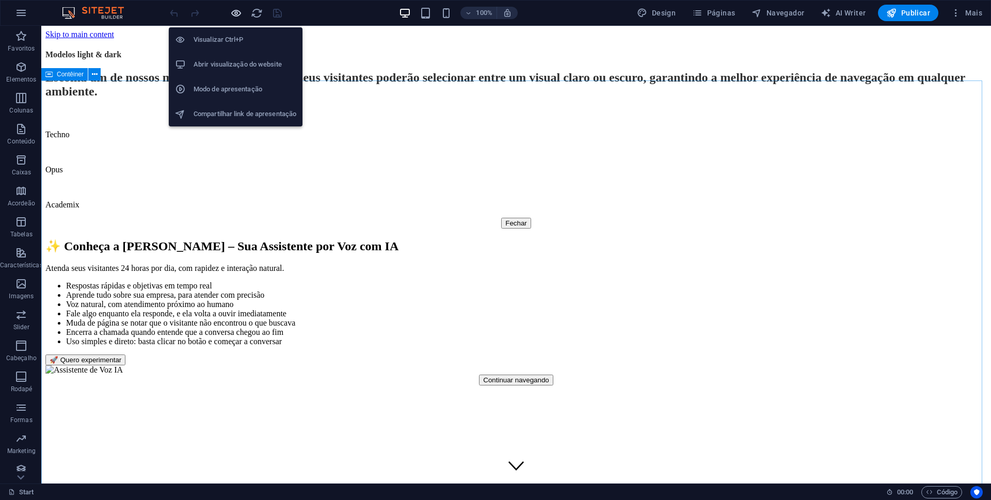
click at [238, 16] on icon "button" at bounding box center [236, 13] width 12 height 12
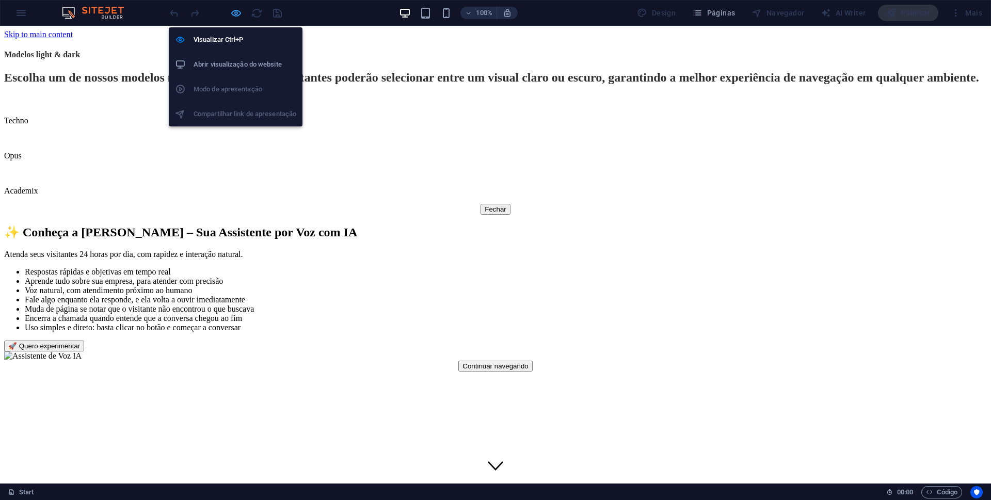
click at [232, 12] on icon "button" at bounding box center [236, 13] width 12 height 12
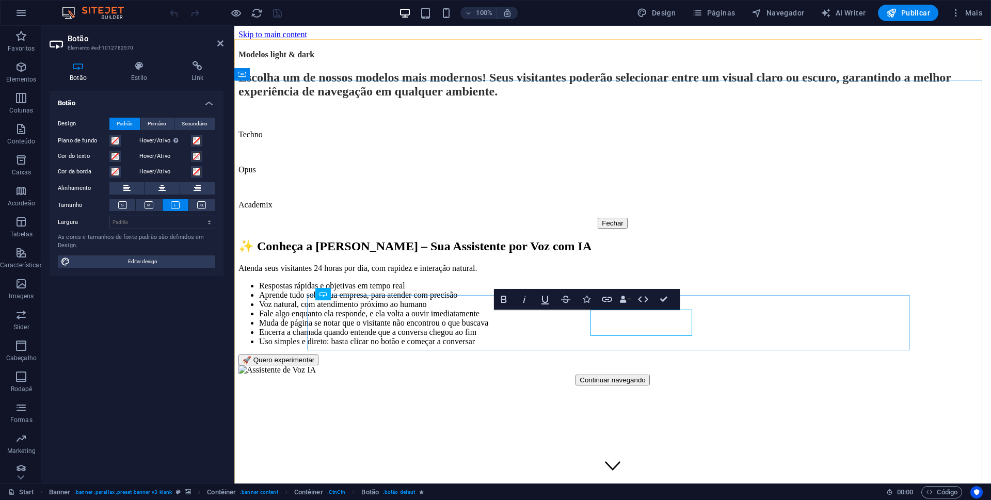
select select "move-left-to-right"
select select "s"
select select "scroll"
click at [141, 74] on h4 "Estilo" at bounding box center [141, 72] width 60 height 22
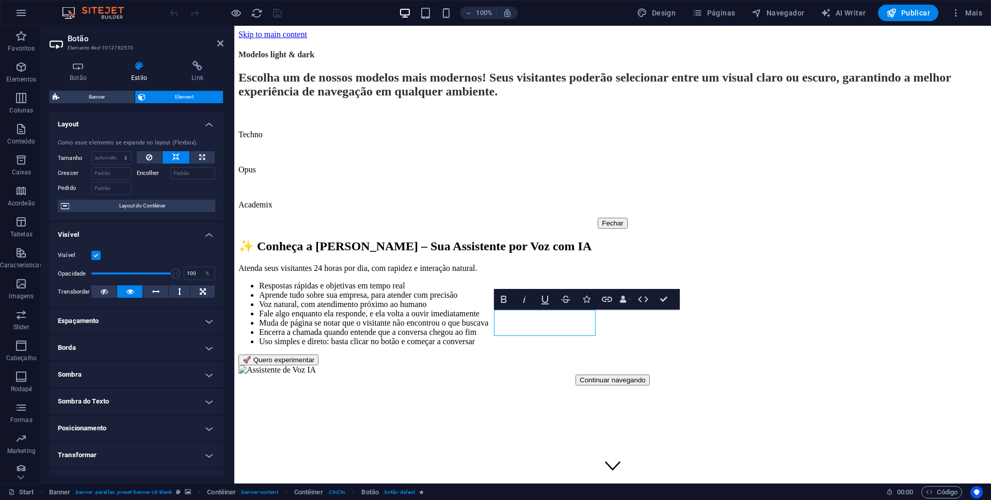
scroll to position [73, 0]
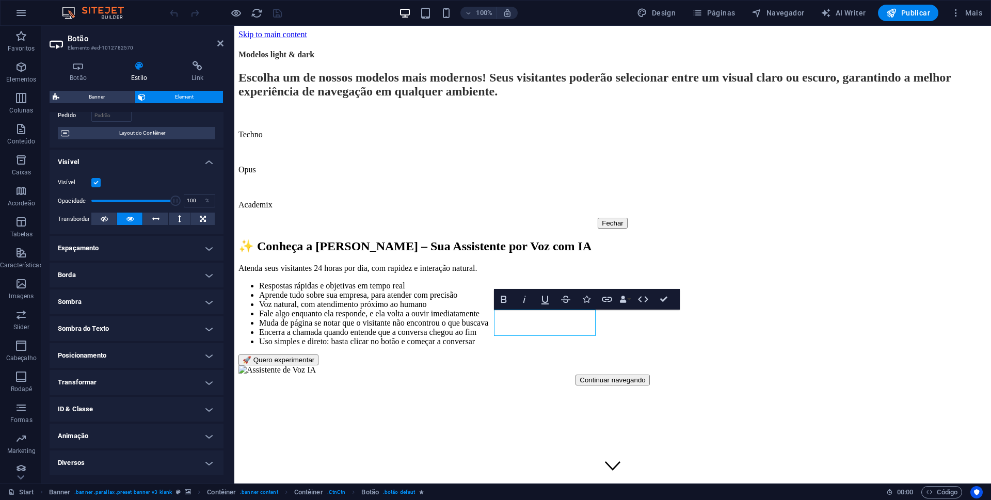
click at [160, 435] on h4 "Animação" at bounding box center [137, 436] width 174 height 25
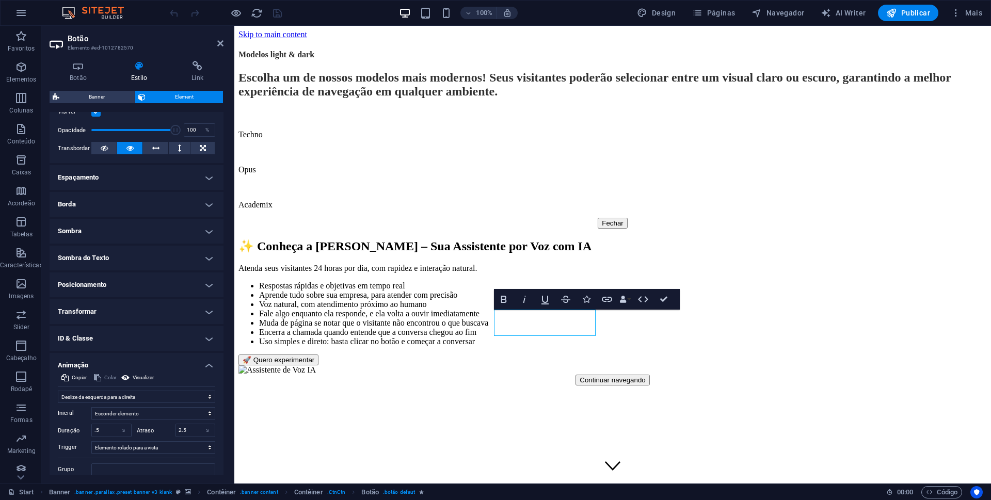
scroll to position [179, 0]
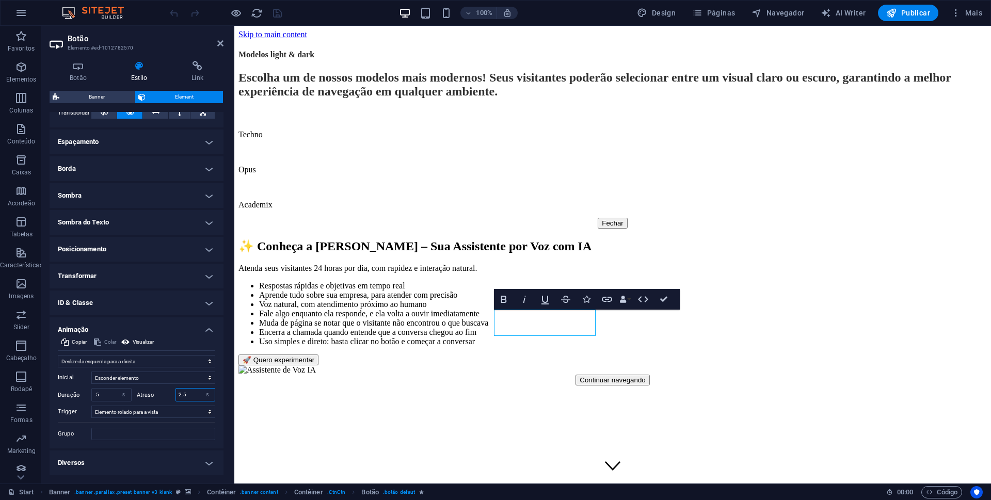
drag, startPoint x: 190, startPoint y: 393, endPoint x: 165, endPoint y: 393, distance: 25.3
click at [165, 393] on div "Atraso 2.5 s ms" at bounding box center [176, 394] width 79 height 13
type input "1"
type input "1.5"
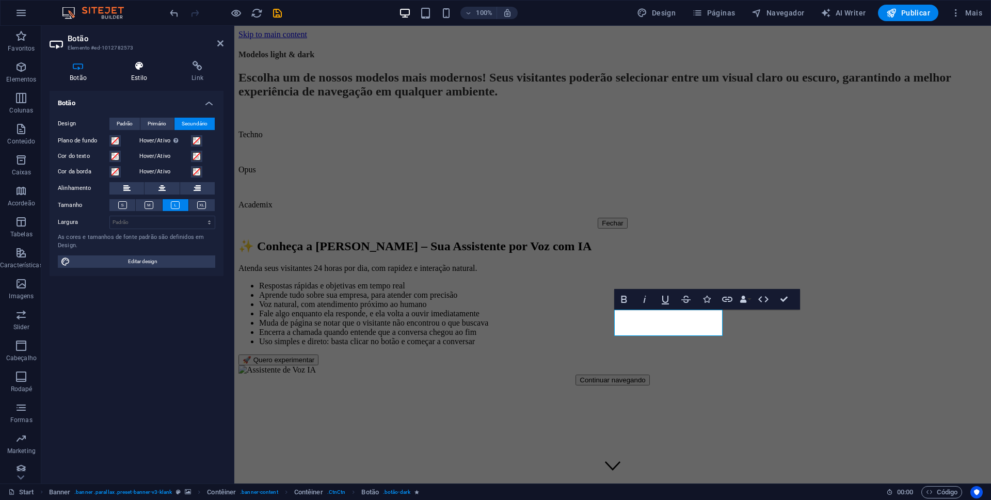
click at [138, 68] on icon at bounding box center [139, 66] width 56 height 10
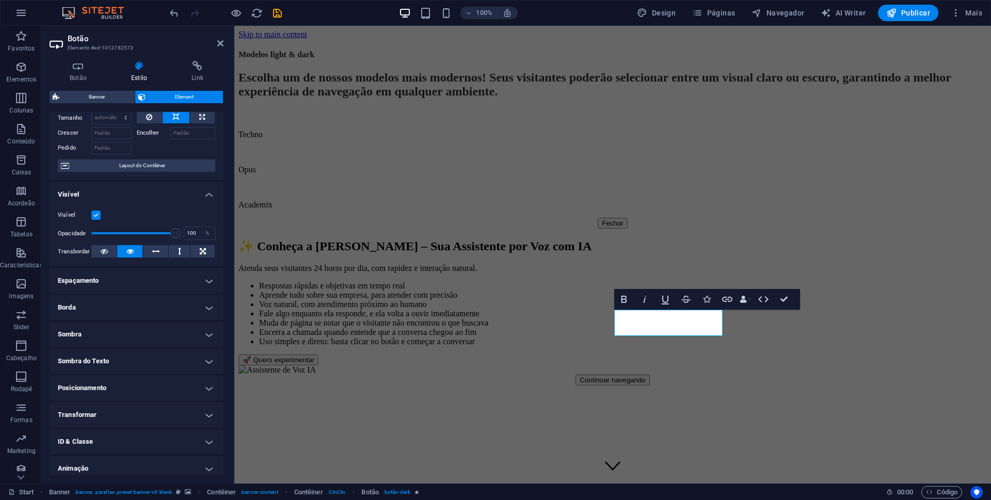
scroll to position [73, 0]
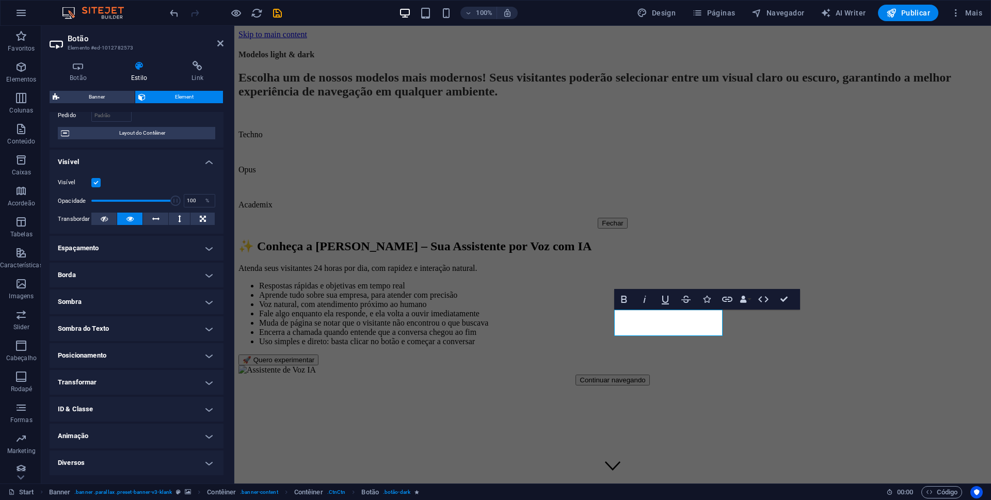
click at [182, 441] on h4 "Animação" at bounding box center [137, 436] width 174 height 25
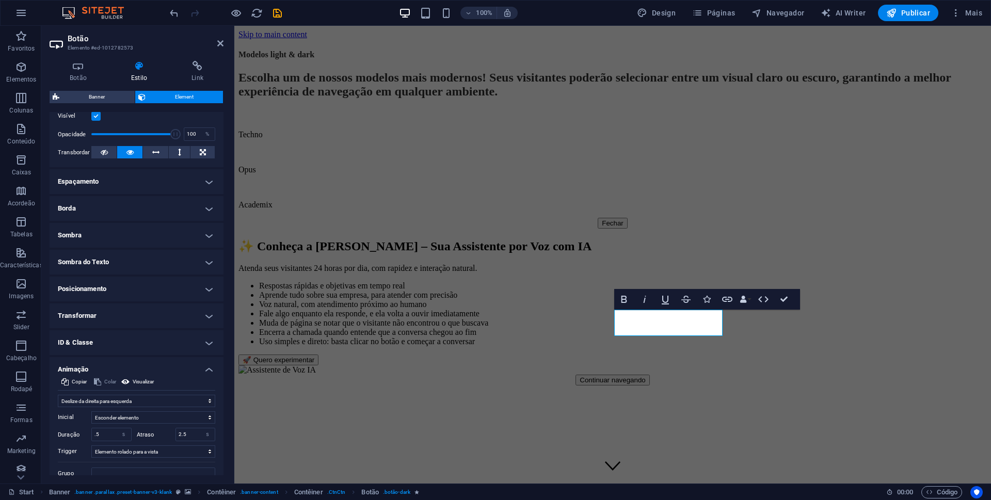
scroll to position [179, 0]
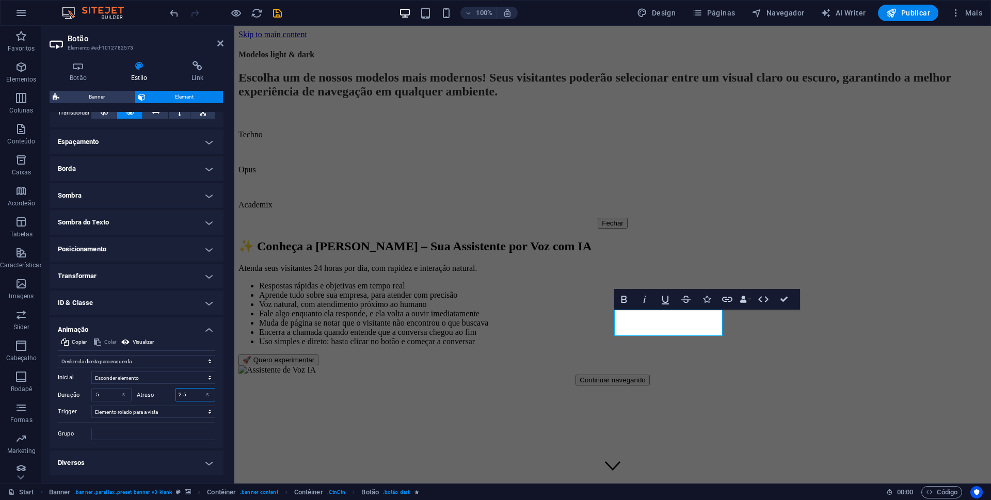
drag, startPoint x: 190, startPoint y: 395, endPoint x: 159, endPoint y: 392, distance: 31.6
click at [159, 392] on div "Atraso 2.5 s ms" at bounding box center [176, 394] width 79 height 13
type input "1"
type input "1.5"
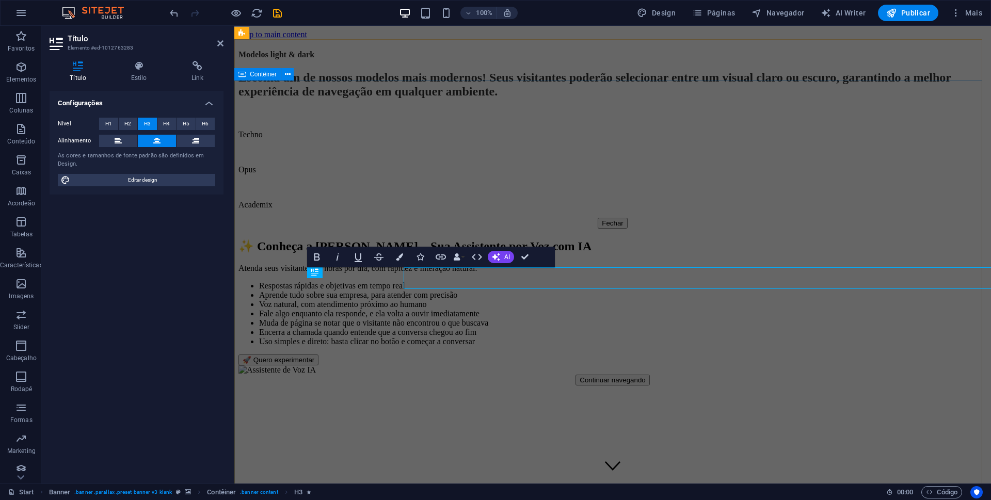
select select "fade"
select select "s"
select select "onload"
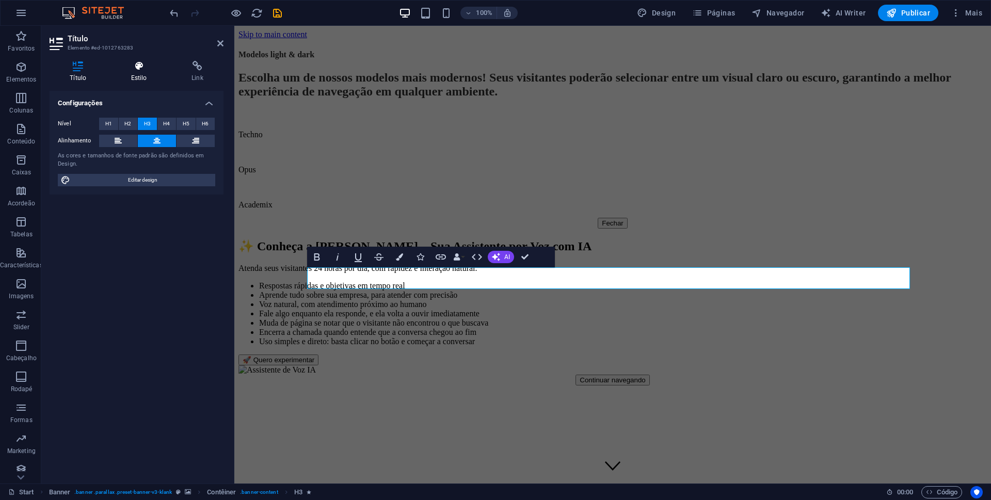
click at [139, 73] on h4 "Estilo" at bounding box center [140, 72] width 60 height 22
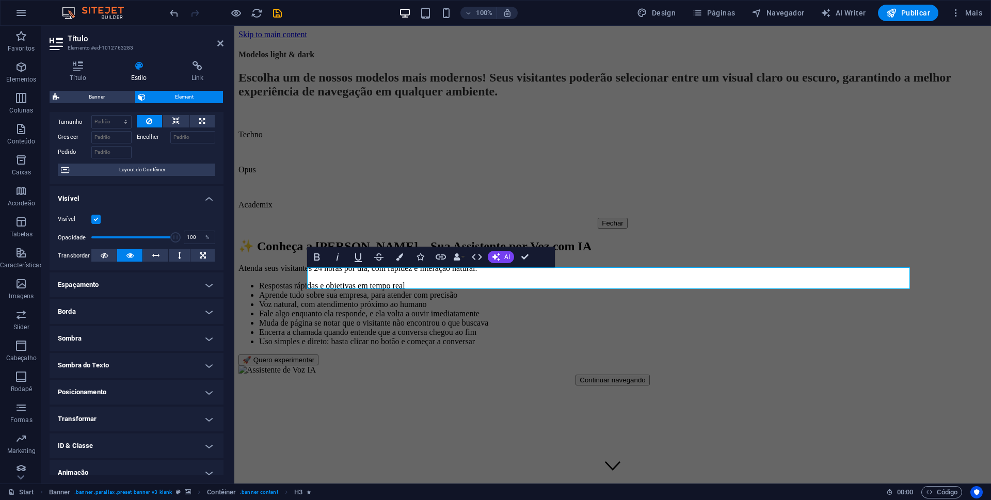
scroll to position [73, 0]
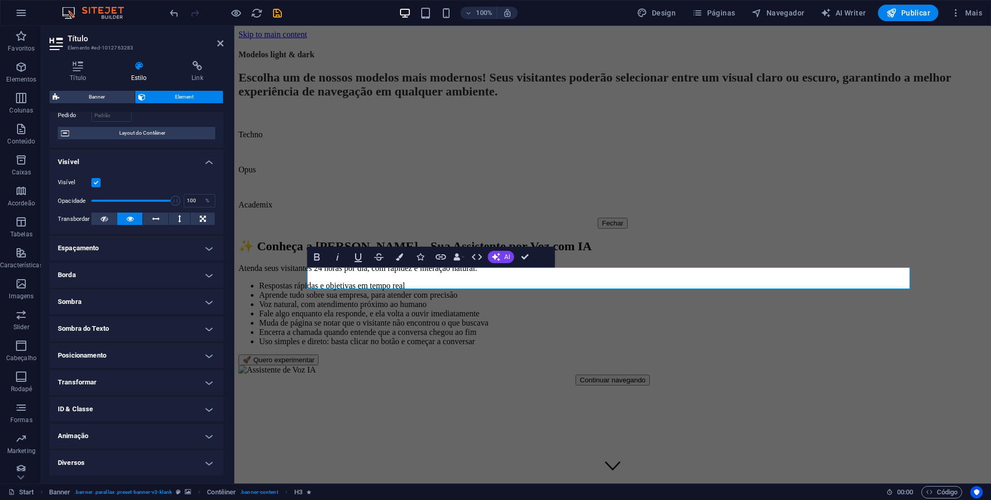
click at [167, 440] on h4 "Animação" at bounding box center [137, 436] width 174 height 25
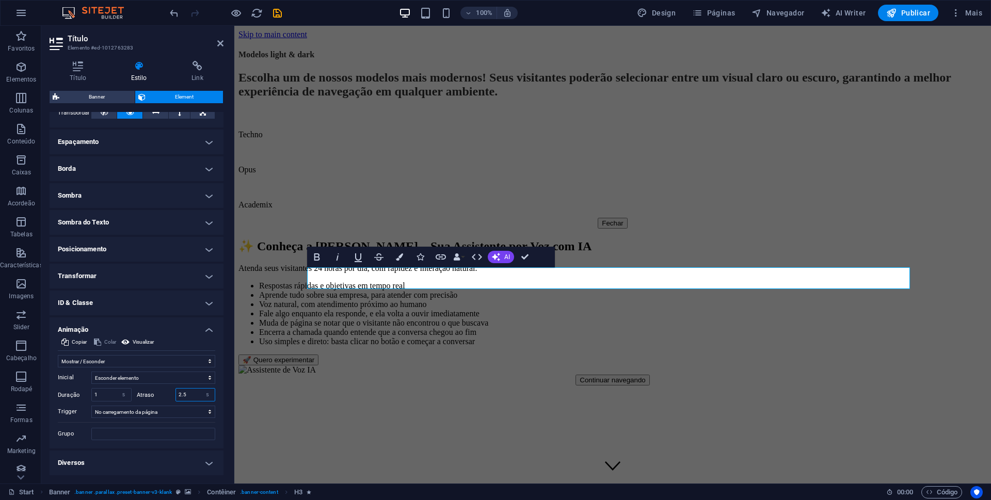
drag, startPoint x: 186, startPoint y: 394, endPoint x: 169, endPoint y: 394, distance: 17.6
click at [169, 394] on div "Atraso 2.5 s ms" at bounding box center [176, 394] width 79 height 13
select select "move-left-to-right"
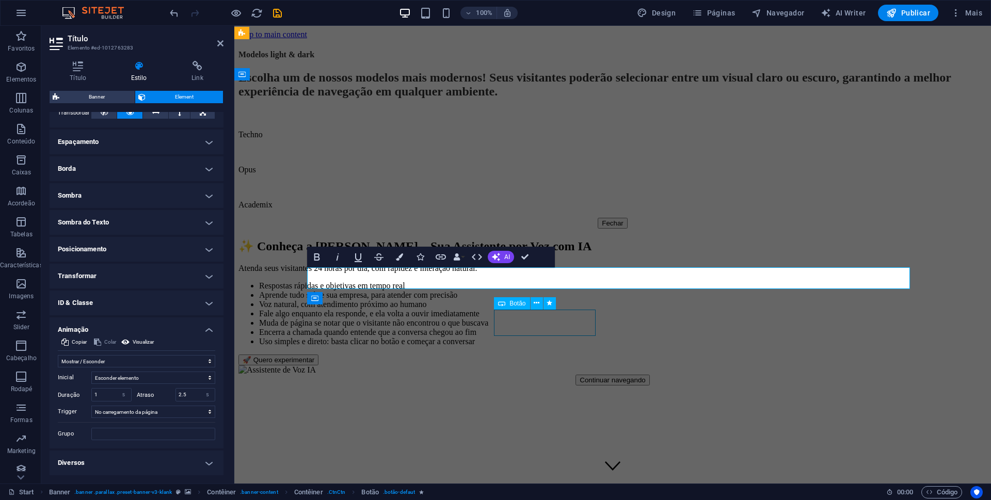
select select "s"
select select "scroll"
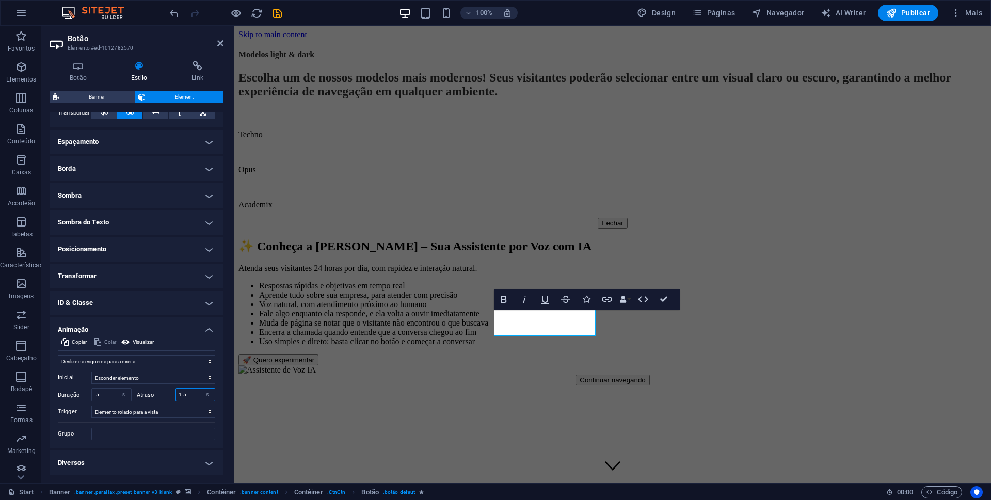
drag, startPoint x: 192, startPoint y: 393, endPoint x: 164, endPoint y: 393, distance: 28.4
click at [164, 393] on div "Atraso 1.5 s ms" at bounding box center [176, 394] width 79 height 13
type input "3.5"
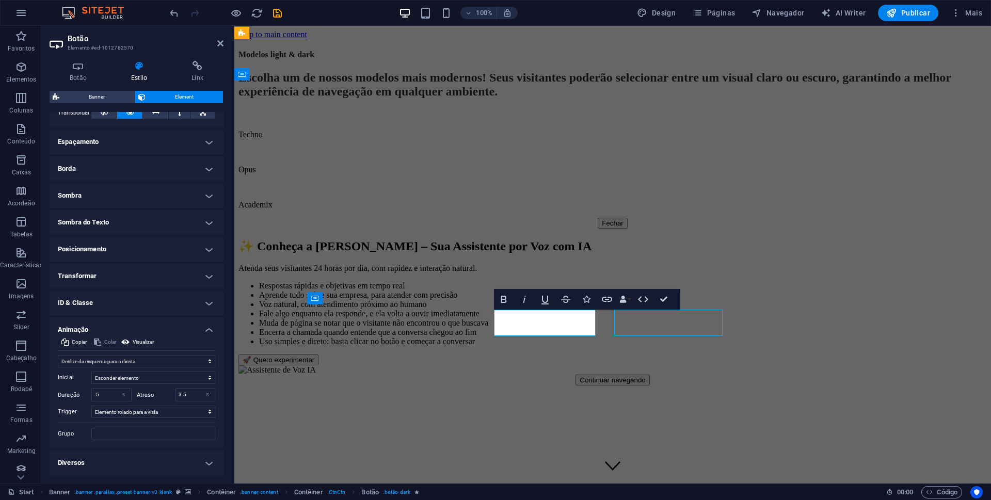
select select "move-right-to-left"
select select "s"
select select "scroll"
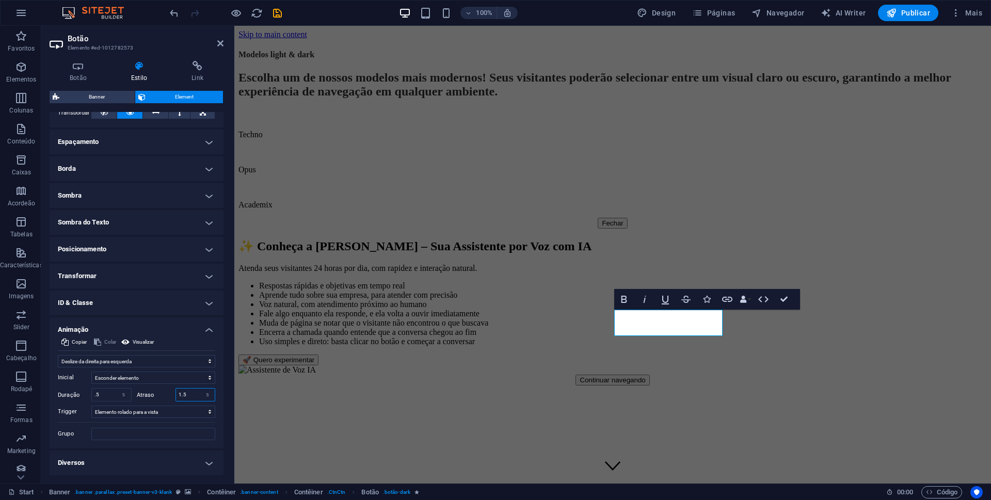
drag, startPoint x: 172, startPoint y: 394, endPoint x: 164, endPoint y: 394, distance: 8.3
click at [164, 394] on div "Atraso 1.5 s ms" at bounding box center [176, 394] width 79 height 13
type input "3.5"
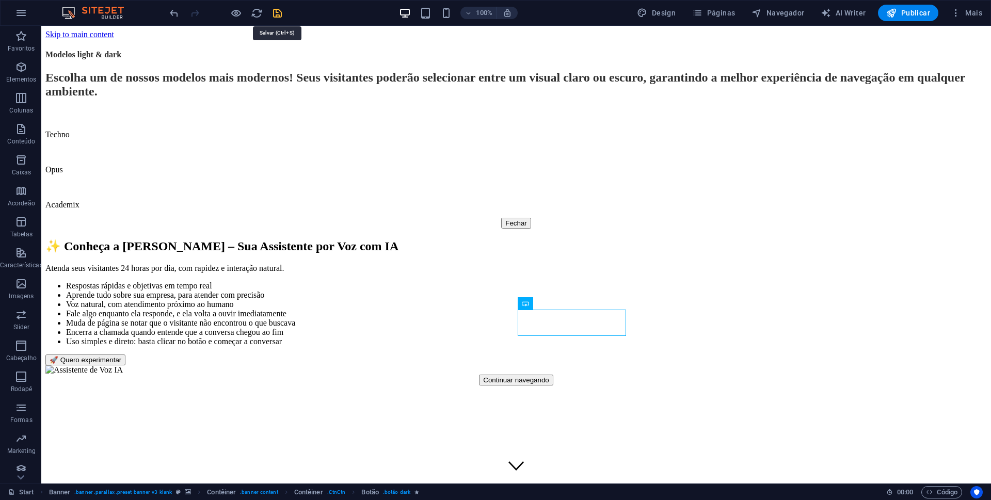
click at [277, 12] on icon "save" at bounding box center [278, 13] width 12 height 12
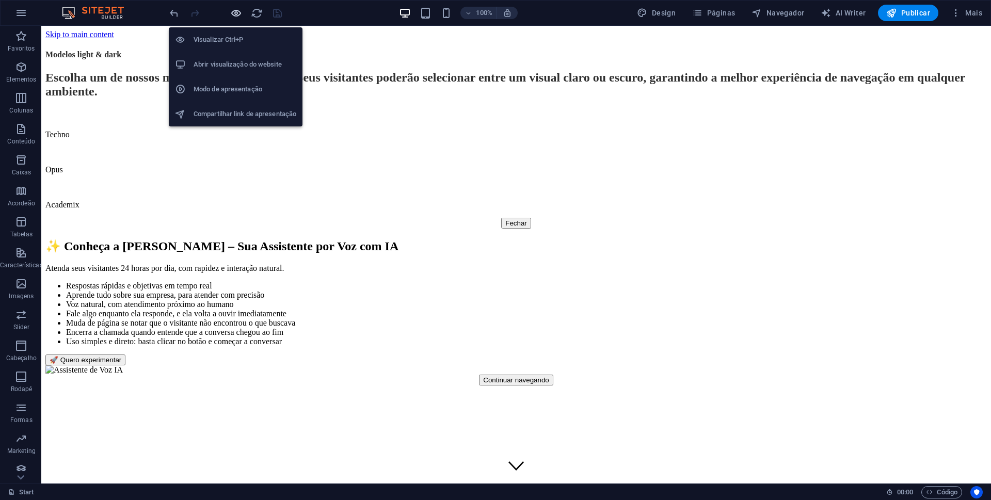
click at [235, 11] on icon "button" at bounding box center [236, 13] width 12 height 12
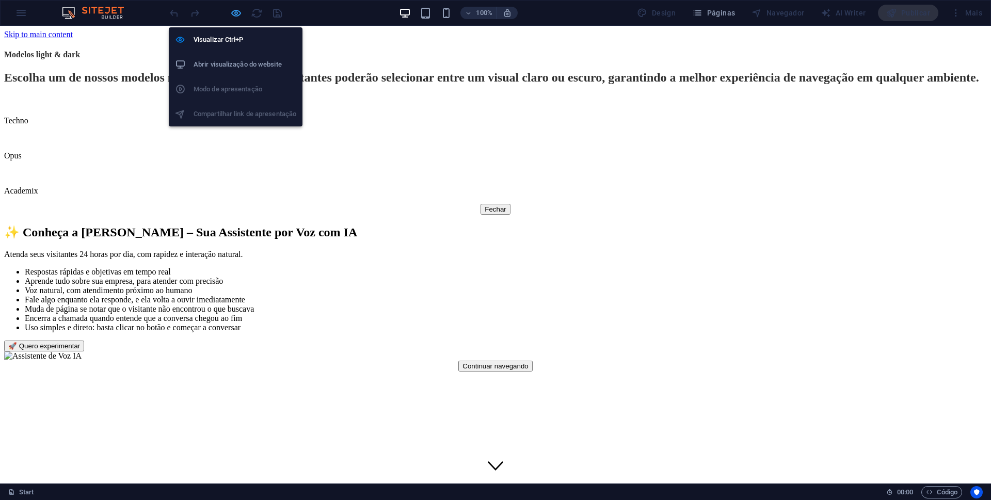
click at [236, 13] on icon "button" at bounding box center [236, 13] width 12 height 12
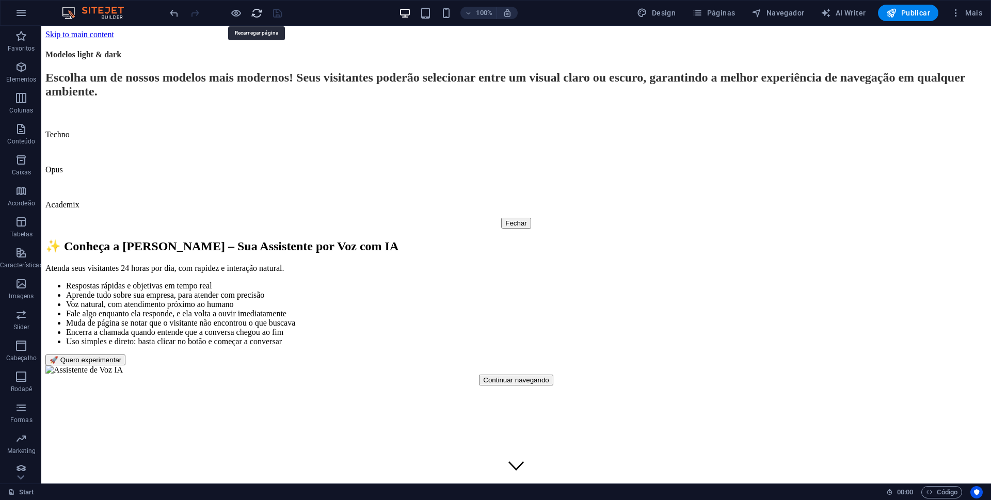
click at [259, 11] on icon "reload" at bounding box center [257, 13] width 12 height 12
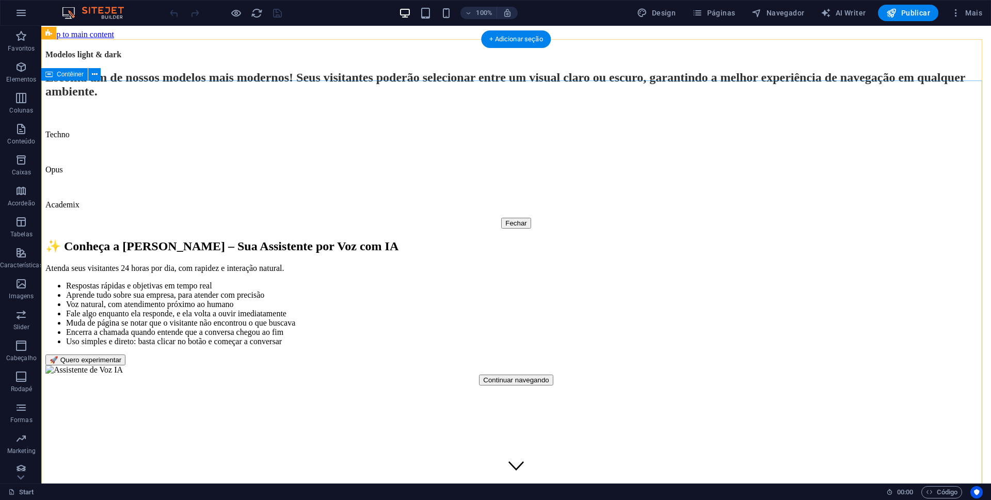
scroll to position [0, 0]
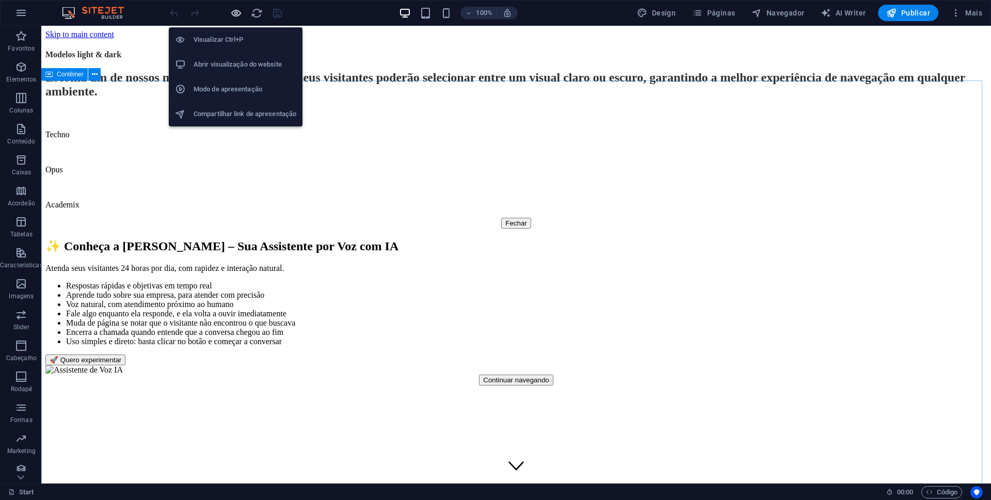
click at [235, 13] on icon "button" at bounding box center [236, 13] width 12 height 12
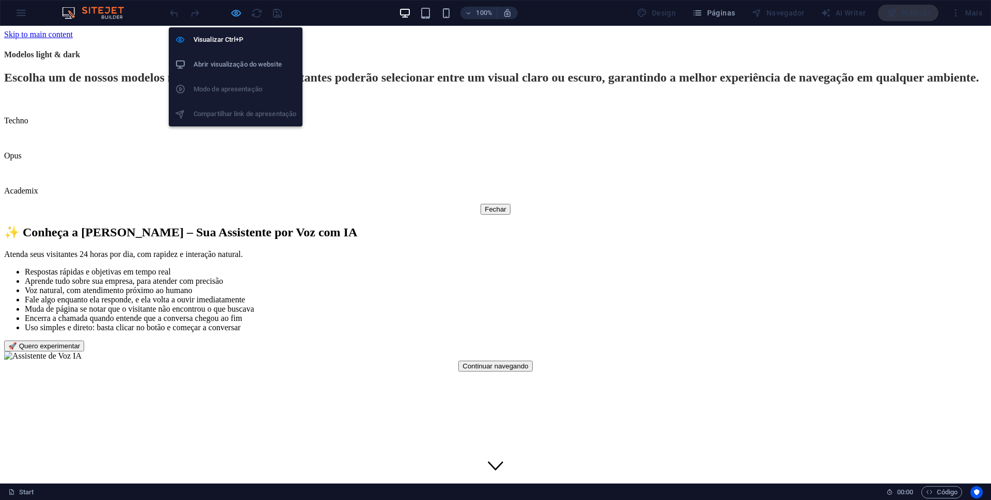
click at [232, 17] on icon "button" at bounding box center [236, 13] width 12 height 12
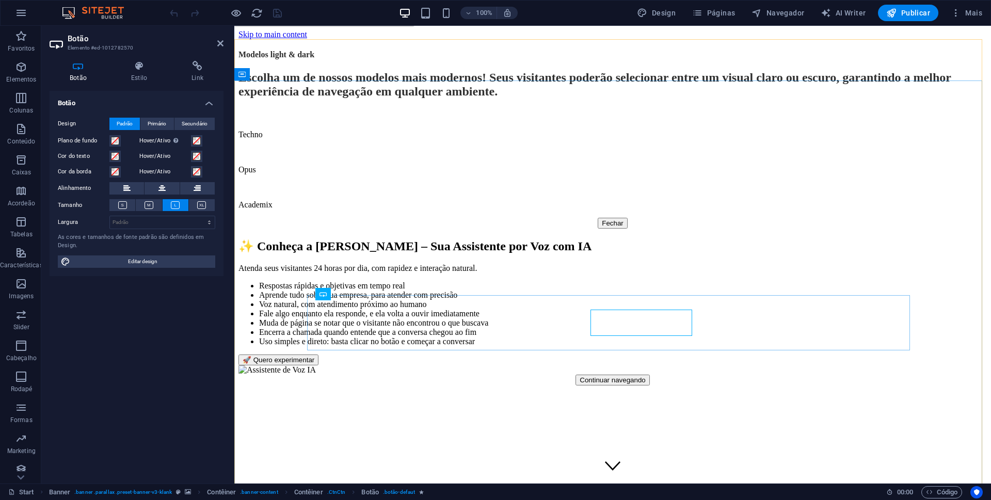
select select "move-left-to-right"
select select "s"
select select "scroll"
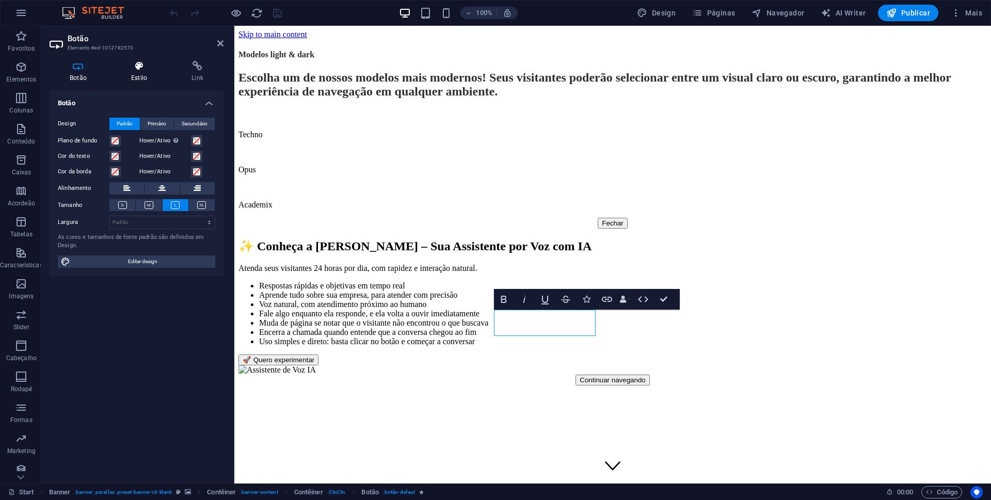
click at [140, 69] on icon at bounding box center [139, 66] width 56 height 10
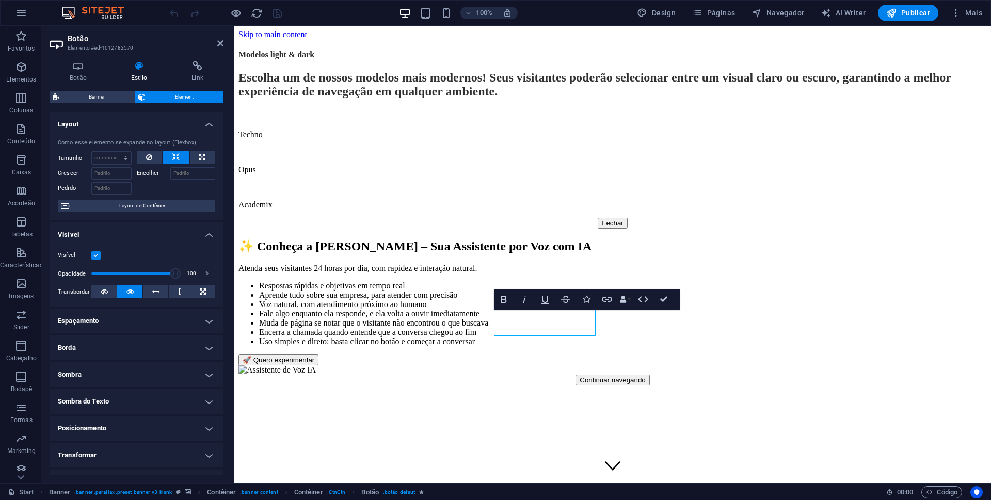
scroll to position [73, 0]
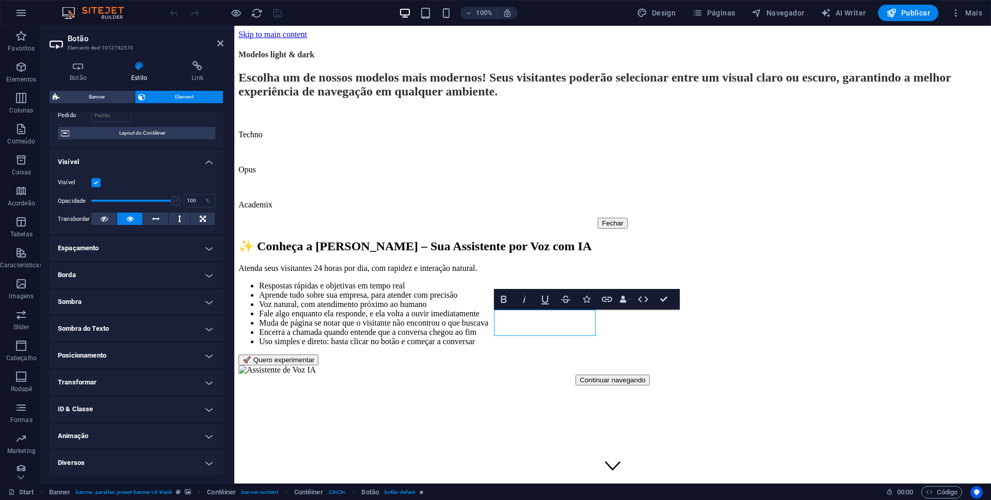
click at [156, 435] on h4 "Animação" at bounding box center [137, 436] width 174 height 25
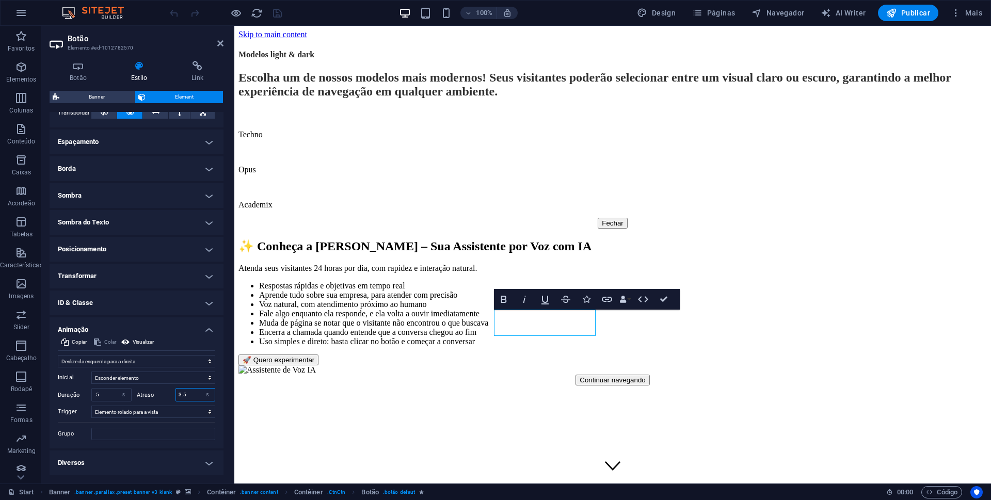
drag, startPoint x: 190, startPoint y: 394, endPoint x: 162, endPoint y: 394, distance: 27.9
click at [162, 394] on div "Atraso 3.5 s ms" at bounding box center [176, 394] width 79 height 13
type input "1"
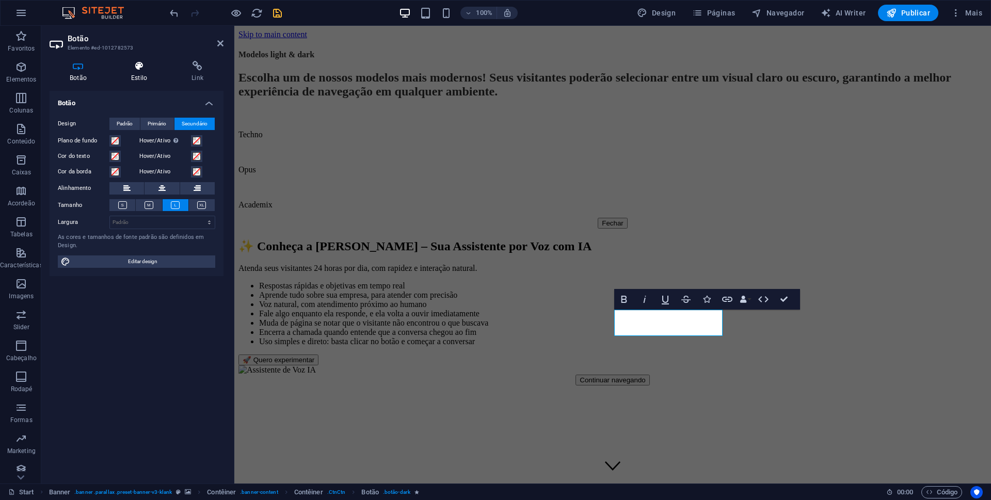
select select "move-right-to-left"
select select "s"
select select "scroll"
click at [139, 70] on icon at bounding box center [139, 66] width 56 height 10
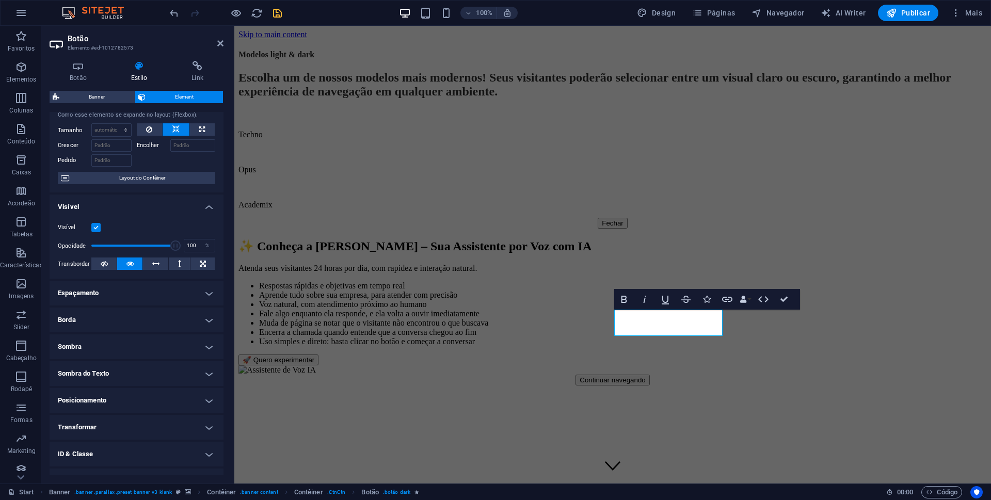
scroll to position [73, 0]
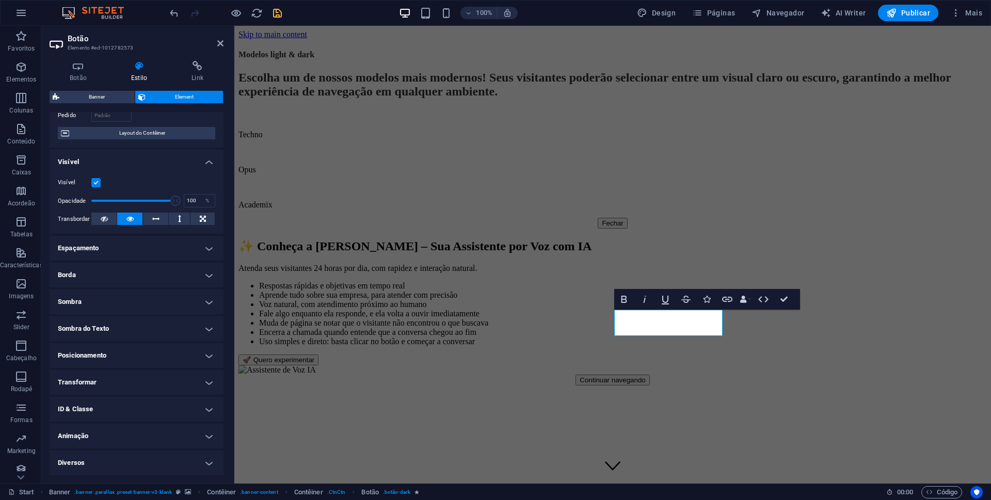
click at [139, 440] on h4 "Animação" at bounding box center [137, 436] width 174 height 25
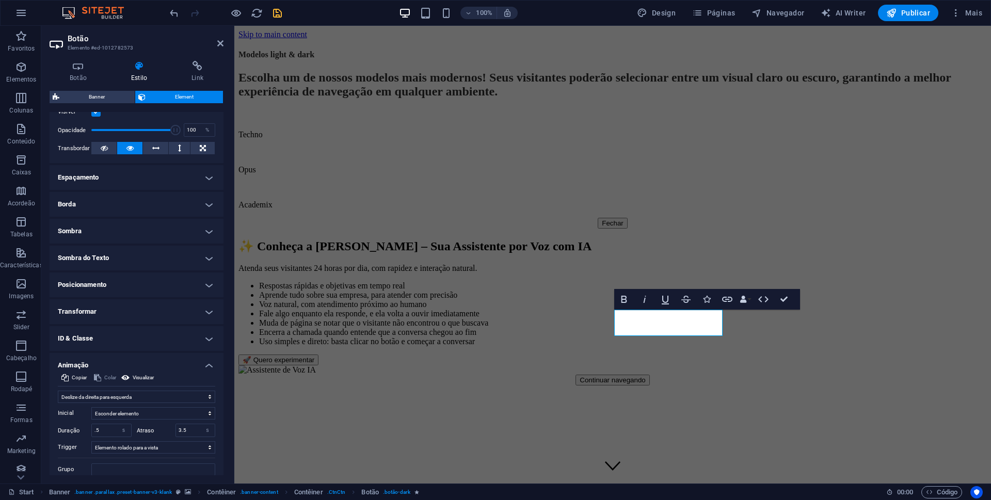
scroll to position [179, 0]
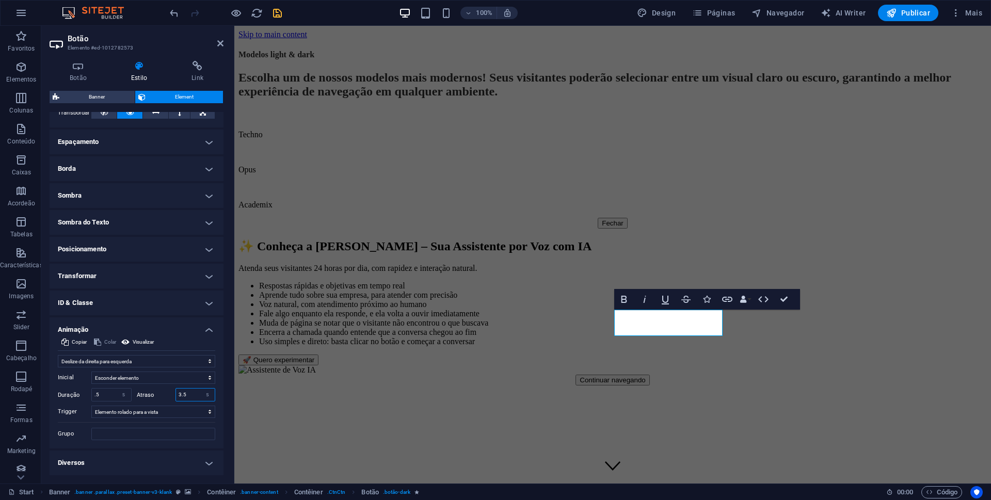
drag, startPoint x: 188, startPoint y: 394, endPoint x: 160, endPoint y: 393, distance: 27.9
click at [160, 393] on div "Atraso 3.5 s ms" at bounding box center [176, 394] width 79 height 13
type input "1"
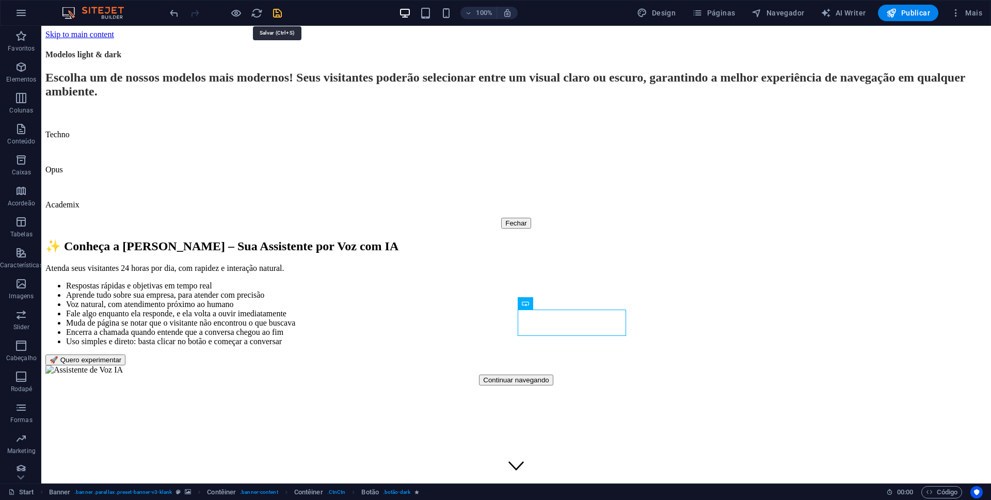
click at [279, 11] on icon "save" at bounding box center [278, 13] width 12 height 12
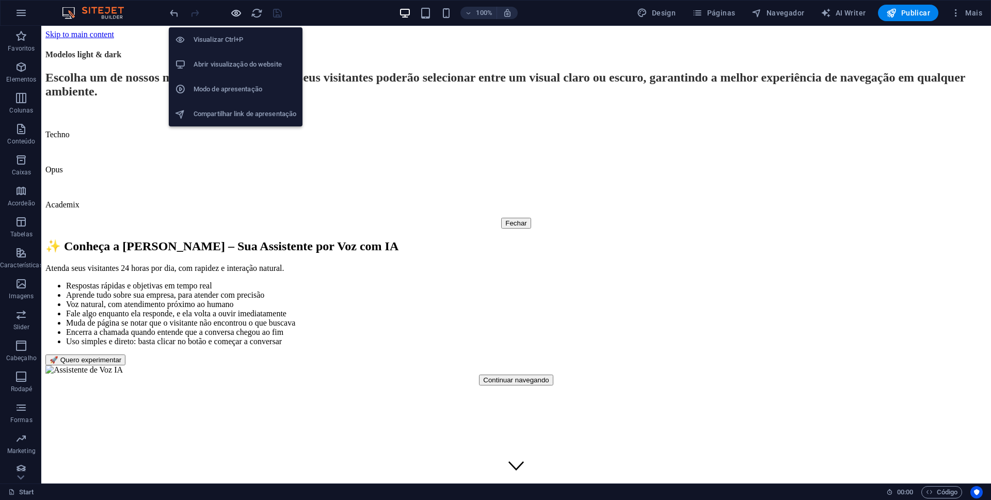
click at [236, 9] on icon "button" at bounding box center [236, 13] width 12 height 12
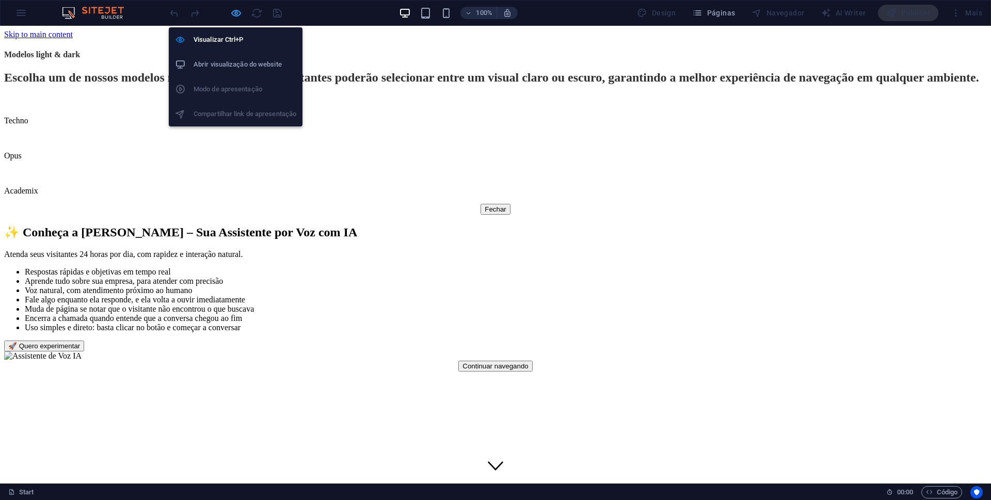
click at [237, 13] on icon "button" at bounding box center [236, 13] width 12 height 12
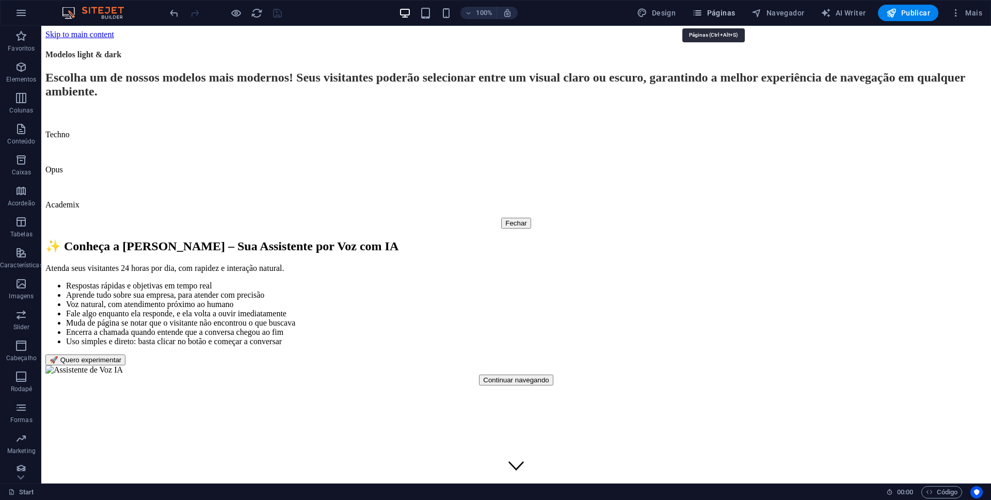
click at [721, 13] on span "Páginas" at bounding box center [713, 13] width 43 height 10
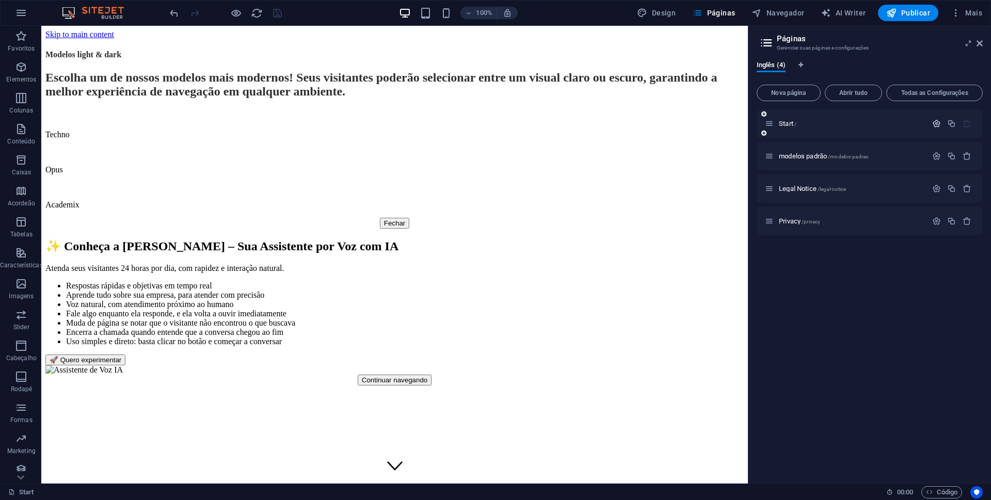
click at [938, 123] on icon "button" at bounding box center [936, 123] width 9 height 9
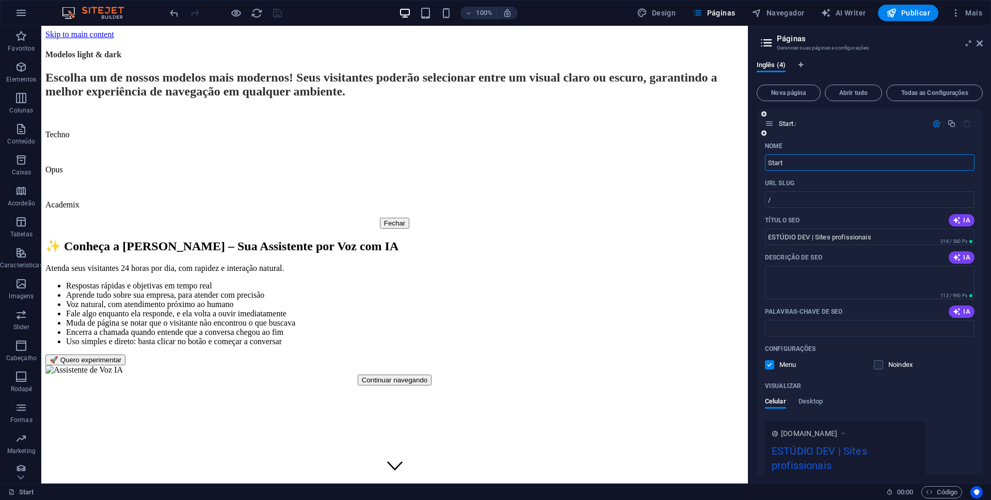
click at [934, 125] on icon "button" at bounding box center [936, 123] width 9 height 9
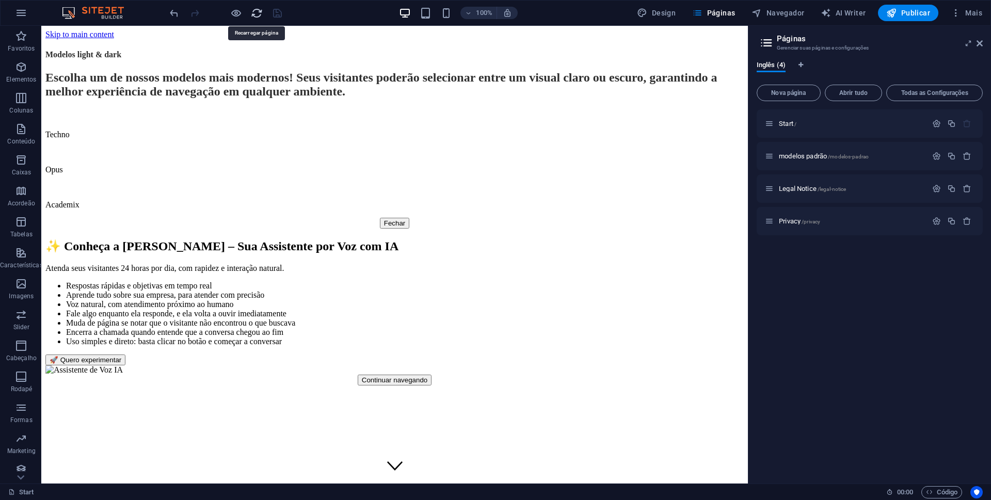
click at [258, 12] on icon "reload" at bounding box center [257, 13] width 12 height 12
click at [967, 188] on icon "button" at bounding box center [967, 188] width 9 height 9
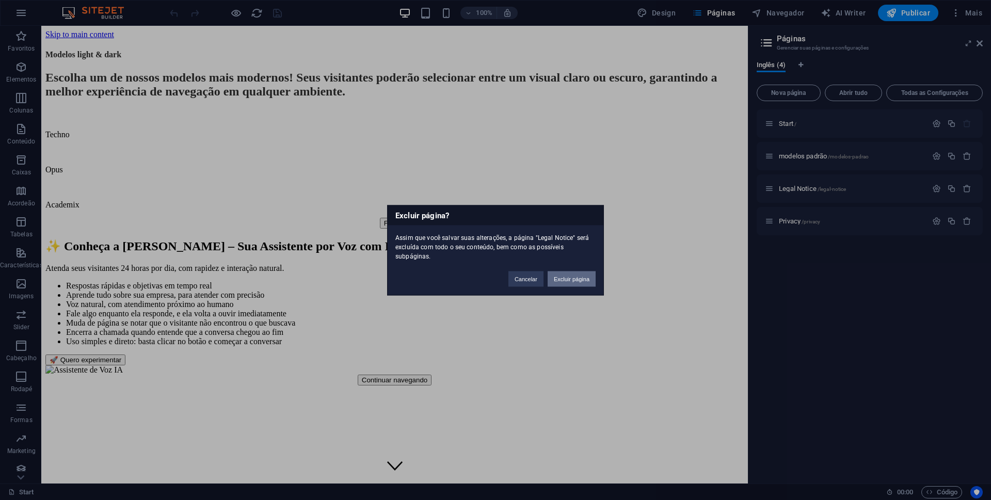
click at [573, 280] on button "Excluir página" at bounding box center [572, 278] width 48 height 15
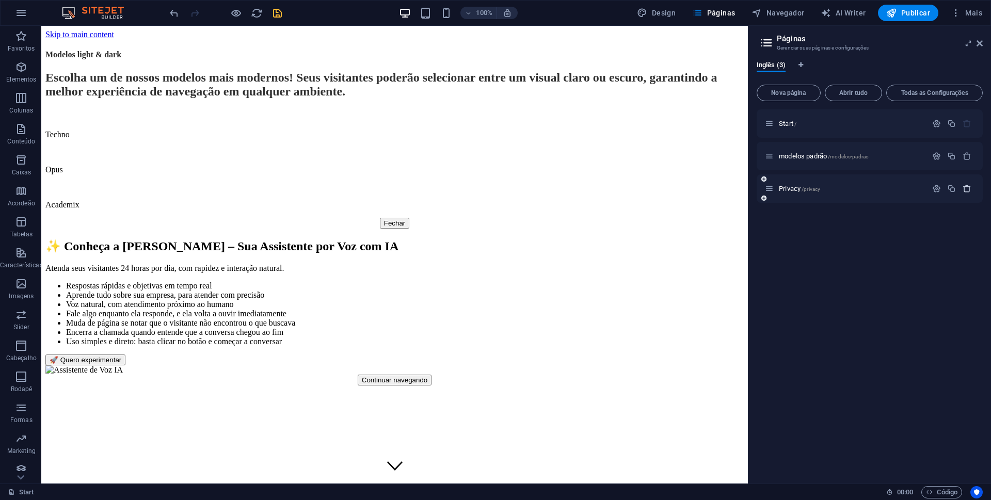
click at [968, 186] on icon "button" at bounding box center [967, 188] width 9 height 9
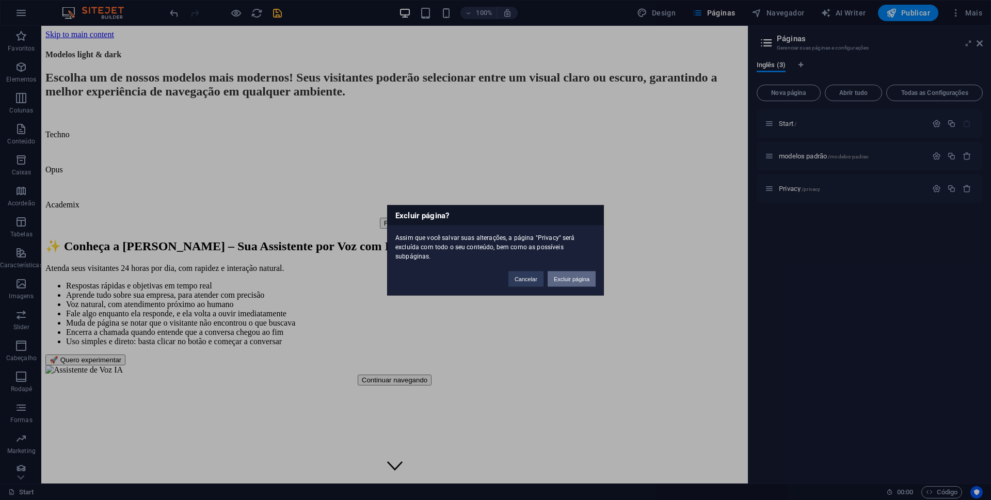
click at [574, 282] on button "Excluir página" at bounding box center [572, 278] width 48 height 15
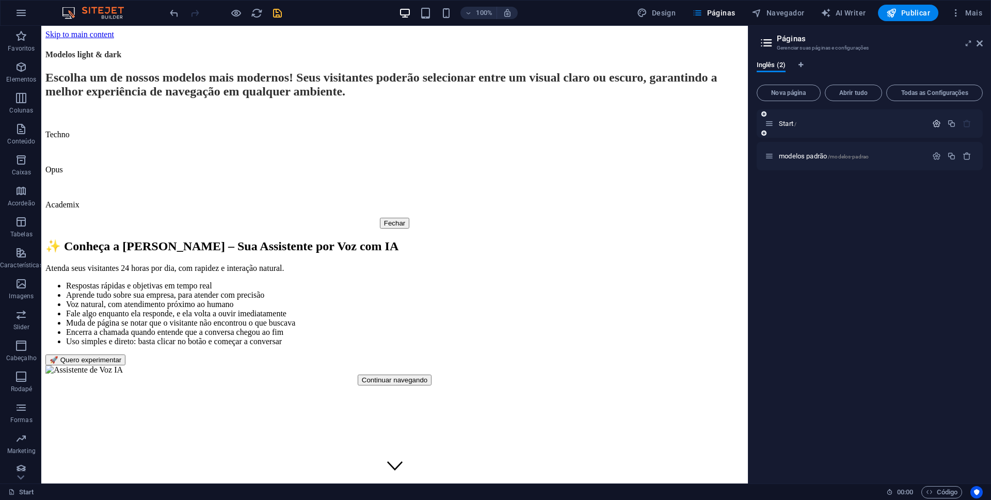
click at [940, 120] on icon "button" at bounding box center [936, 123] width 9 height 9
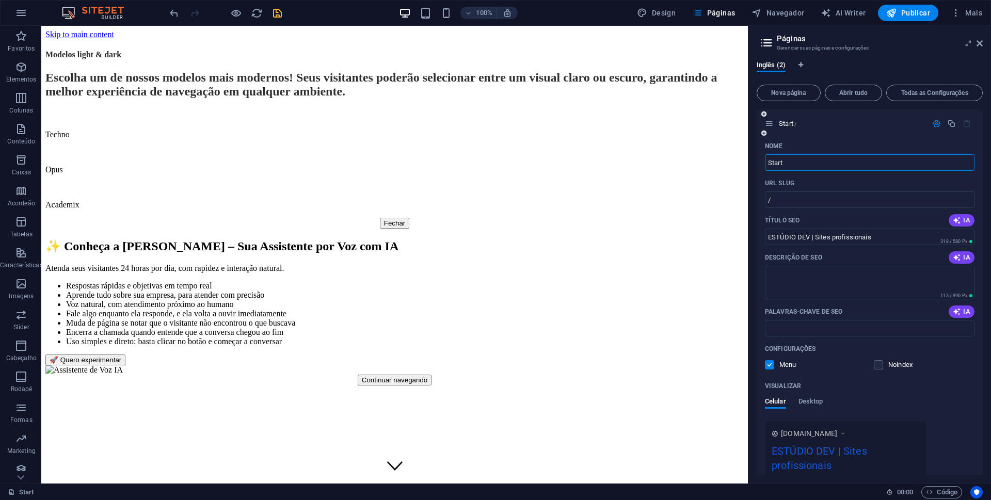
click at [937, 123] on icon "button" at bounding box center [936, 123] width 9 height 9
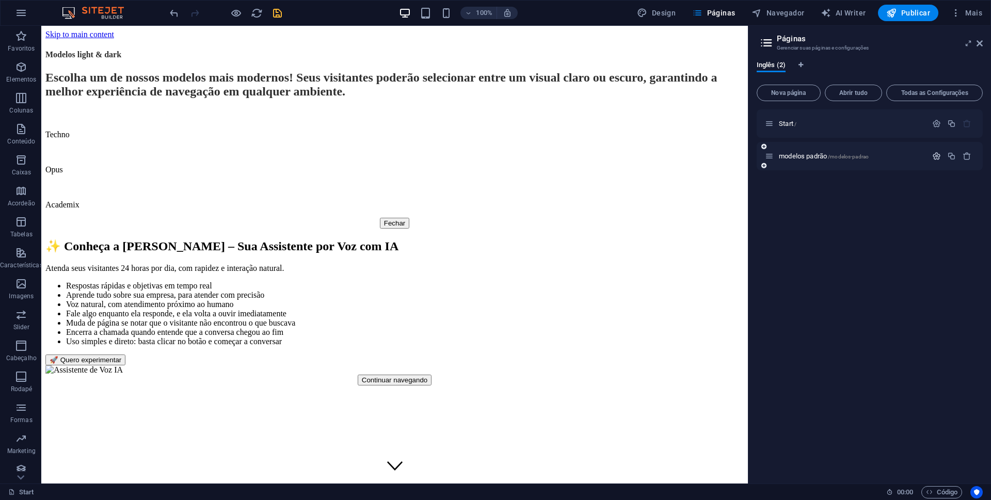
click at [938, 157] on icon "button" at bounding box center [936, 156] width 9 height 9
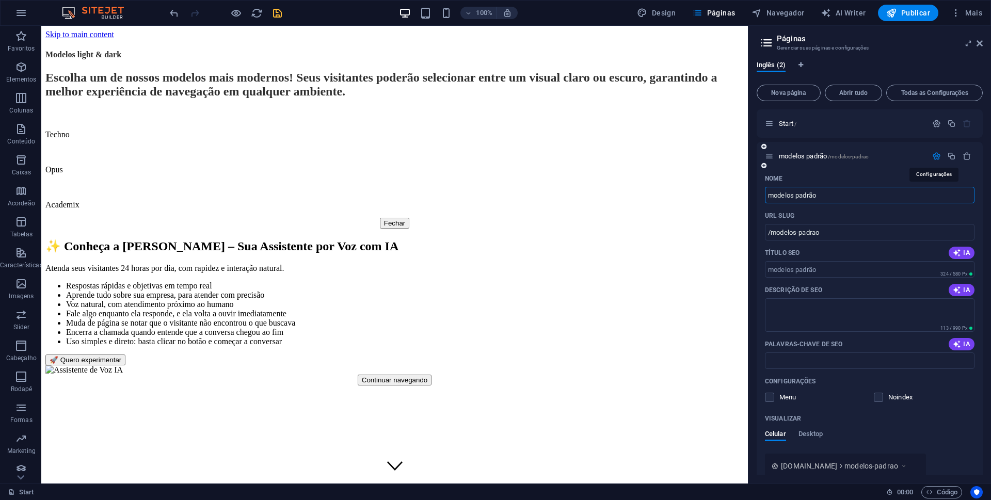
click at [938, 157] on icon "button" at bounding box center [936, 156] width 9 height 9
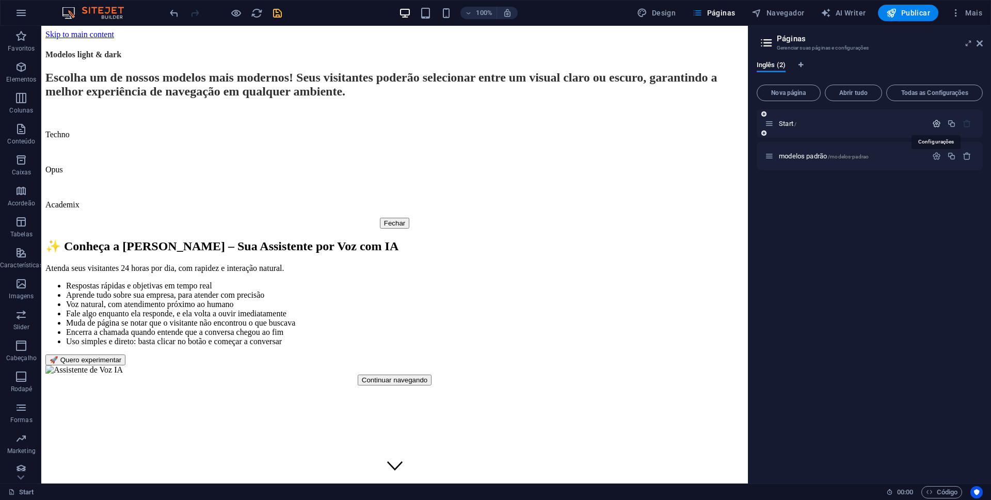
click at [938, 124] on icon "button" at bounding box center [936, 123] width 9 height 9
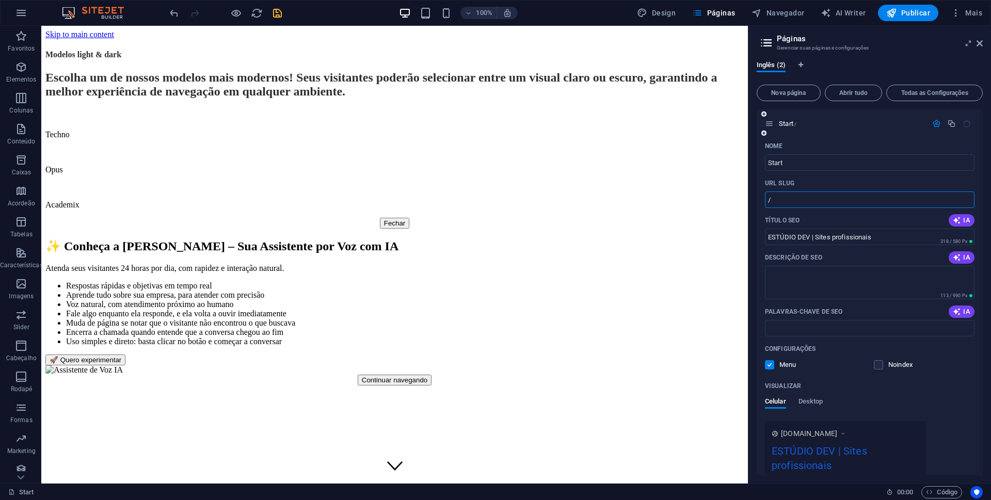
click at [798, 199] on input "/" at bounding box center [870, 200] width 210 height 17
paste input "From"
type input "/From"
click at [775, 163] on input "Start" at bounding box center [870, 162] width 210 height 17
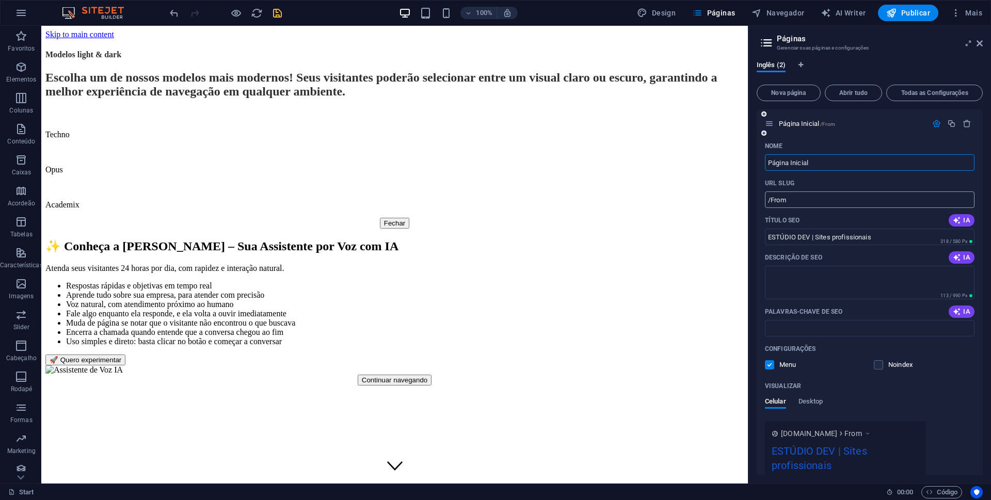
scroll to position [98, 0]
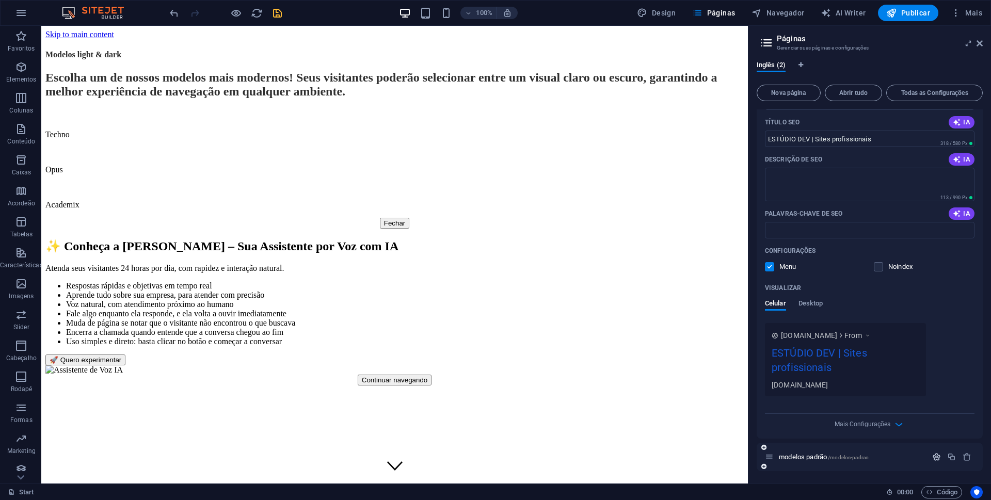
type input "Página Inicial"
click at [935, 458] on icon "button" at bounding box center [936, 457] width 9 height 9
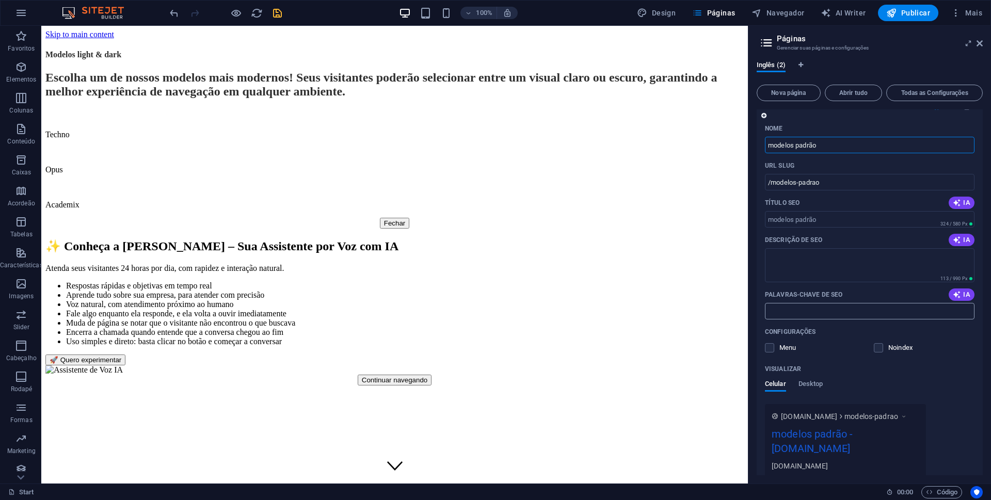
scroll to position [394, 0]
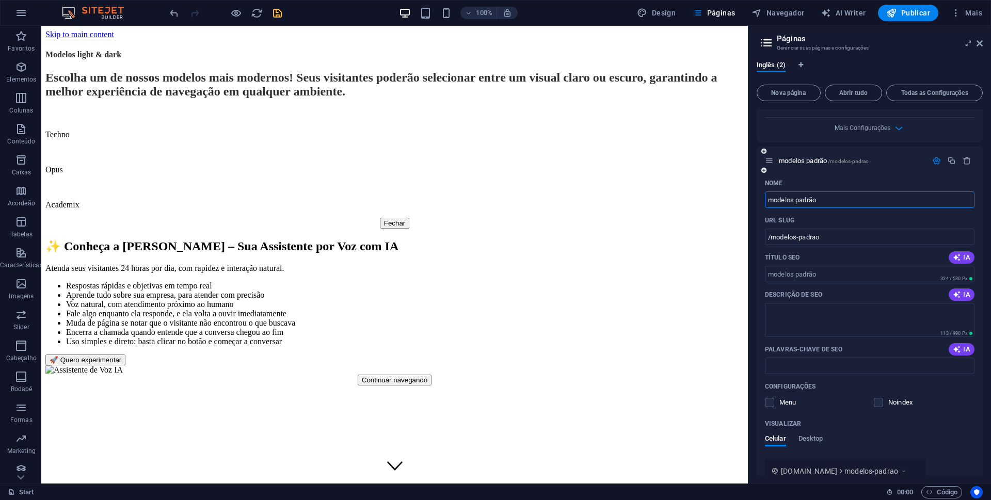
drag, startPoint x: 773, startPoint y: 199, endPoint x: 765, endPoint y: 199, distance: 7.7
click at [765, 199] on input "modelos padrão" at bounding box center [870, 200] width 210 height 17
click at [901, 195] on input "Modelos padrão" at bounding box center [870, 200] width 210 height 17
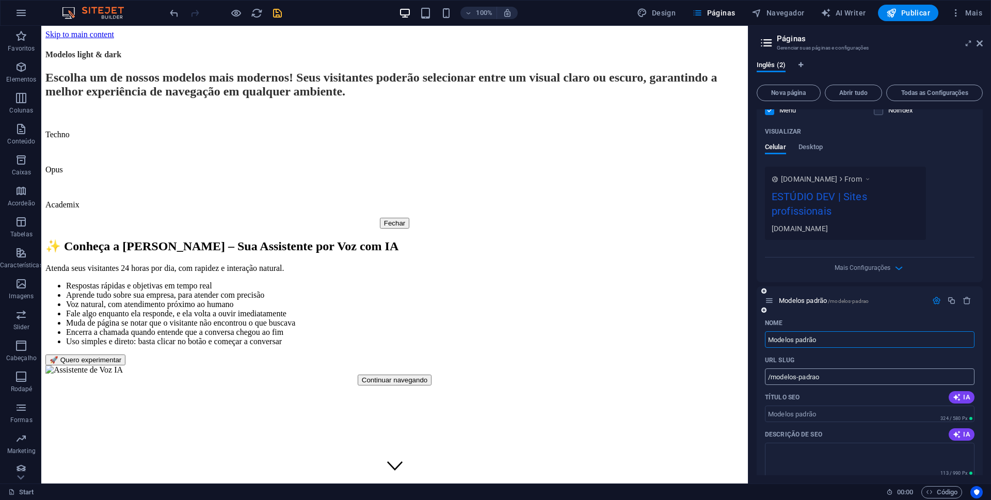
scroll to position [343, 0]
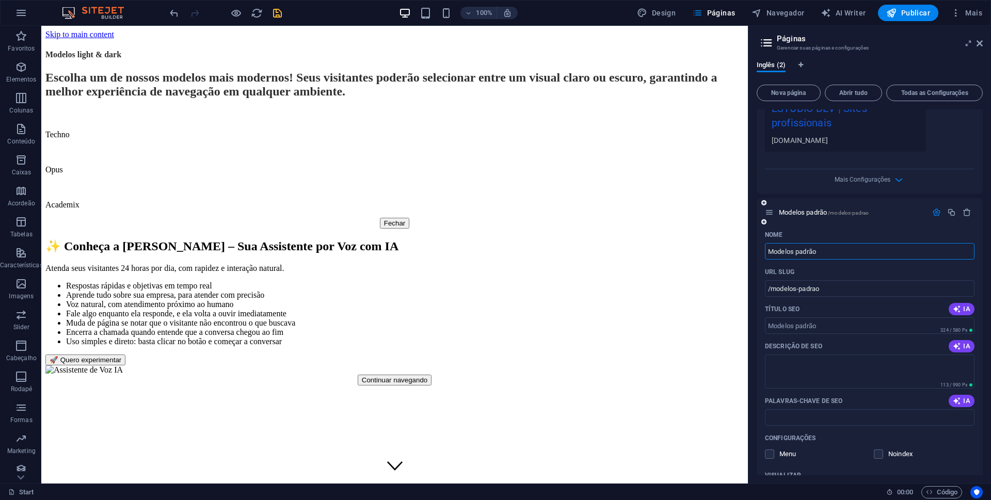
type input "Modelos padrão"
click at [932, 213] on icon "button" at bounding box center [936, 212] width 9 height 9
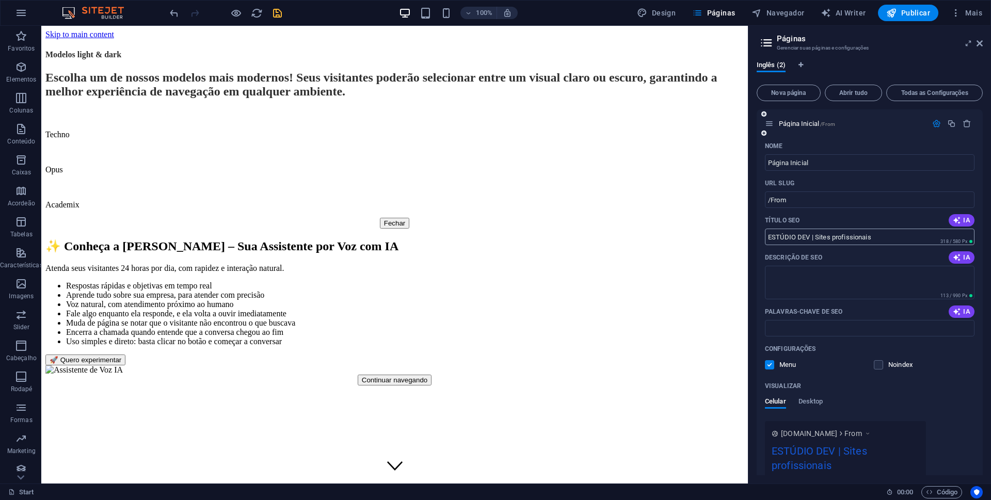
scroll to position [98, 0]
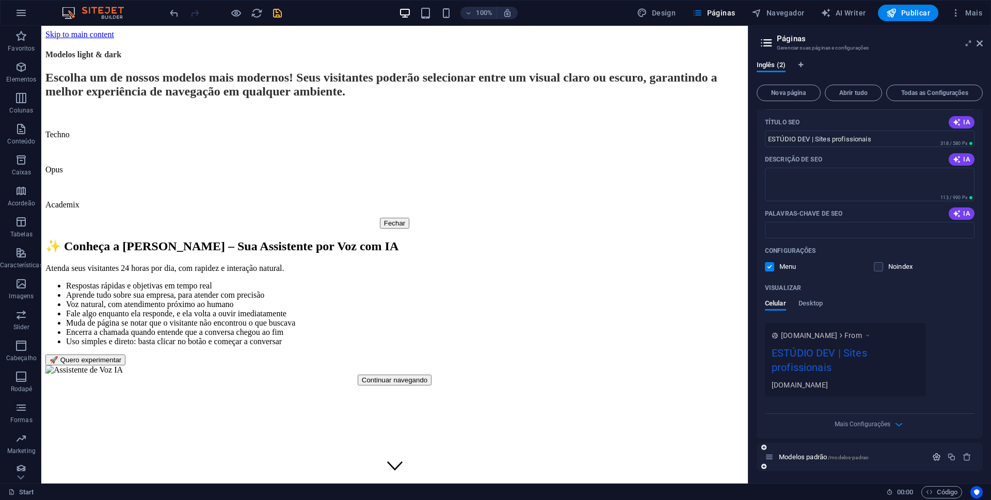
click at [935, 457] on icon "button" at bounding box center [936, 457] width 9 height 9
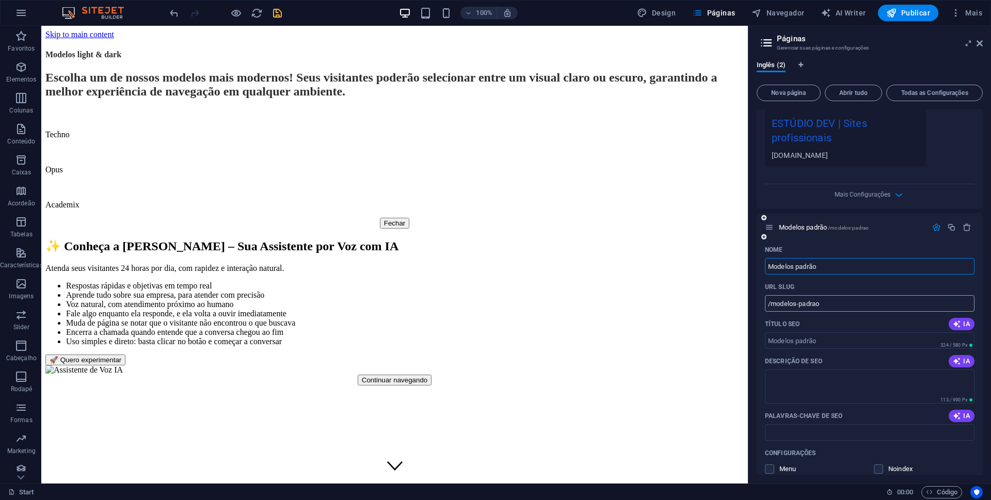
scroll to position [343, 0]
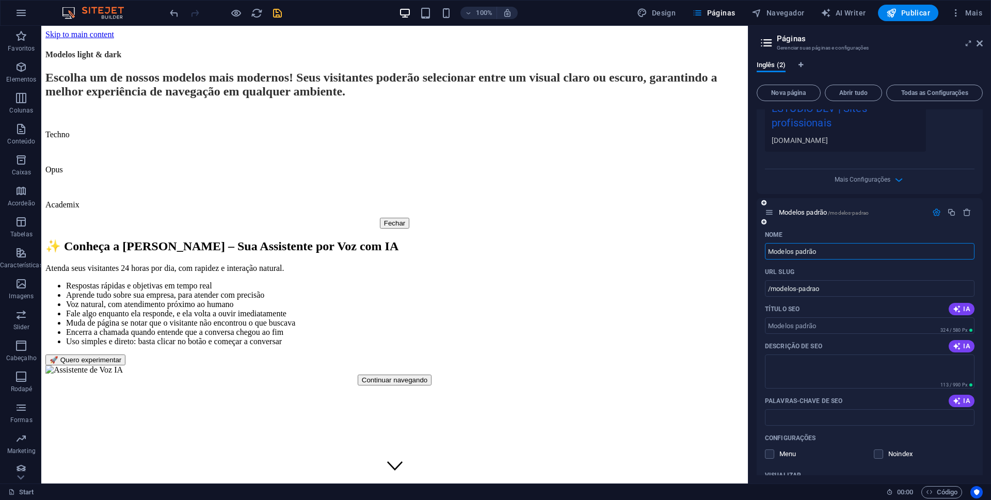
drag, startPoint x: 799, startPoint y: 249, endPoint x: 803, endPoint y: 263, distance: 14.7
click at [799, 249] on input "Modelos padrão" at bounding box center [870, 251] width 210 height 17
type input "Modelos Padrão"
type input "/modelos-adrao"
type input "Modelos Padrão"
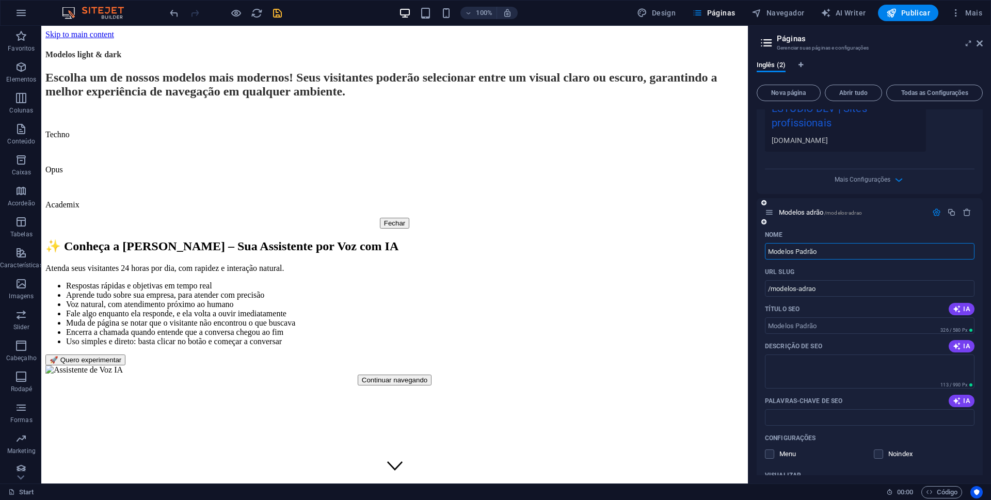
type input "/modelos-padrao"
type input "Modelos Padrão"
click at [841, 367] on textarea "Descrição de SEO" at bounding box center [870, 372] width 210 height 34
click at [829, 254] on input "Modelos Padrão" at bounding box center [870, 251] width 210 height 17
click at [935, 291] on input "/modelos-padrao" at bounding box center [870, 288] width 210 height 17
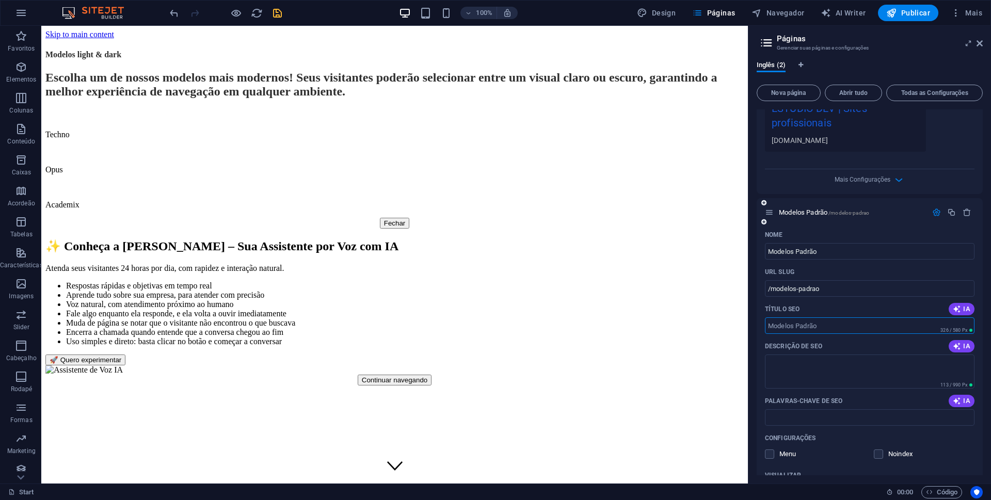
click at [842, 324] on input "Título SEO" at bounding box center [870, 326] width 210 height 17
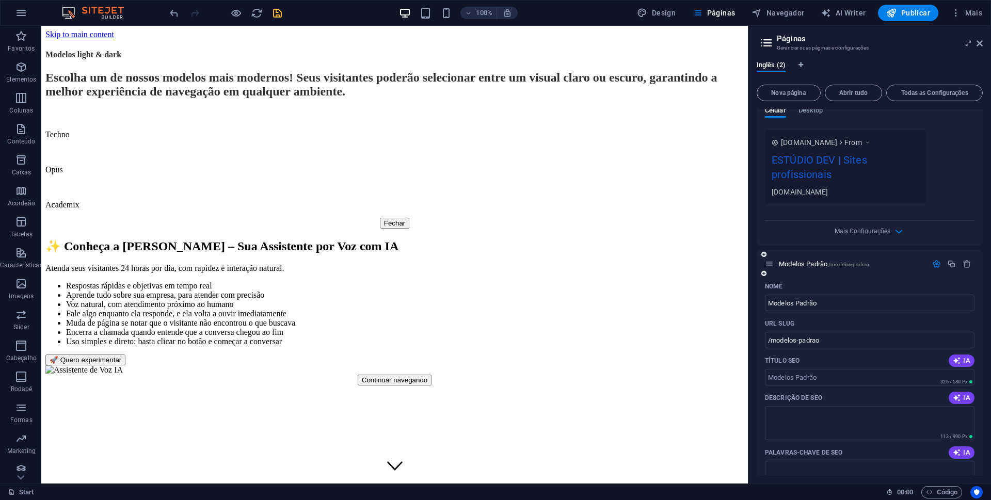
click at [932, 264] on icon "button" at bounding box center [936, 264] width 9 height 9
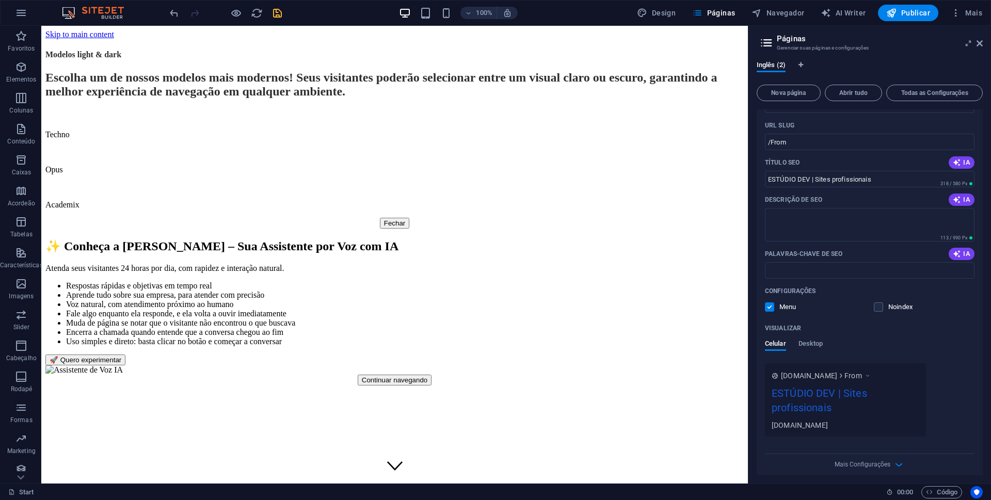
scroll to position [0, 0]
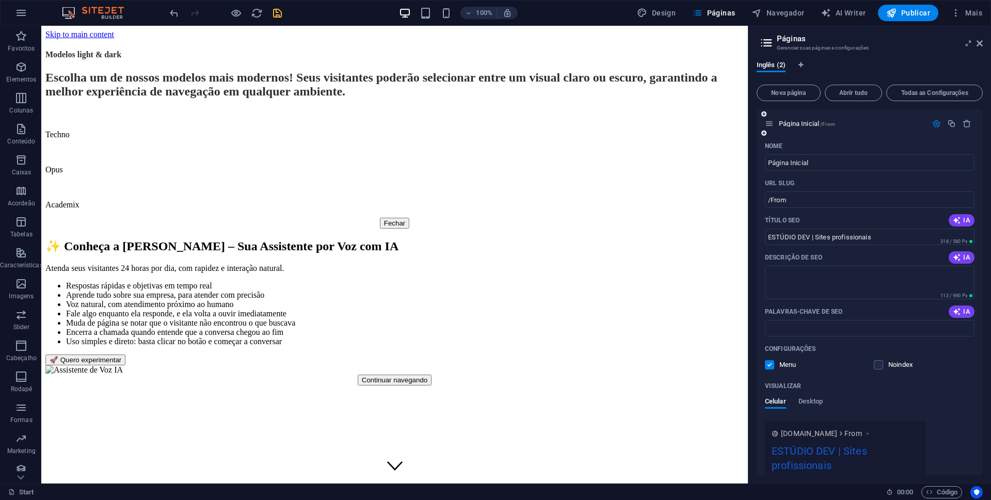
click at [932, 124] on icon "button" at bounding box center [936, 123] width 9 height 9
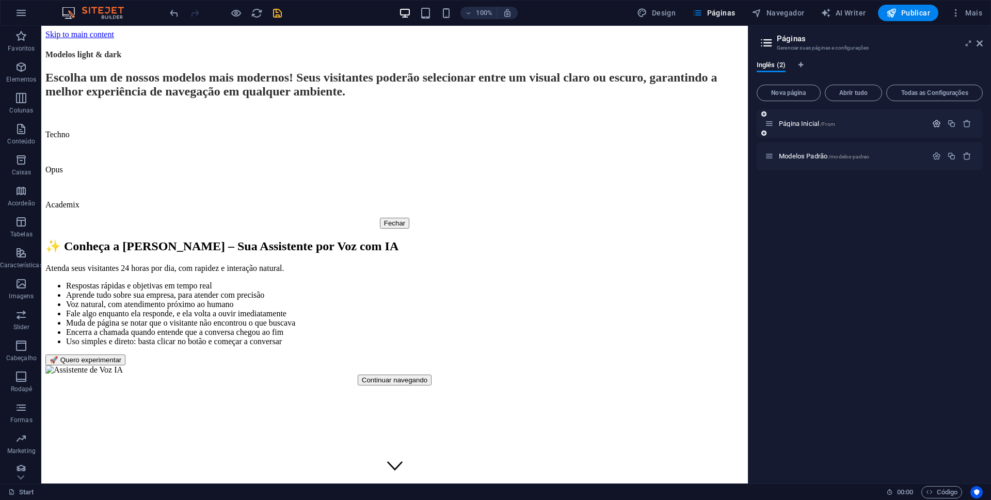
click at [936, 120] on icon "button" at bounding box center [936, 123] width 9 height 9
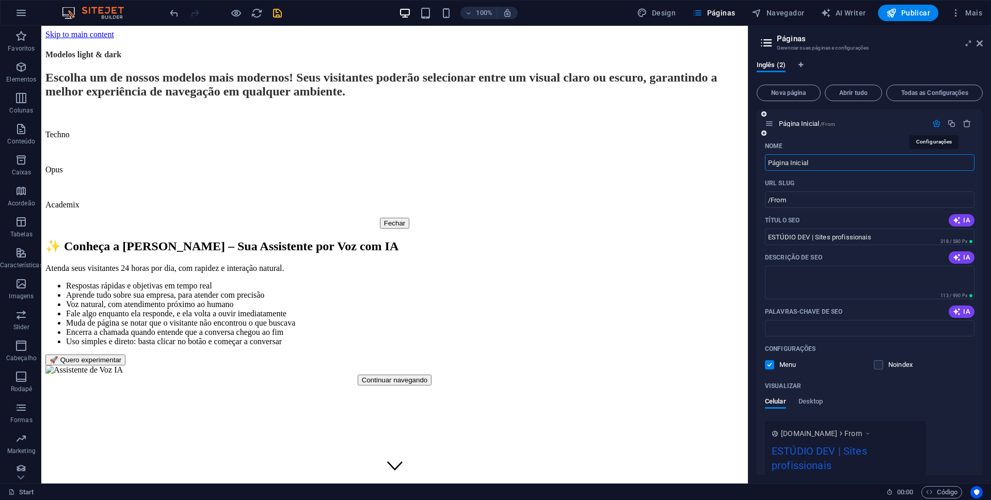
click at [936, 120] on icon "button" at bounding box center [936, 123] width 9 height 9
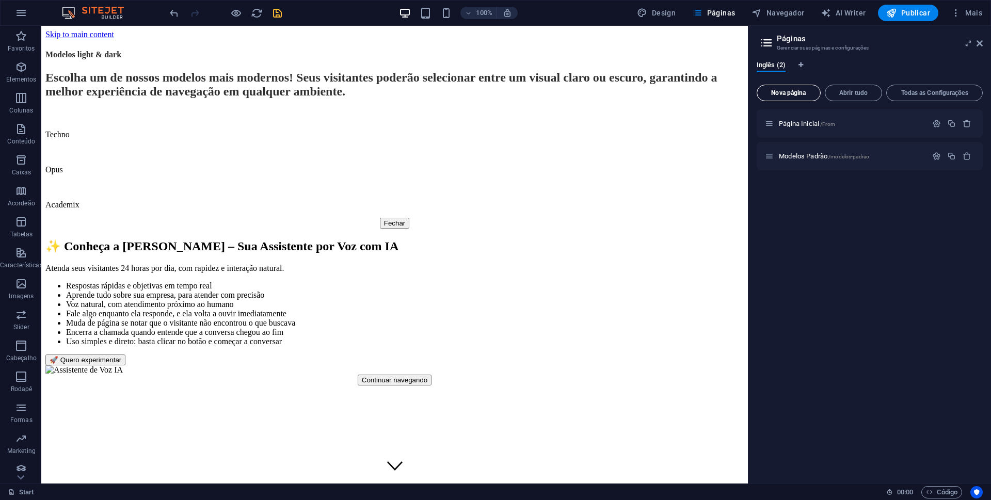
click at [786, 94] on span "Nova página" at bounding box center [789, 93] width 55 height 6
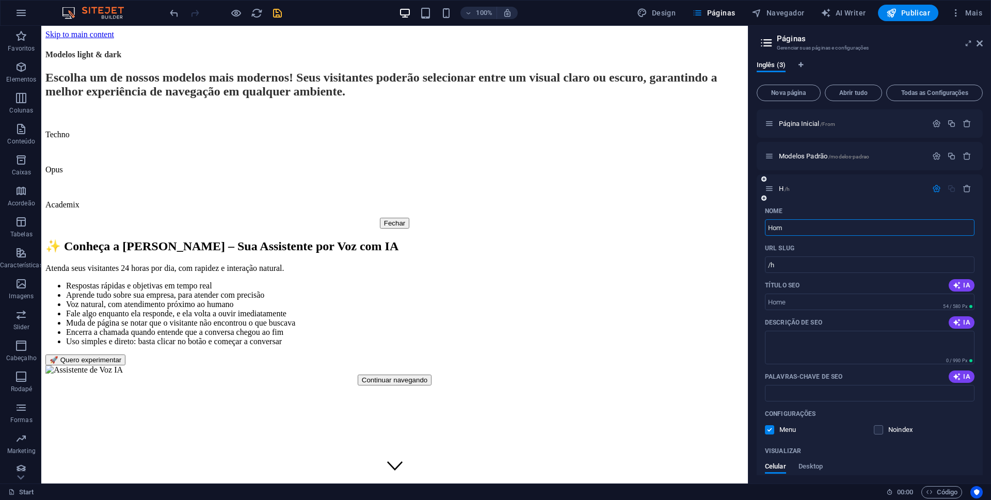
type input "Home"
type input "/h"
type input "Home"
type input "/home"
type input "Home"
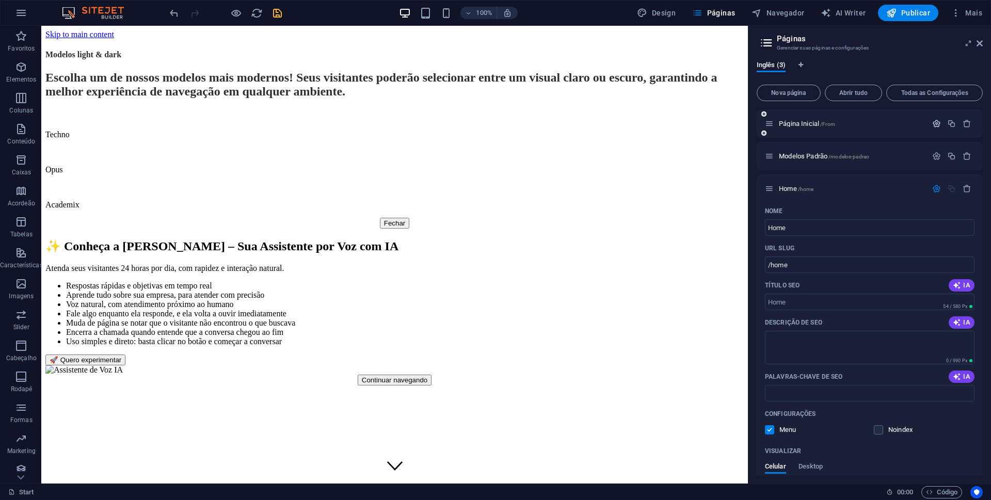
click at [936, 123] on icon "button" at bounding box center [936, 123] width 9 height 9
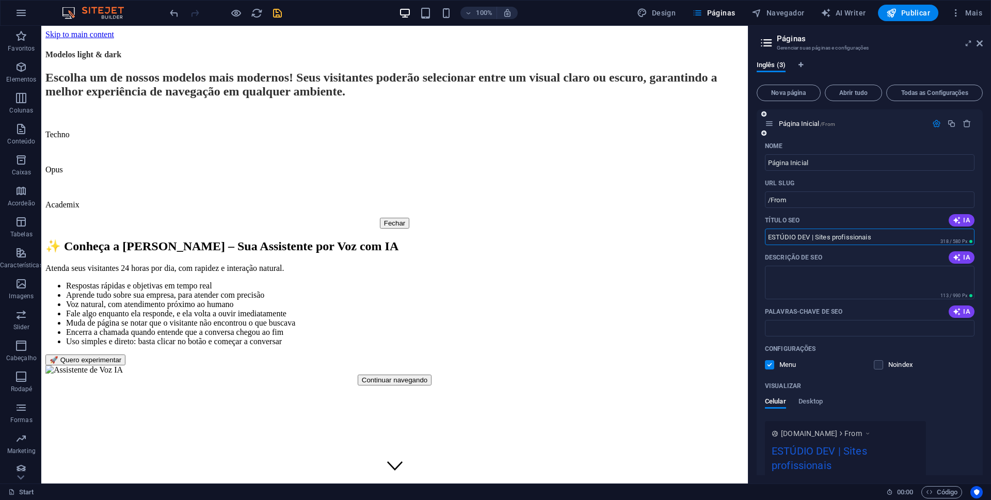
drag, startPoint x: 877, startPoint y: 236, endPoint x: 758, endPoint y: 240, distance: 119.3
click at [758, 238] on div "Nome Página Inicial ​ URL SLUG /From ​ Título SEO IA ESTÚDIO DEV | Sites profis…" at bounding box center [870, 337] width 226 height 399
click at [841, 162] on input "Página Inicial" at bounding box center [870, 162] width 210 height 17
click at [889, 201] on input "/From" at bounding box center [870, 200] width 210 height 17
click at [839, 237] on input "Título SEO" at bounding box center [870, 237] width 210 height 17
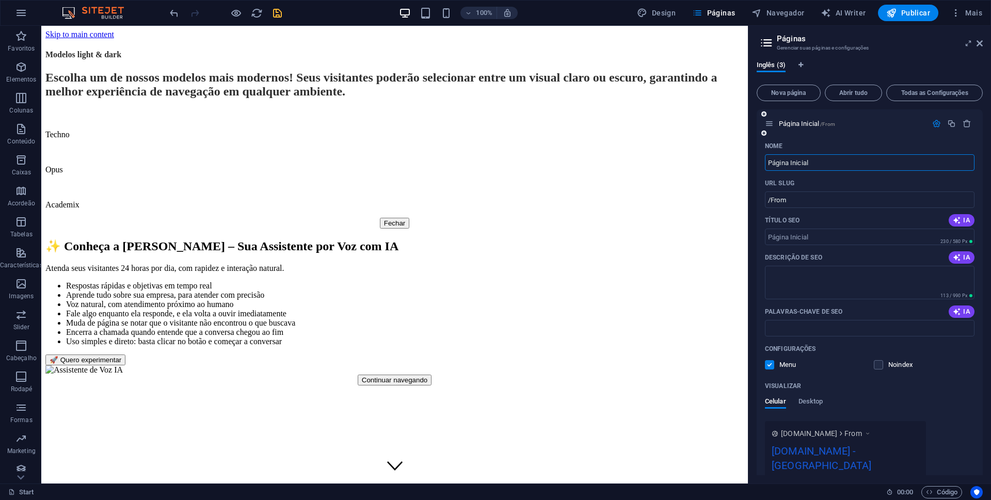
click at [879, 160] on input "Página Inicial" at bounding box center [870, 162] width 210 height 17
click at [880, 201] on input "/From" at bounding box center [870, 200] width 210 height 17
click at [850, 235] on input "Título SEO" at bounding box center [870, 237] width 210 height 17
click at [933, 121] on icon "button" at bounding box center [936, 123] width 9 height 9
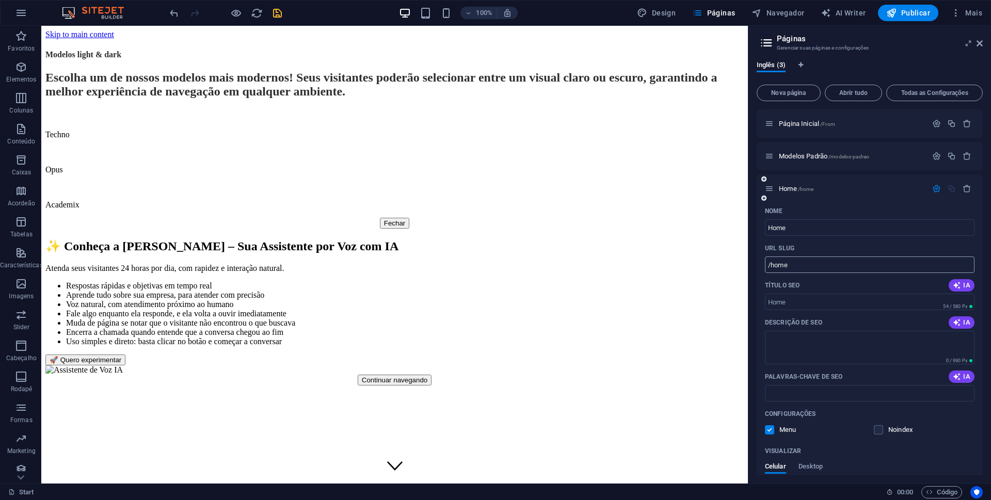
click at [776, 266] on input "/home" at bounding box center [870, 265] width 210 height 17
paste input "text"
type input "/home"
click at [824, 304] on input "Título SEO" at bounding box center [870, 302] width 210 height 17
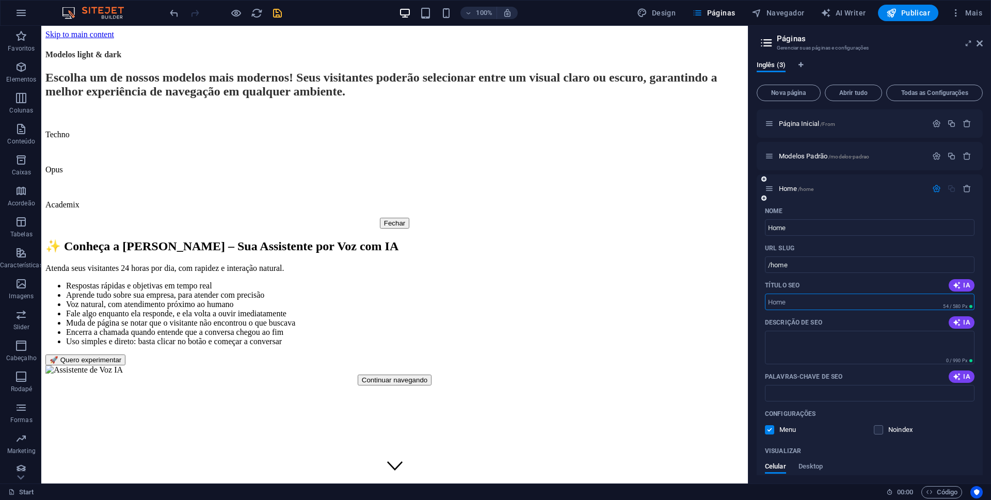
click at [822, 302] on input "Título SEO" at bounding box center [870, 302] width 210 height 17
paste input "ESTÚDIO DEV | Sites profissionais"
type input "ESTÚDIO DEV | Sites profissionais"
click at [781, 267] on input "/home" at bounding box center [870, 265] width 210 height 17
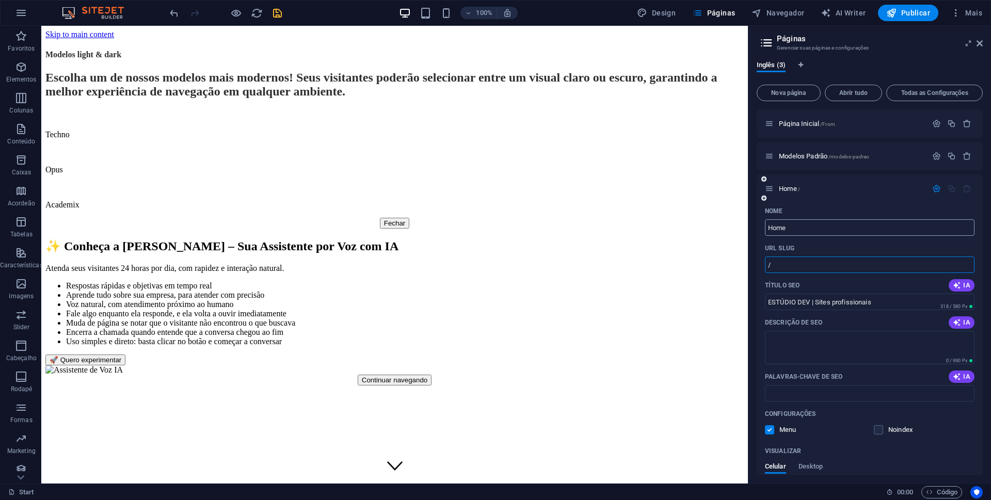
type input "/"
click at [840, 227] on input "Home" at bounding box center [870, 227] width 210 height 17
click at [839, 226] on input "Home" at bounding box center [870, 227] width 210 height 17
click at [953, 228] on input "Home" at bounding box center [870, 227] width 210 height 17
click at [824, 228] on input "Home" at bounding box center [870, 227] width 210 height 17
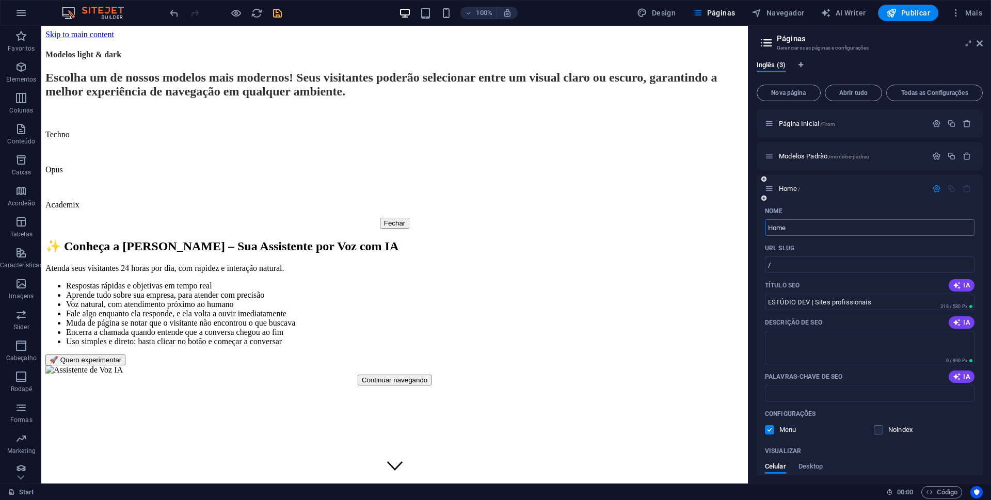
click at [811, 226] on input "Home" at bounding box center [870, 227] width 210 height 17
click at [811, 227] on input "Home" at bounding box center [870, 227] width 210 height 17
click at [937, 124] on icon "button" at bounding box center [936, 123] width 9 height 9
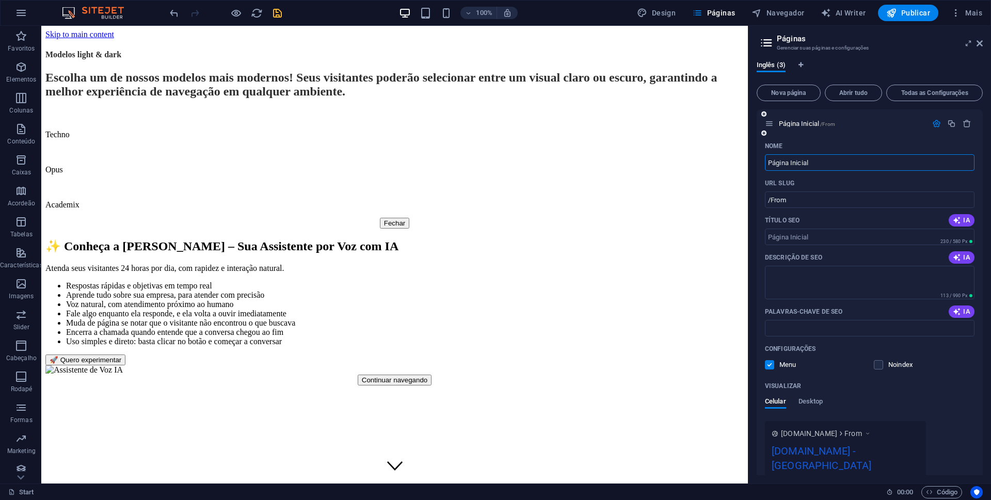
click at [936, 127] on icon "button" at bounding box center [936, 123] width 9 height 9
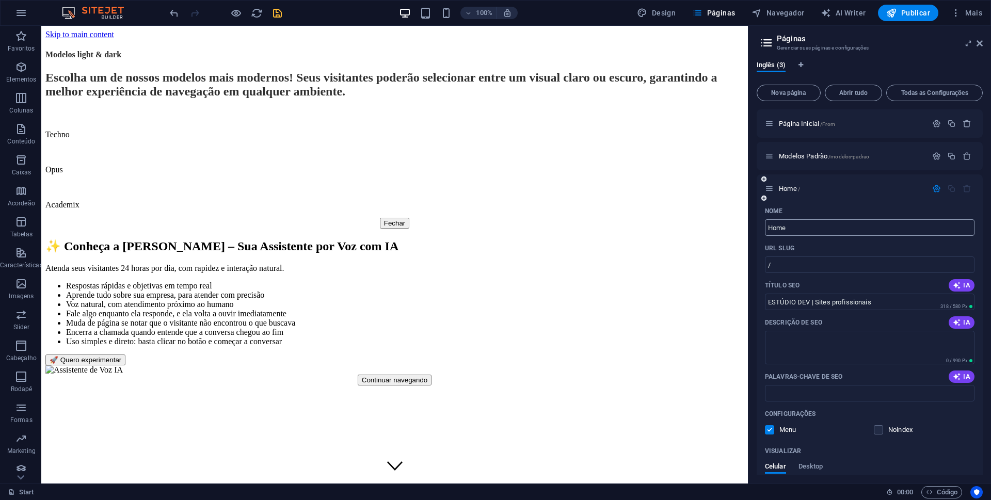
click at [905, 227] on input "Home" at bounding box center [870, 227] width 210 height 17
click at [831, 228] on input "Home" at bounding box center [870, 227] width 210 height 17
click at [822, 261] on input "/" at bounding box center [870, 265] width 210 height 17
click at [820, 228] on input "Home" at bounding box center [870, 227] width 210 height 17
click at [770, 432] on label at bounding box center [769, 429] width 9 height 9
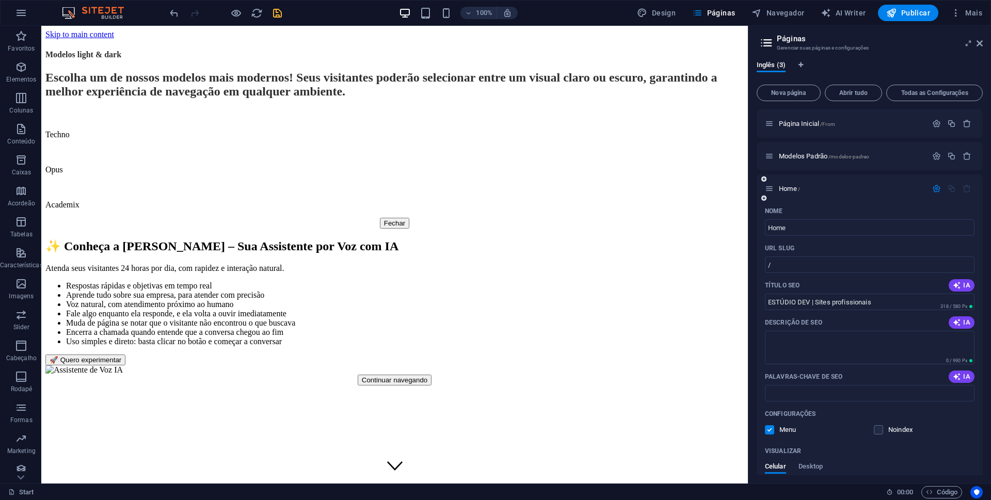
click at [0, 0] on input "checkbox" at bounding box center [0, 0] width 0 height 0
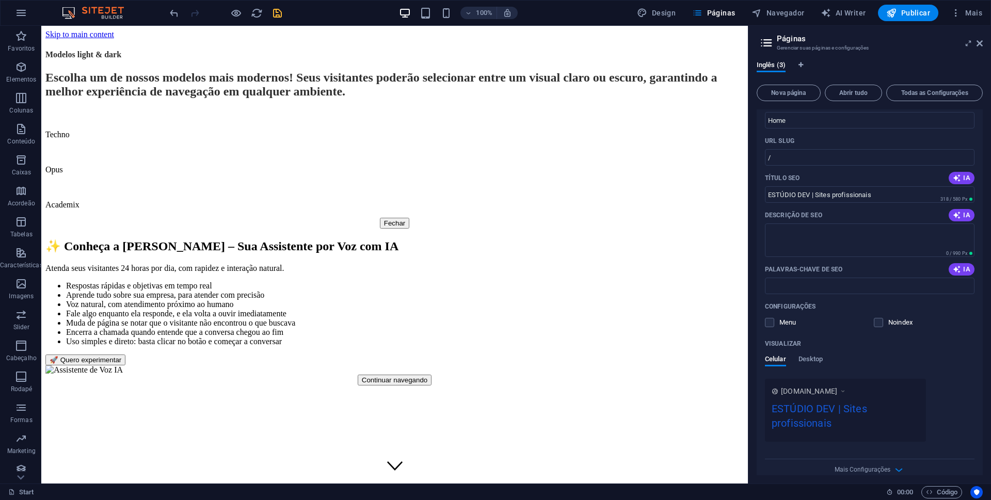
scroll to position [120, 0]
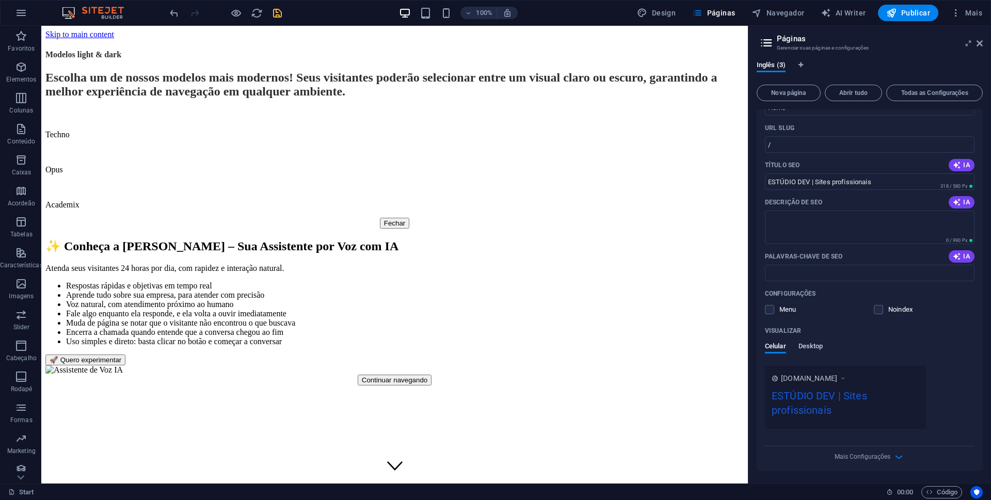
click at [814, 347] on span "Desktop" at bounding box center [811, 347] width 25 height 14
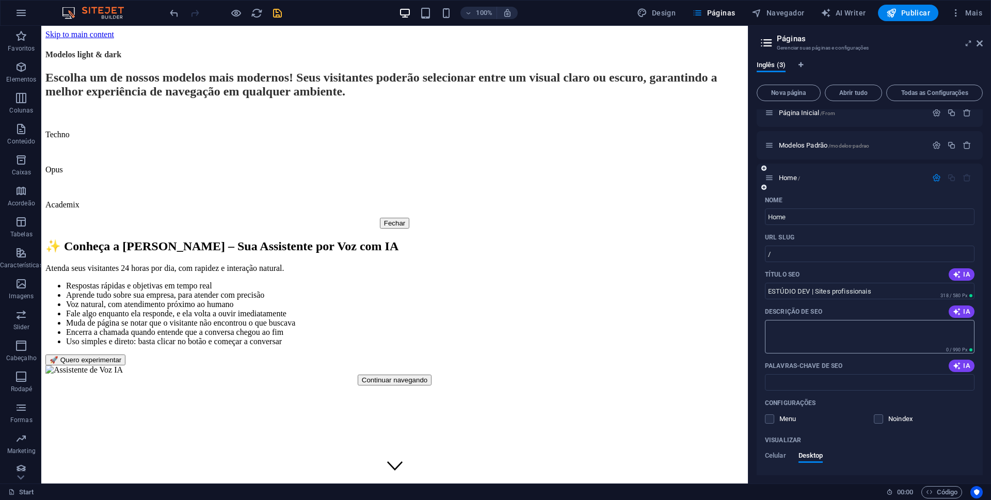
scroll to position [0, 0]
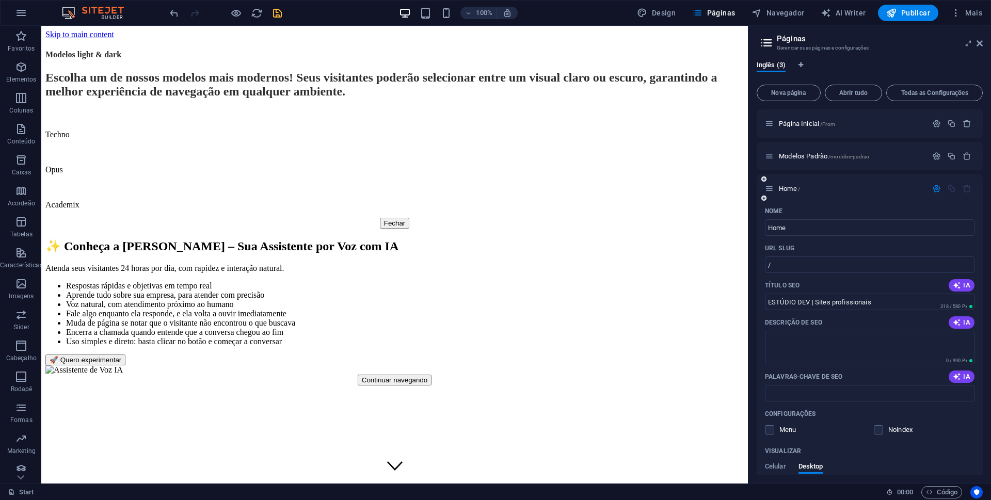
click at [932, 189] on icon "button" at bounding box center [936, 188] width 9 height 9
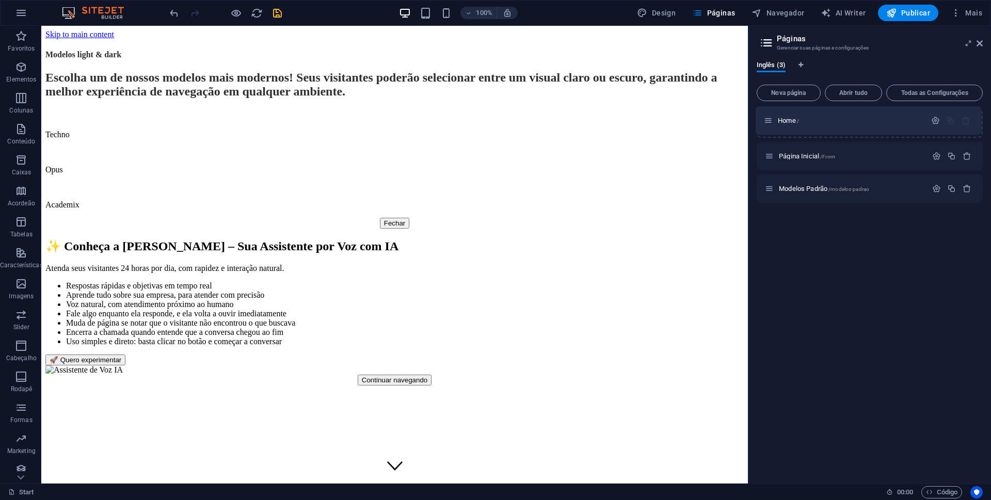
drag, startPoint x: 769, startPoint y: 189, endPoint x: 768, endPoint y: 118, distance: 71.3
click at [768, 118] on div "Página Inicial /From Modelos Padrão /modelos-padrao Home /" at bounding box center [870, 155] width 226 height 93
click at [866, 301] on div "Página Inicial /From Modelos Padrão /modelos-padrao Home /" at bounding box center [870, 292] width 226 height 366
click at [938, 123] on icon "button" at bounding box center [936, 123] width 9 height 9
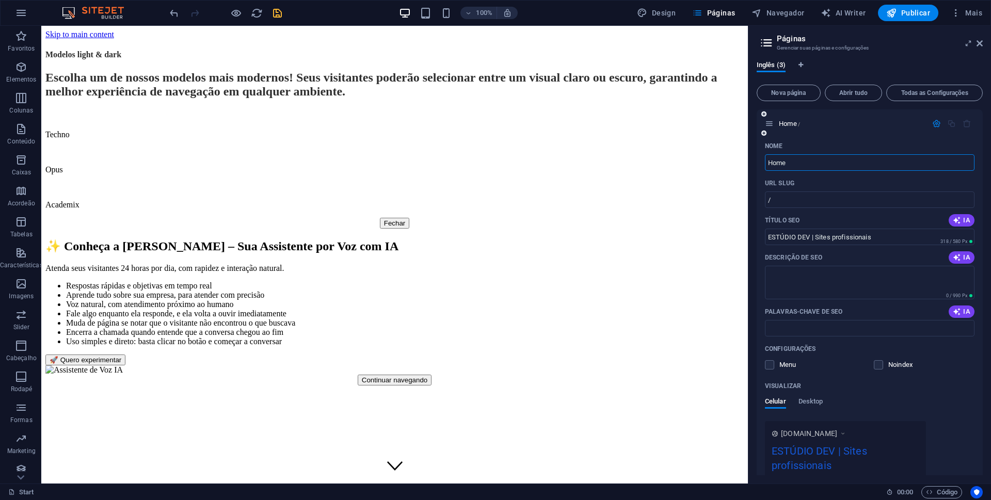
click at [913, 161] on input "Home" at bounding box center [870, 162] width 210 height 17
click at [813, 163] on input "Home" at bounding box center [870, 162] width 210 height 17
click at [776, 257] on p "Descrição de SEO" at bounding box center [793, 258] width 57 height 8
click at [776, 266] on textarea "Descrição de SEO" at bounding box center [870, 283] width 210 height 34
drag, startPoint x: 776, startPoint y: 257, endPoint x: 821, endPoint y: 268, distance: 46.7
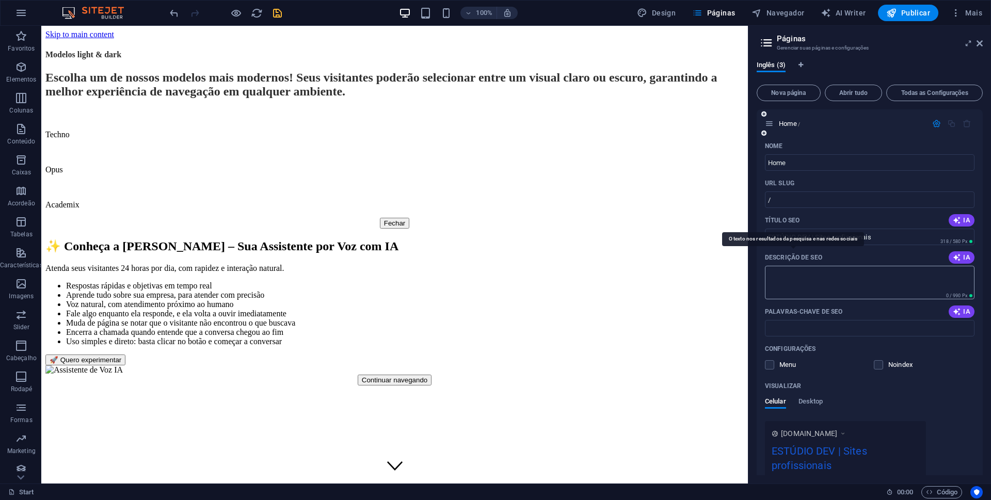
click at [819, 257] on p "Descrição de SEO" at bounding box center [793, 258] width 57 height 8
click at [819, 266] on textarea "Descrição de SEO" at bounding box center [870, 283] width 210 height 34
click at [821, 288] on textarea "Descrição de SEO" at bounding box center [870, 283] width 210 height 34
click at [955, 258] on icon "button" at bounding box center [957, 258] width 8 height 8
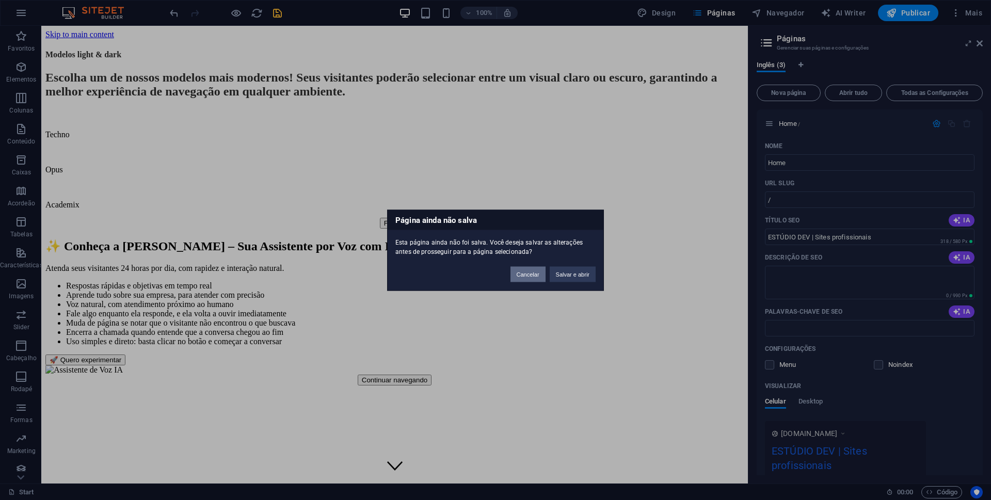
click at [524, 274] on button "Cancelar" at bounding box center [528, 273] width 35 height 15
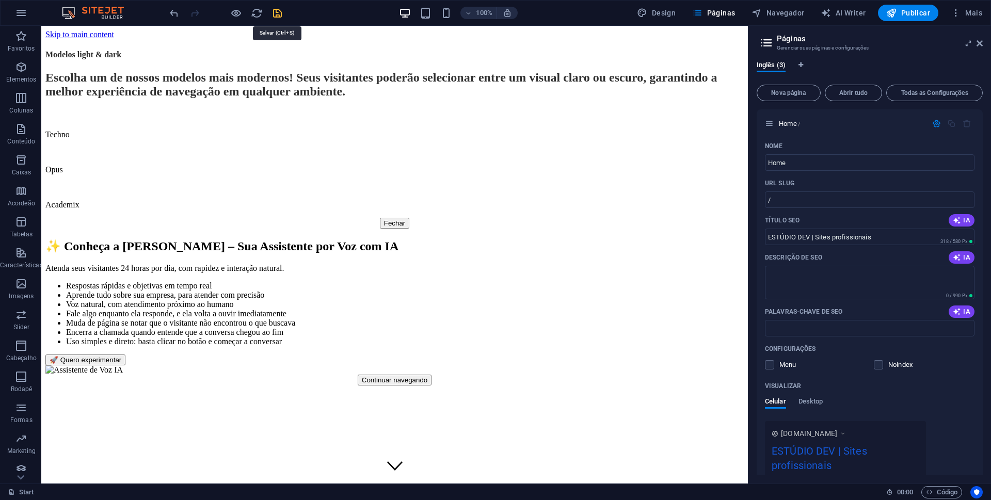
click at [274, 13] on icon "save" at bounding box center [278, 13] width 12 height 12
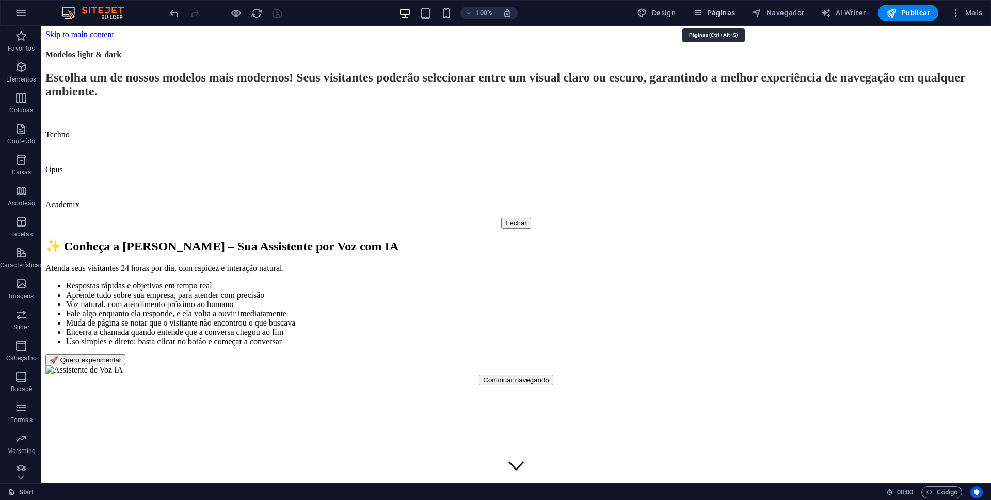
click at [719, 12] on span "Páginas" at bounding box center [713, 13] width 43 height 10
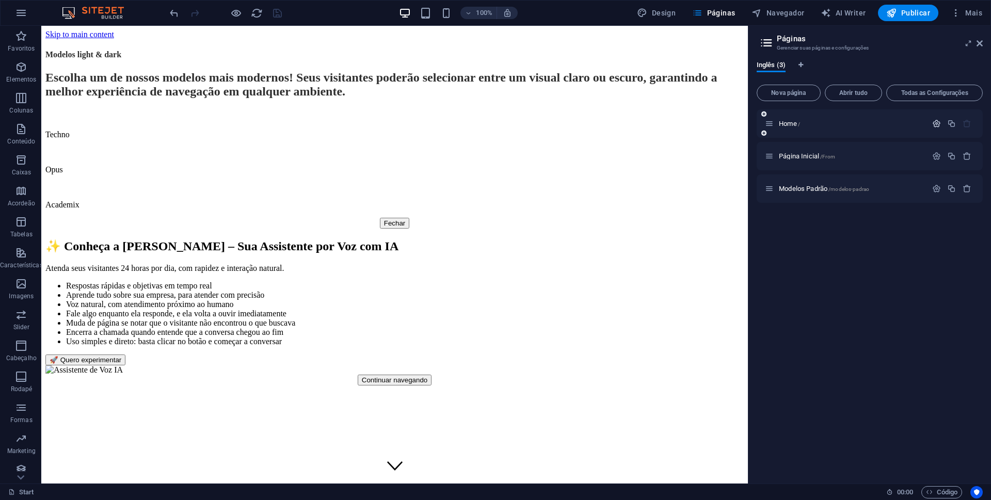
click at [938, 123] on icon "button" at bounding box center [936, 123] width 9 height 9
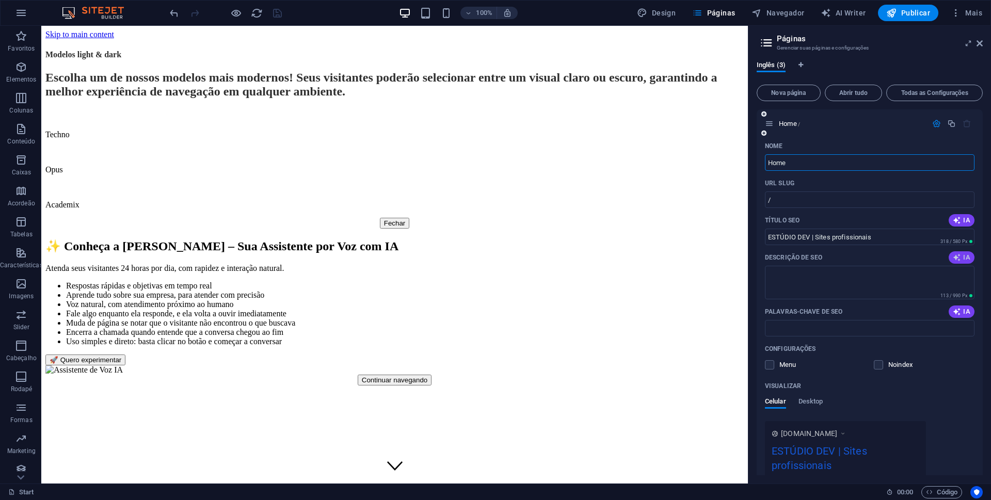
click at [960, 258] on span "IA" at bounding box center [962, 258] width 18 height 8
type textarea "Discover our services and contact us easily! Call us at 0123-456789 or email at…"
click at [889, 282] on textarea "Discover our services and contact us easily! Call us at 0123-456789 or email at…" at bounding box center [870, 283] width 210 height 34
click at [906, 326] on input "Palavras-chave de SEO" at bounding box center [870, 328] width 210 height 17
click at [781, 234] on input "ESTÚDIO DEV | Sites profissionais" at bounding box center [870, 237] width 210 height 17
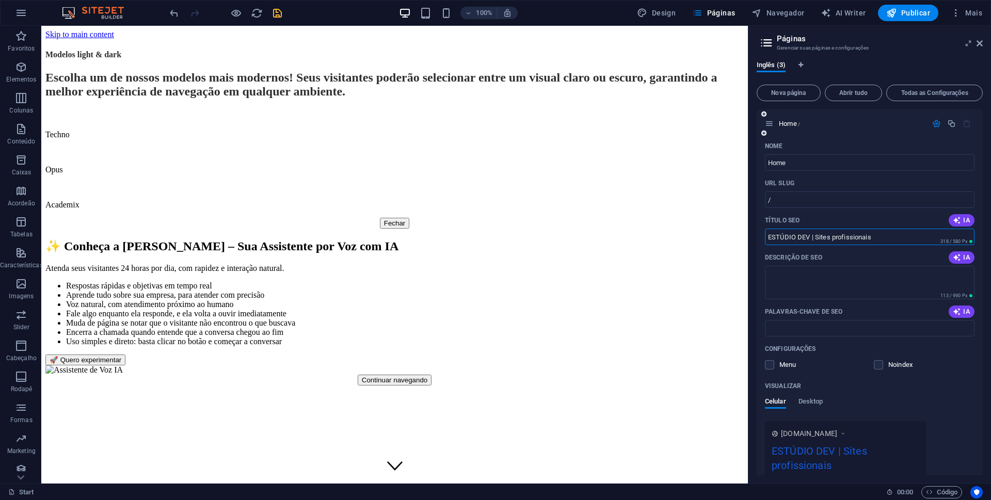
drag, startPoint x: 781, startPoint y: 234, endPoint x: 889, endPoint y: 234, distance: 107.9
click at [889, 234] on input "ESTÚDIO DEV | Sites profissionais" at bounding box center [870, 237] width 210 height 17
click at [177, 11] on icon "undo" at bounding box center [174, 13] width 12 height 12
type textarea "Discover our services and contact us easily! Call us at 0123-456789 or email at…"
click at [173, 15] on icon "undo" at bounding box center [174, 13] width 12 height 12
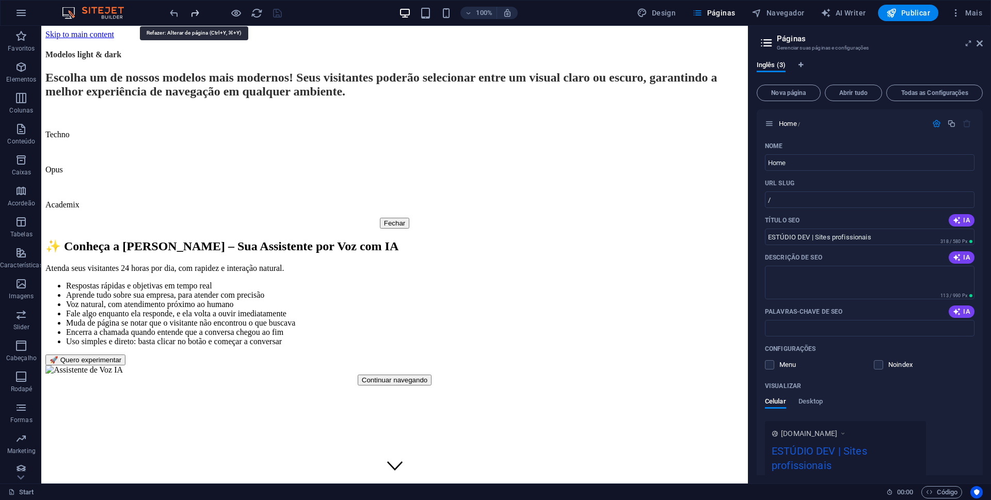
click at [192, 15] on icon "redo" at bounding box center [195, 13] width 12 height 12
type textarea "Discover our services and contact us easily! Call us at 0123-456789 or email at…"
click at [192, 15] on icon "redo" at bounding box center [195, 13] width 12 height 12
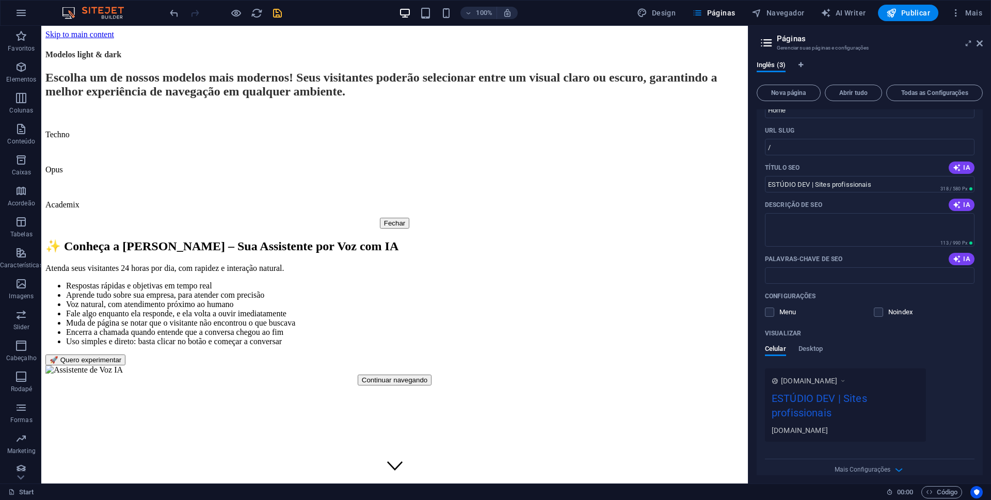
scroll to position [131, 0]
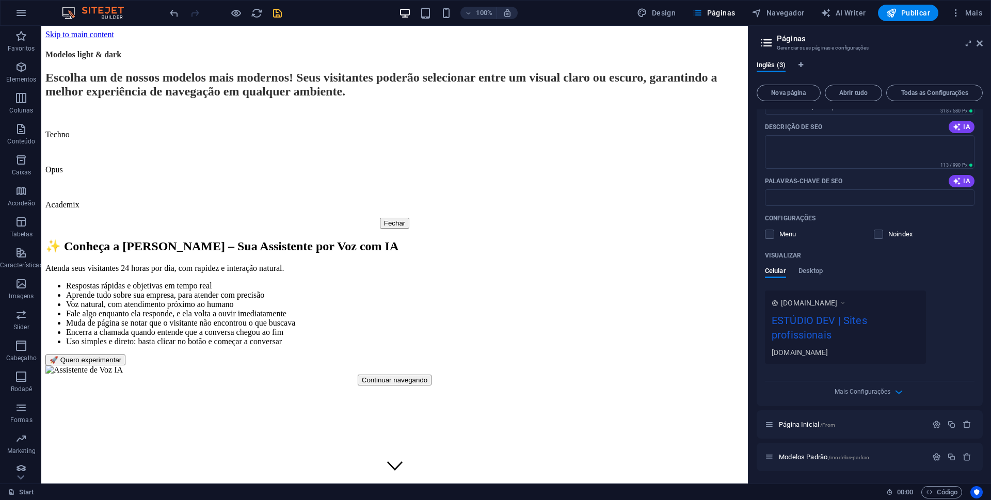
click at [805, 265] on div "Visualizar Celular Desktop" at bounding box center [870, 268] width 210 height 43
click at [809, 270] on span "Desktop" at bounding box center [811, 272] width 25 height 14
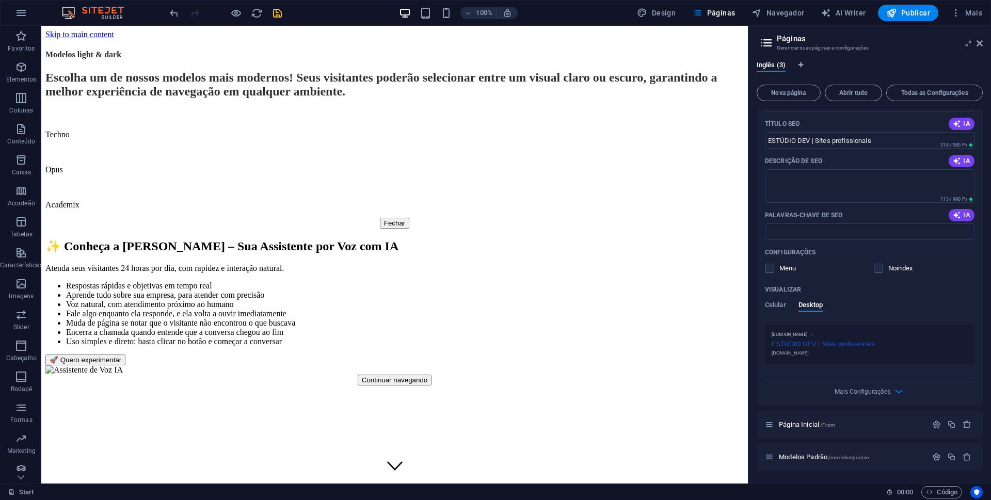
drag, startPoint x: 173, startPoint y: 13, endPoint x: 188, endPoint y: 15, distance: 14.5
click at [173, 13] on icon "undo" at bounding box center [174, 13] width 12 height 12
type textarea "Discover our services and contact us easily! Call us at 0123-456789 or email at…"
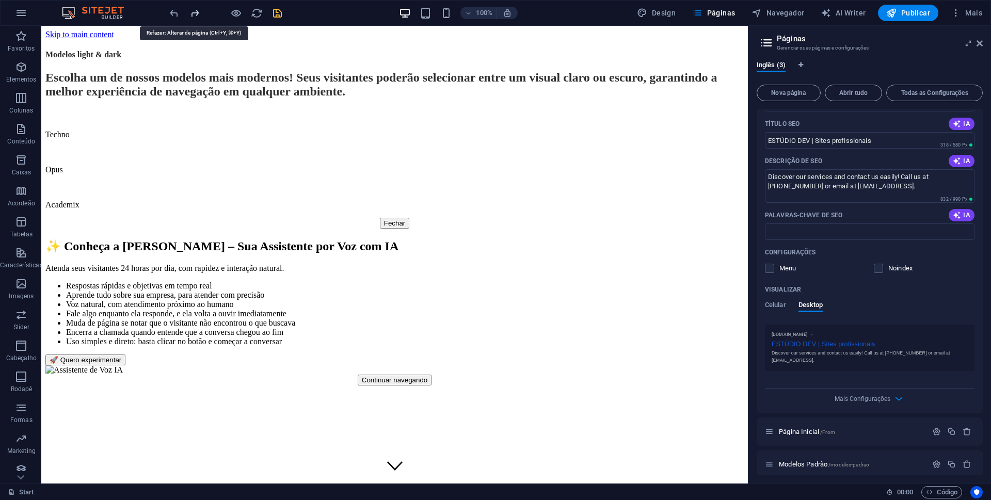
drag, startPoint x: 193, startPoint y: 15, endPoint x: 318, endPoint y: 95, distance: 148.4
click at [193, 15] on icon "redo" at bounding box center [195, 13] width 12 height 12
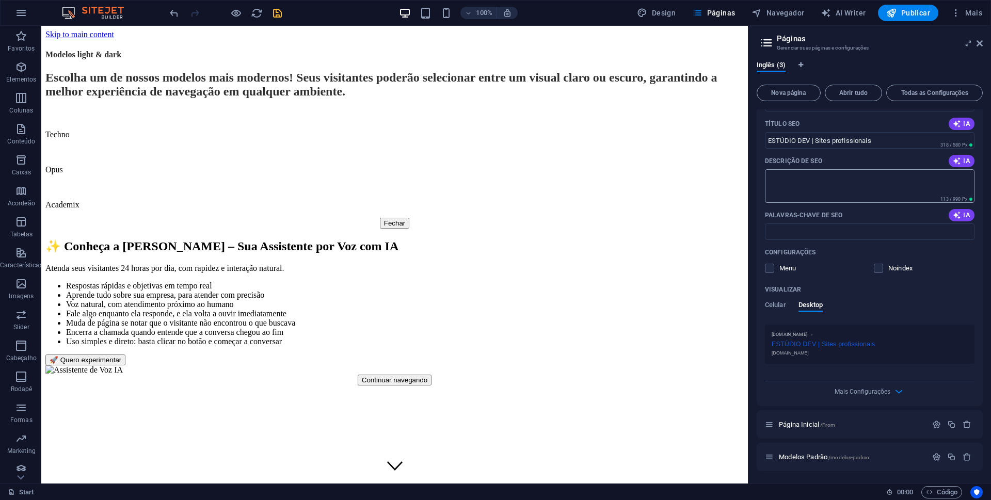
click at [802, 187] on textarea "Descrição de SEO" at bounding box center [870, 186] width 210 height 34
paste textarea "Criação de sites profissionais e personalizados com foco em desempenho, respons…"
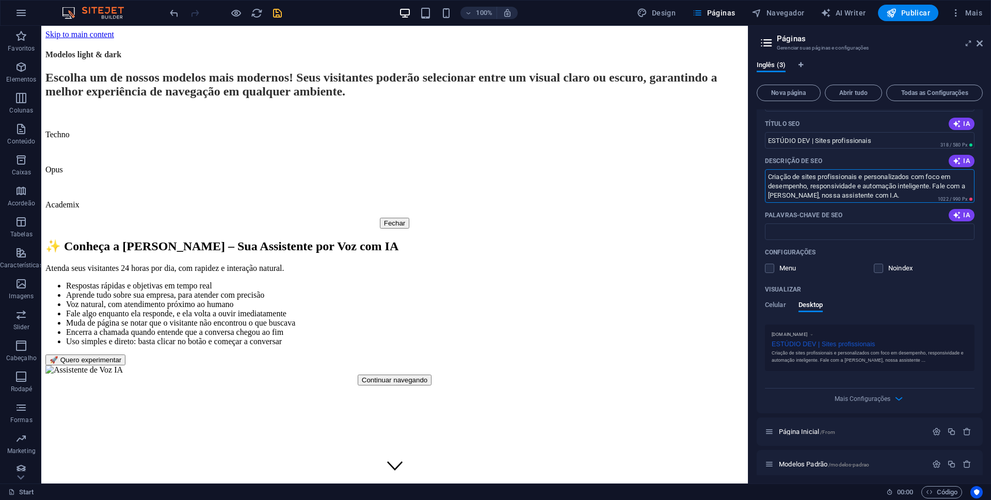
drag, startPoint x: 859, startPoint y: 178, endPoint x: 911, endPoint y: 179, distance: 52.7
click at [911, 179] on textarea "Criação de sites profissionais e personalizados com foco em desempenho, respons…" at bounding box center [870, 186] width 210 height 34
click at [944, 177] on textarea "Criação de sites profissionais com foco em desempenho, responsividade e automaç…" at bounding box center [870, 186] width 210 height 34
click at [848, 197] on textarea "Criação de sites profissionais com foco em desempenho, responsividade e automaç…" at bounding box center [870, 186] width 210 height 34
click at [864, 176] on textarea "Criação de sites profissionais com foco em desempenho, responsividade e automaç…" at bounding box center [870, 186] width 210 height 34
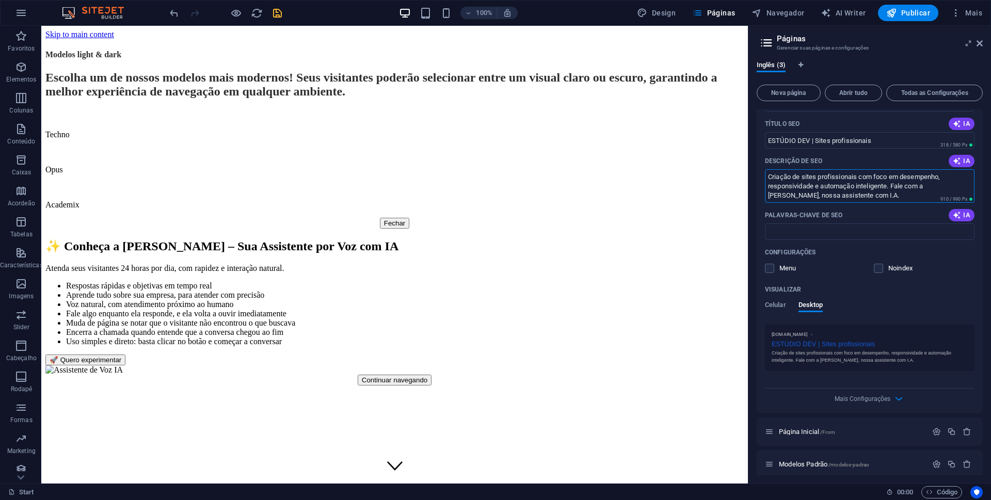
drag, startPoint x: 864, startPoint y: 176, endPoint x: 893, endPoint y: 181, distance: 28.9
click at [893, 181] on textarea "Criação de sites profissionais com foco em desempenho, responsividade e automaç…" at bounding box center [870, 186] width 210 height 34
click at [880, 180] on textarea "Criação de sites profissionais com foco em desempenho, responsividade e automaç…" at bounding box center [870, 186] width 210 height 34
drag, startPoint x: 880, startPoint y: 180, endPoint x: 889, endPoint y: 180, distance: 8.8
click at [889, 180] on textarea "Criação de sites profissionais com foco em desempenho, responsividade e automaç…" at bounding box center [870, 186] width 210 height 34
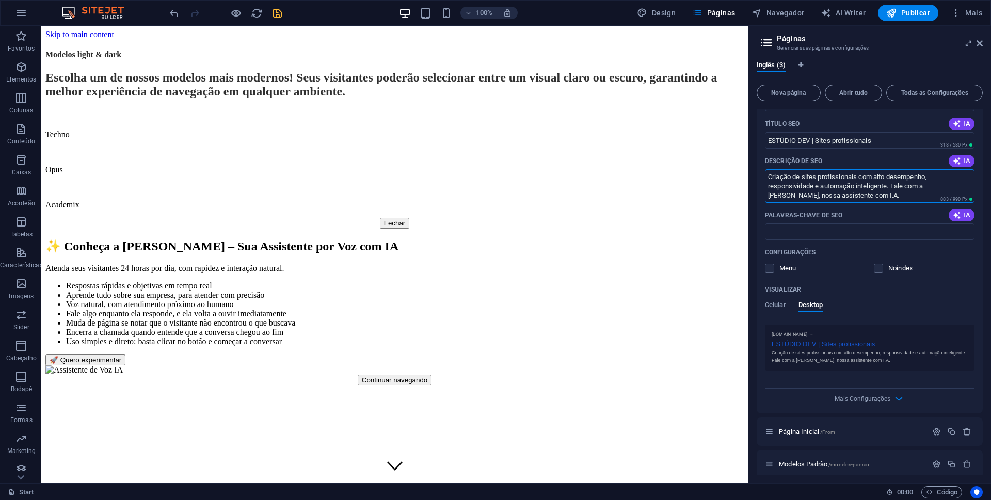
click at [943, 173] on textarea "Criação de sites profissionais com alto desempenho, responsividade e automação …" at bounding box center [870, 186] width 210 height 34
click at [798, 187] on textarea "Criação de sites profissionais com alto desempenho, responsividade e automação …" at bounding box center [870, 186] width 210 height 34
drag, startPoint x: 798, startPoint y: 187, endPoint x: 864, endPoint y: 188, distance: 66.1
click at [864, 188] on textarea "Criação de sites profissionais com alto desempenho, responsividade e automação …" at bounding box center [870, 186] width 210 height 34
paste textarea "Temas light e dark"
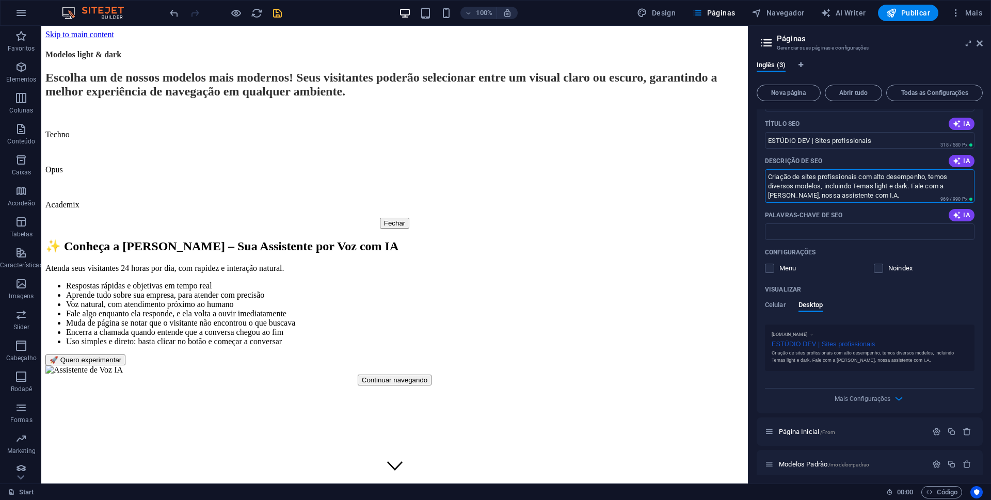
click at [954, 177] on textarea "Criação de sites profissionais com alto desempenho, temos diversos modelos, inc…" at bounding box center [870, 186] width 210 height 34
click at [857, 186] on textarea "Criação de sites profissionais com alto desempenho, temos diversos modelos, inc…" at bounding box center [870, 186] width 210 height 34
click at [875, 194] on textarea "Criação de sites profissionais com alto desempenho, temos diversos modelos, inc…" at bounding box center [870, 186] width 210 height 34
click at [822, 194] on textarea "Criação de sites profissionais com alto desempenho, temos diversos modelos, inc…" at bounding box center [870, 186] width 210 height 34
click at [904, 197] on textarea "Criação de sites profissionais com alto desempenho, temos diversos modelos, inc…" at bounding box center [870, 186] width 210 height 34
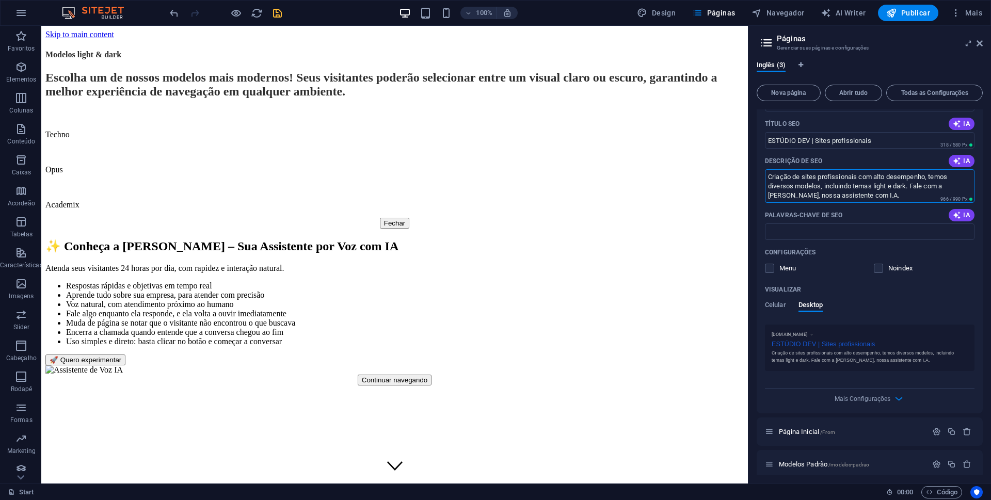
click at [966, 177] on textarea "Criação de sites profissionais com alto desempenho, temos diversos modelos, inc…" at bounding box center [870, 186] width 210 height 34
click at [868, 196] on textarea "Criação de sites profissionais com alto desempenho, temos diversos modelos, inc…" at bounding box center [870, 186] width 210 height 34
type textarea "Criação de sites profissionais com alto desempenho, temos diversos modelos, inc…"
click at [864, 230] on input "Palavras-chave de SEO" at bounding box center [870, 232] width 210 height 17
click at [852, 230] on input "Palavras-chave de SEO" at bounding box center [870, 232] width 210 height 17
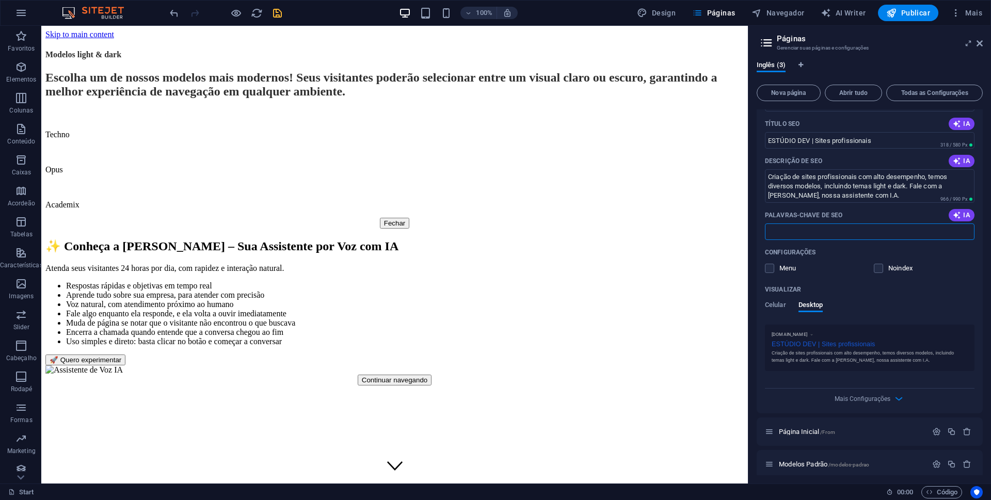
click at [803, 229] on input "Palavras-chave de SEO" at bounding box center [870, 232] width 210 height 17
paste input "desenvolvimento de sites, desenvolvimento web, sites responsivos, sites para em…"
click at [876, 231] on input "desenvolvimento de sites, desenvolvimento web, sites responsivos, sites para em…" at bounding box center [870, 232] width 210 height 17
type input "desenvolvimento de sites, desenvolvimento web, sites responsivos, sites para em…"
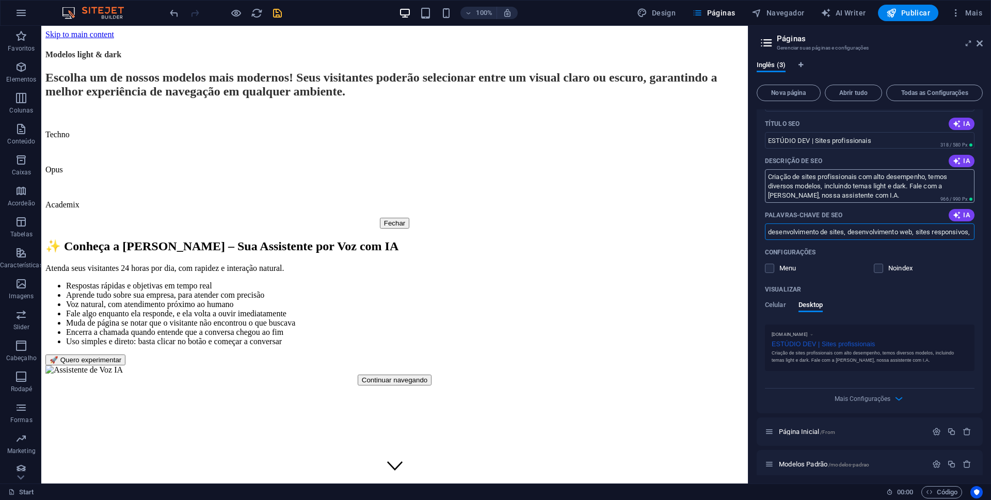
click at [869, 196] on textarea "Criação de sites profissionais com alto desempenho, temos diversos modelos, inc…" at bounding box center [870, 186] width 210 height 34
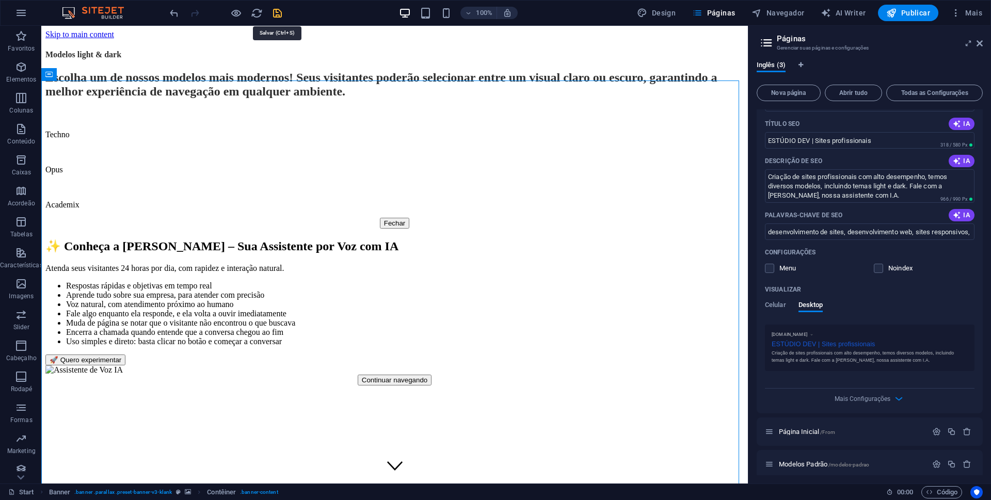
click at [278, 14] on icon "save" at bounding box center [278, 13] width 12 height 12
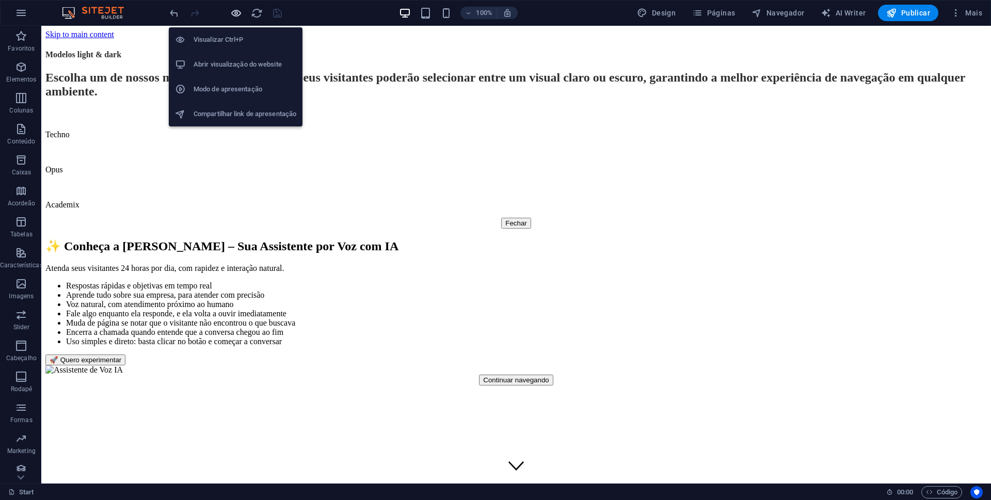
click at [234, 13] on icon "button" at bounding box center [236, 13] width 12 height 12
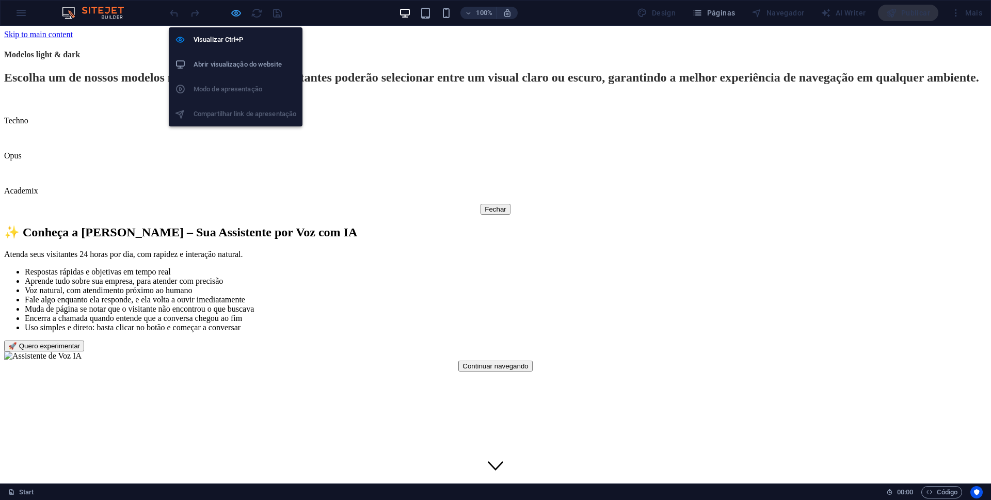
click at [239, 13] on icon "button" at bounding box center [236, 13] width 12 height 12
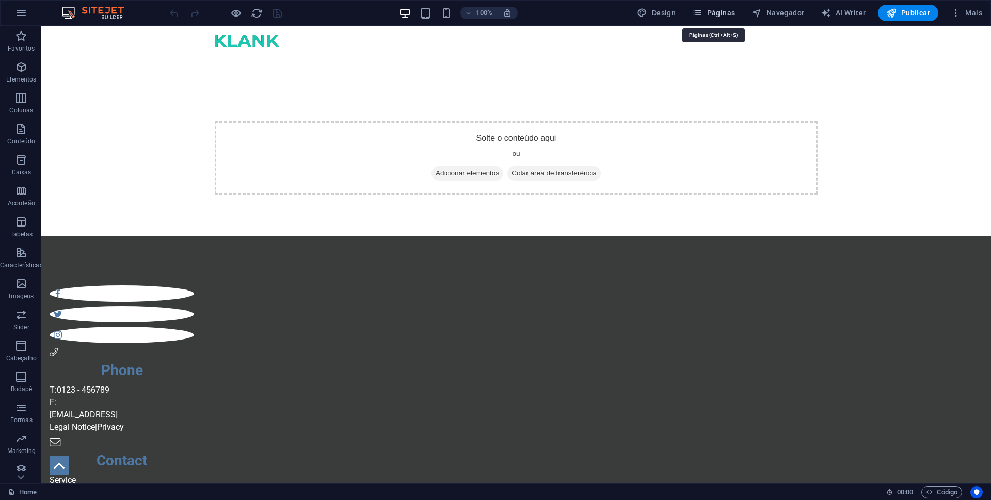
click at [722, 12] on span "Páginas" at bounding box center [713, 13] width 43 height 10
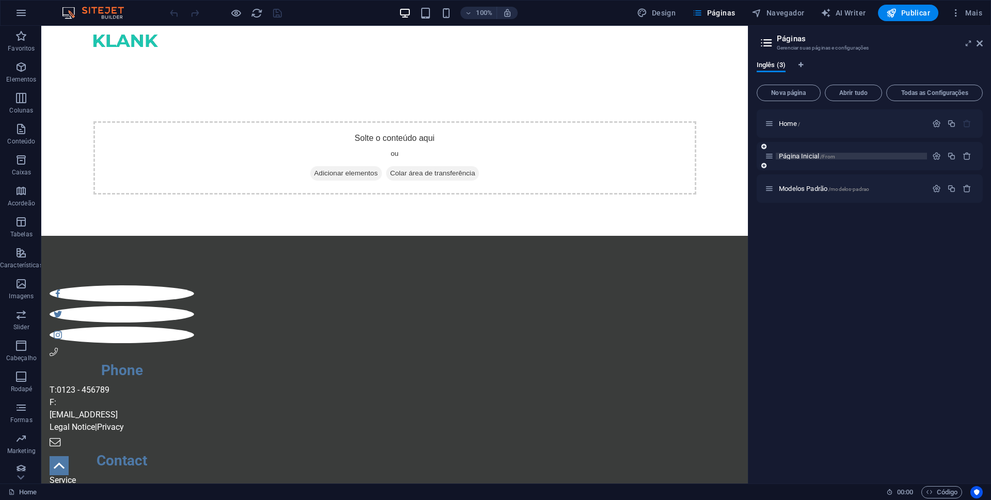
click at [798, 156] on span "Página Inicial /From" at bounding box center [807, 156] width 56 height 8
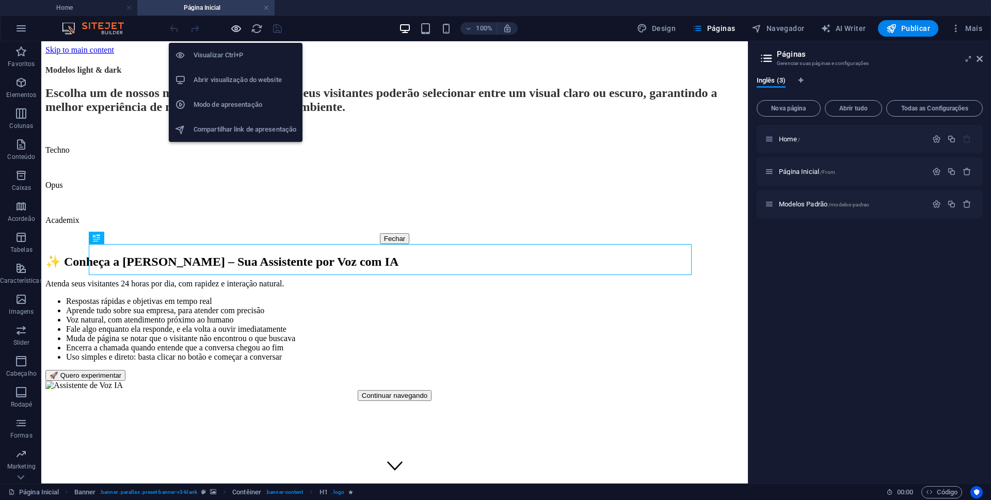
click at [236, 28] on icon "button" at bounding box center [236, 29] width 12 height 12
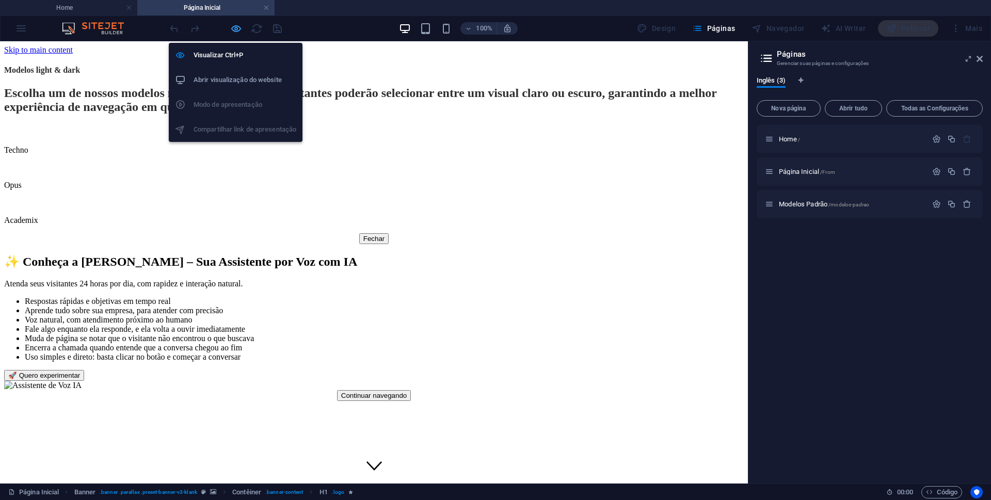
drag, startPoint x: 234, startPoint y: 27, endPoint x: 459, endPoint y: 149, distance: 256.2
click at [234, 27] on icon "button" at bounding box center [236, 29] width 12 height 12
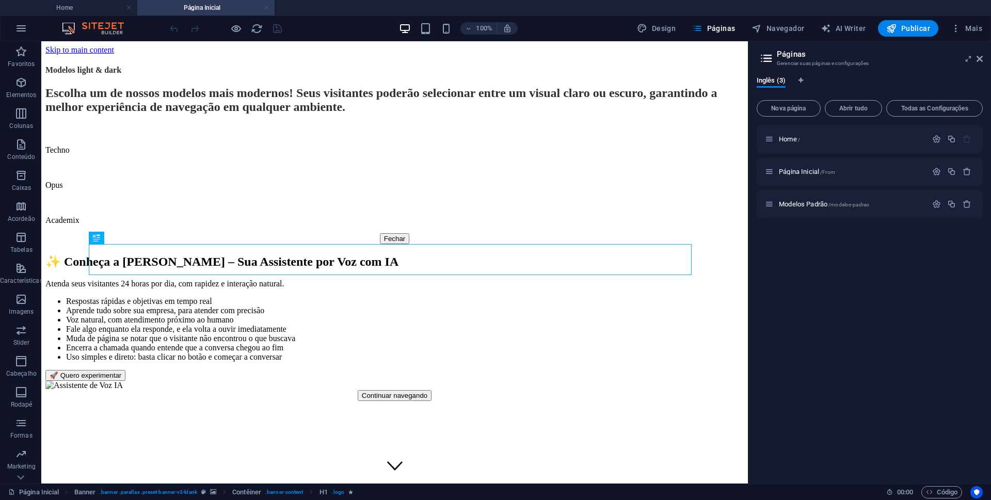
click at [266, 7] on link at bounding box center [266, 8] width 6 height 10
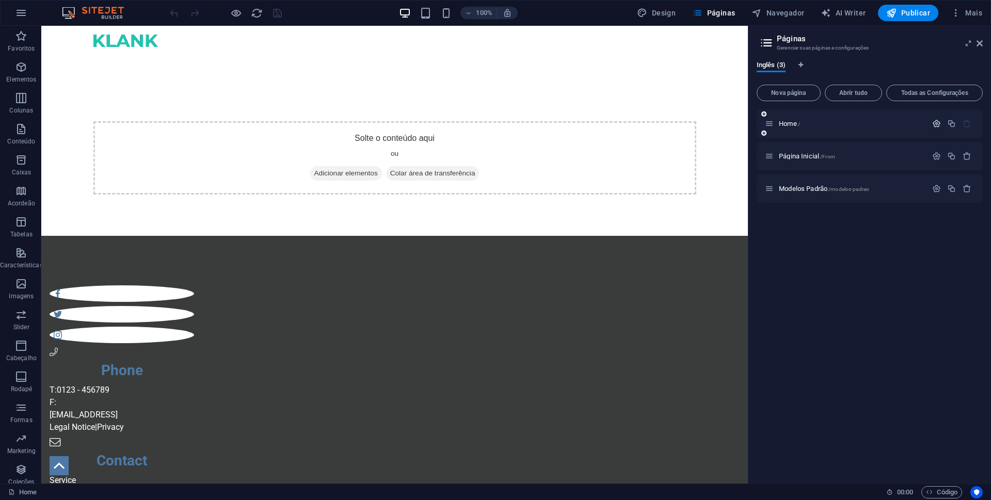
click at [938, 124] on icon "button" at bounding box center [936, 123] width 9 height 9
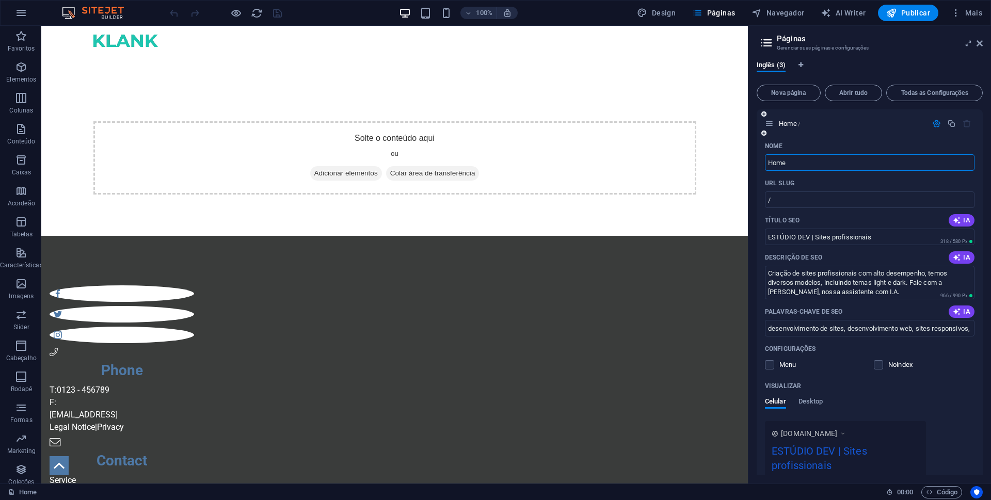
click at [934, 123] on icon "button" at bounding box center [936, 123] width 9 height 9
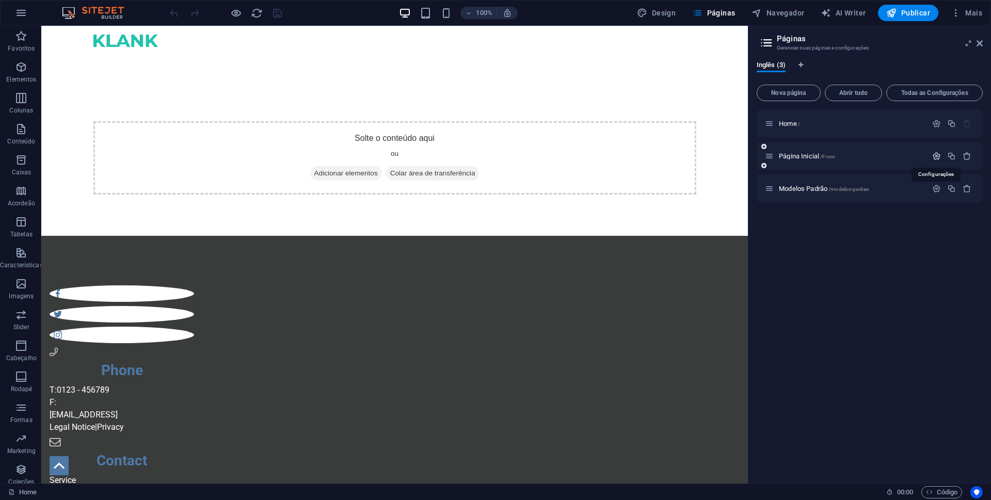
click at [938, 154] on icon "button" at bounding box center [936, 156] width 9 height 9
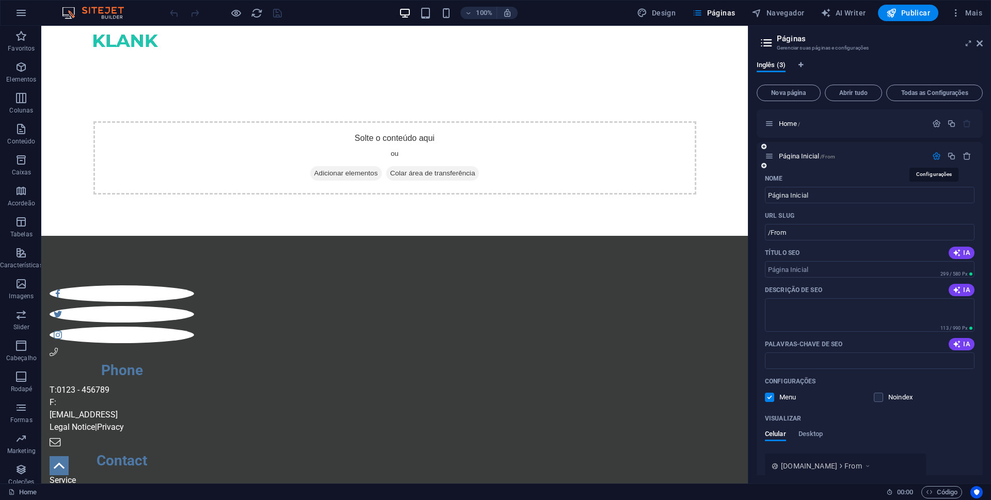
click at [935, 157] on icon "button" at bounding box center [936, 156] width 9 height 9
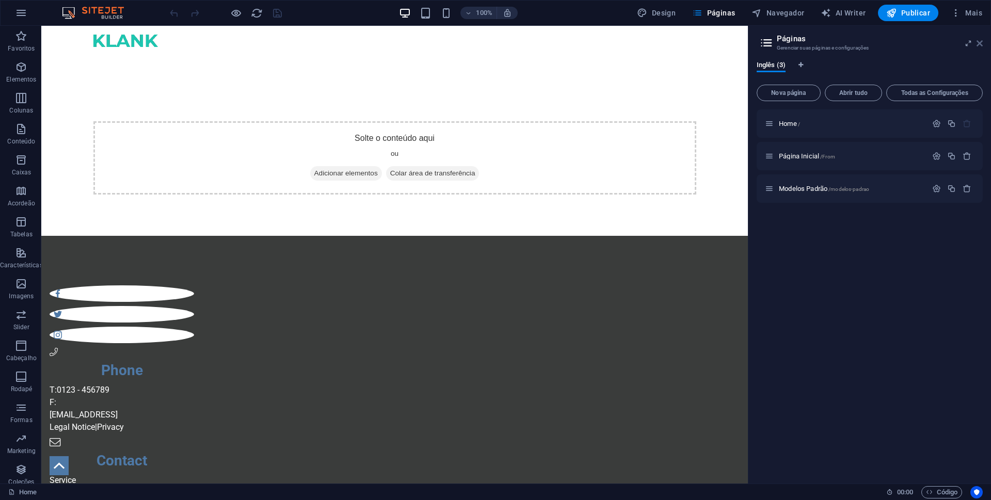
click at [982, 44] on icon at bounding box center [980, 43] width 6 height 8
